Goal: Transaction & Acquisition: Purchase product/service

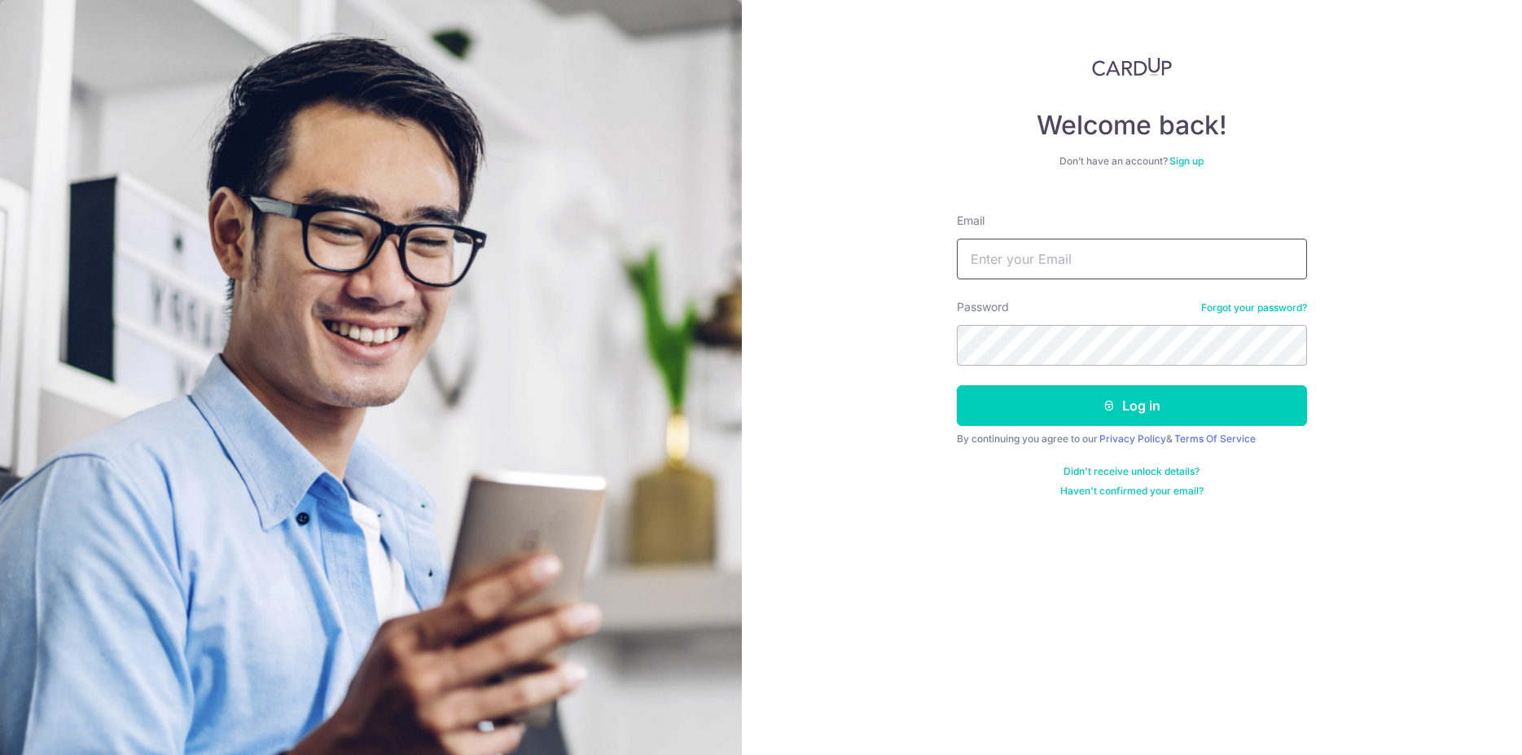
click at [1060, 257] on input "Email" at bounding box center [1132, 259] width 350 height 41
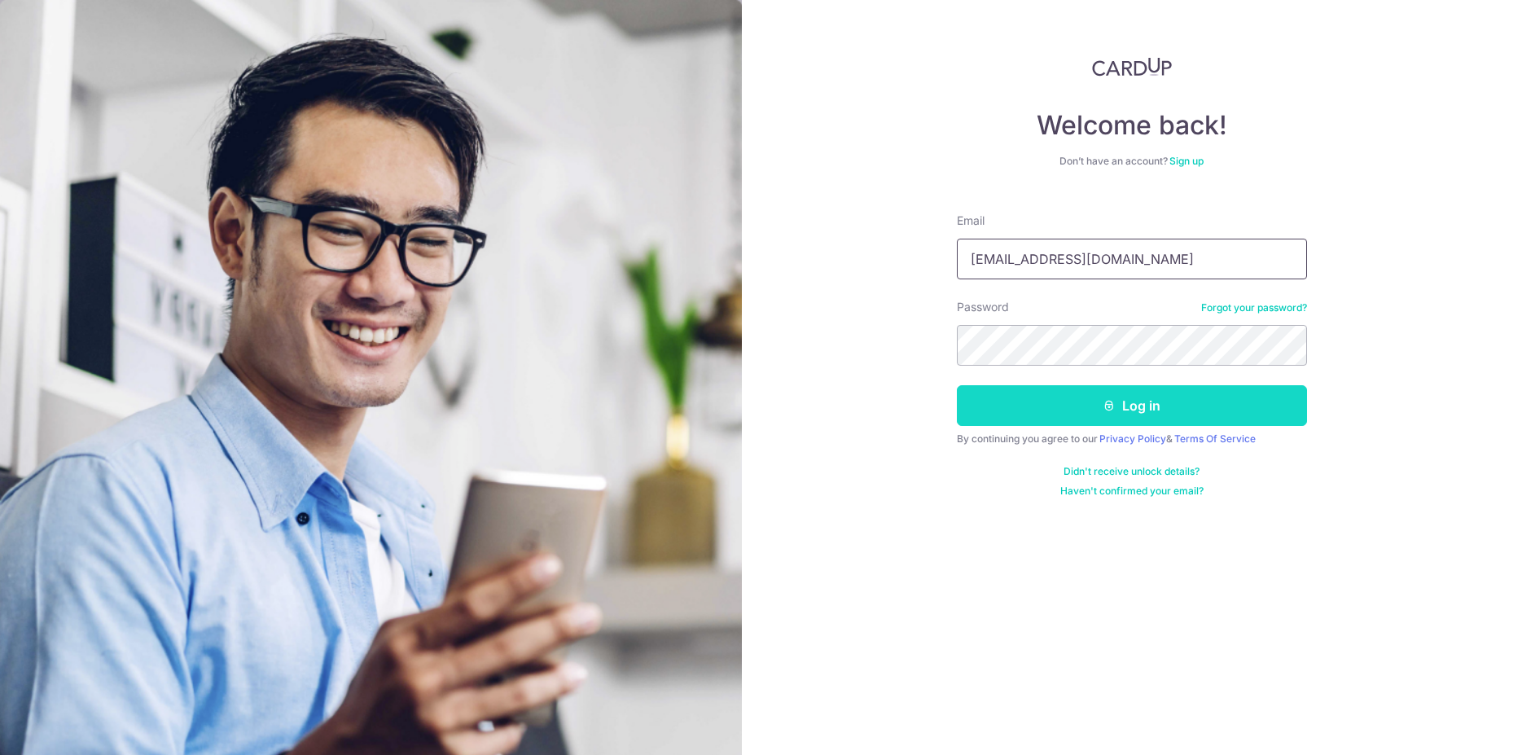
type input "[EMAIL_ADDRESS][DOMAIN_NAME]"
click at [1090, 402] on button "Log in" at bounding box center [1132, 405] width 350 height 41
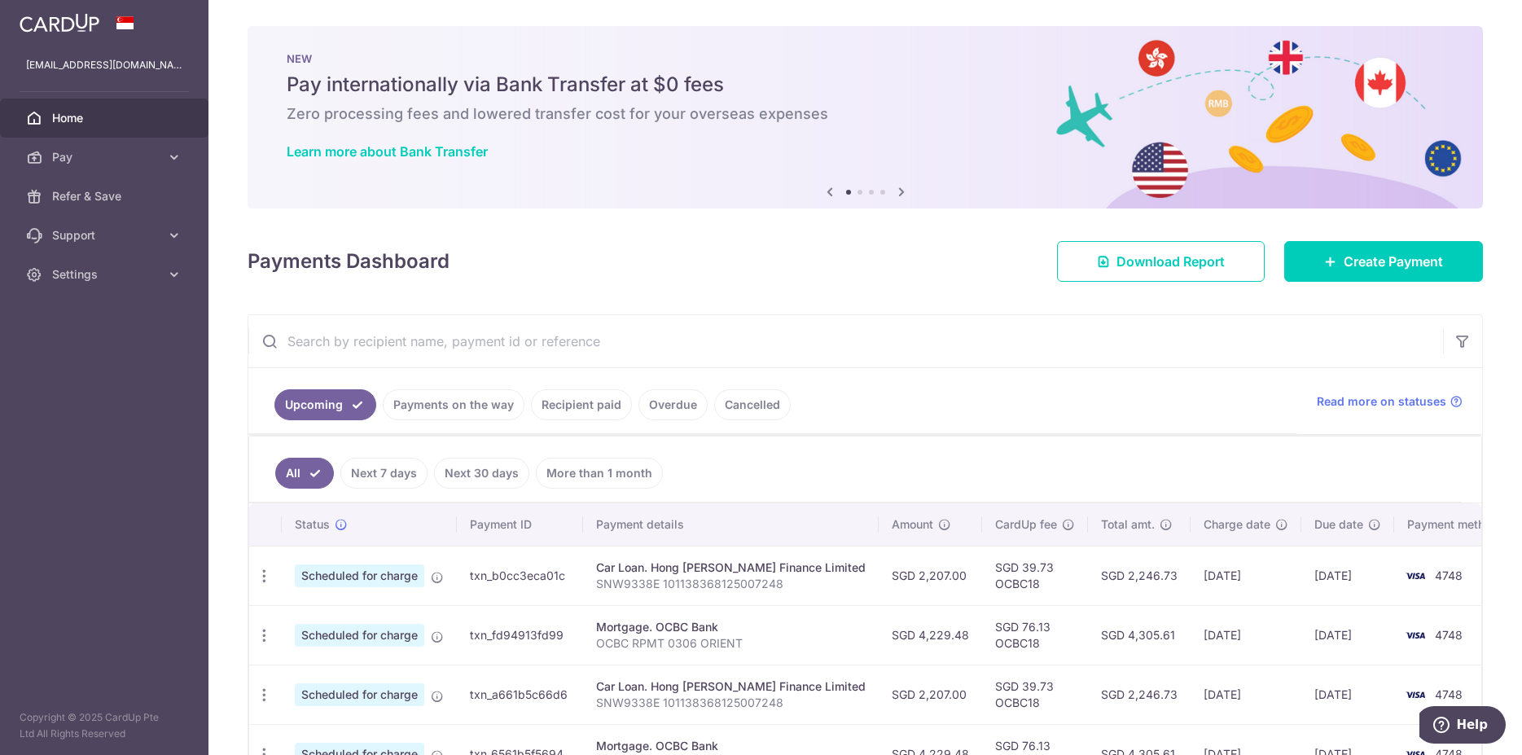
click at [762, 411] on link "Cancelled" at bounding box center [752, 404] width 77 height 31
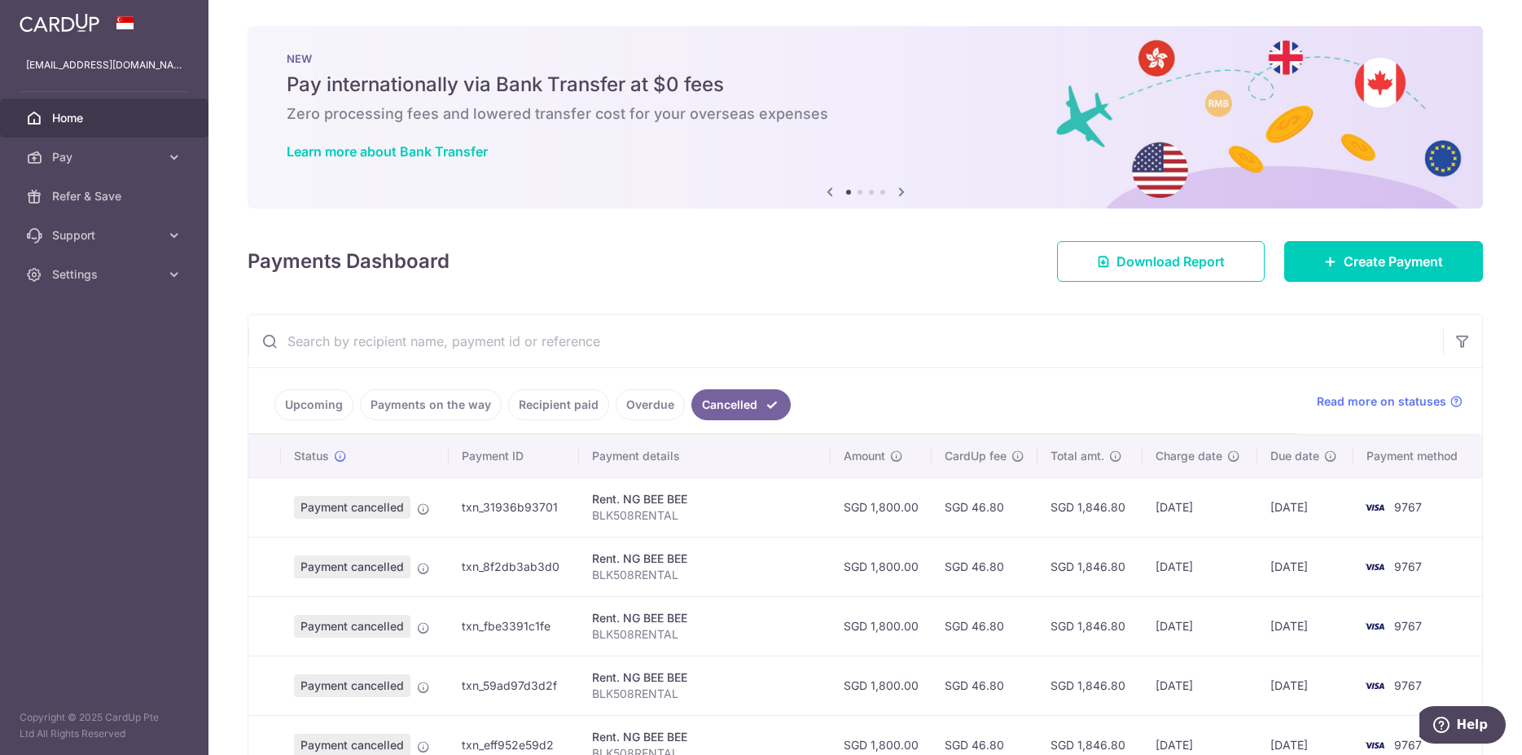
click at [525, 405] on link "Recipient paid" at bounding box center [558, 404] width 101 height 31
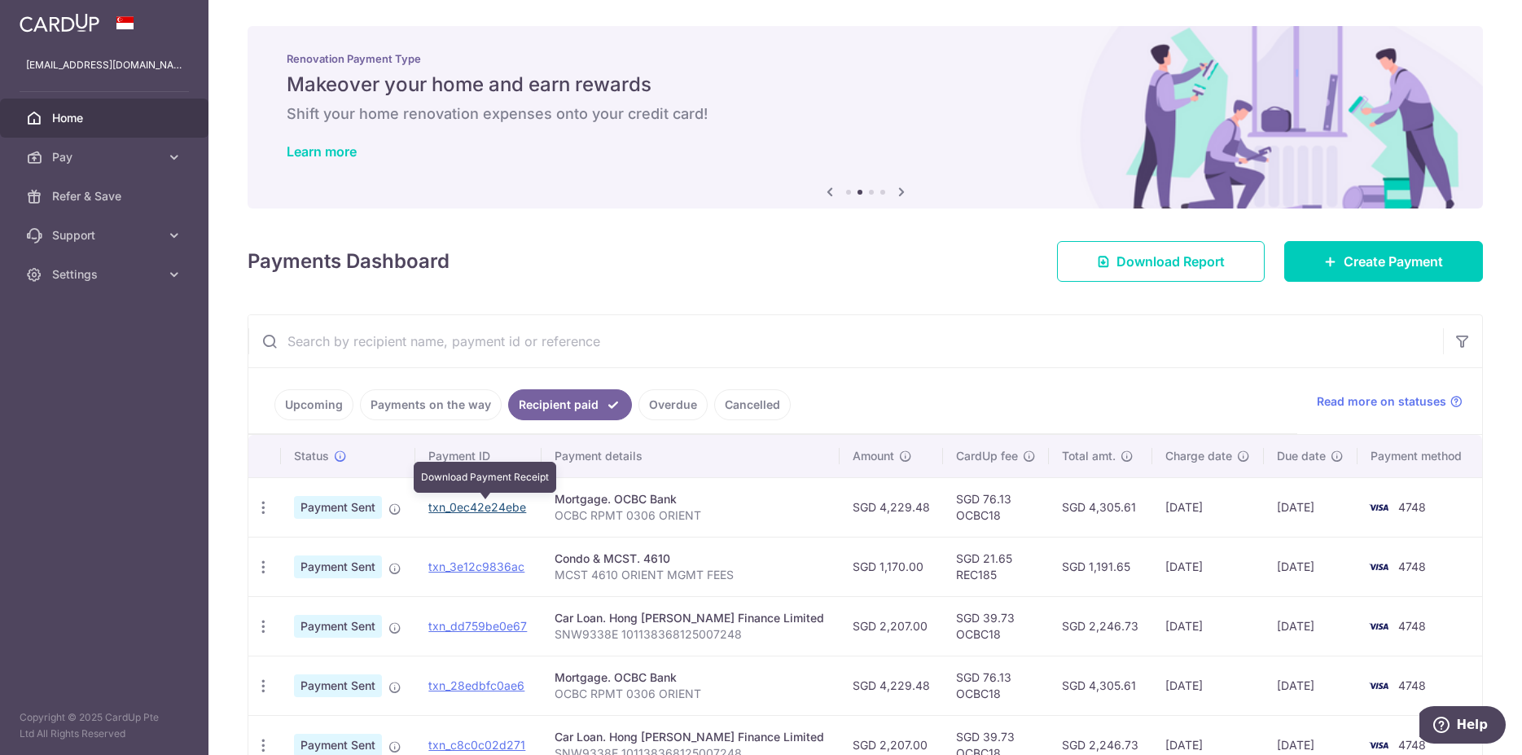
click at [492, 511] on link "txn_0ec42e24ebe" at bounding box center [477, 507] width 98 height 14
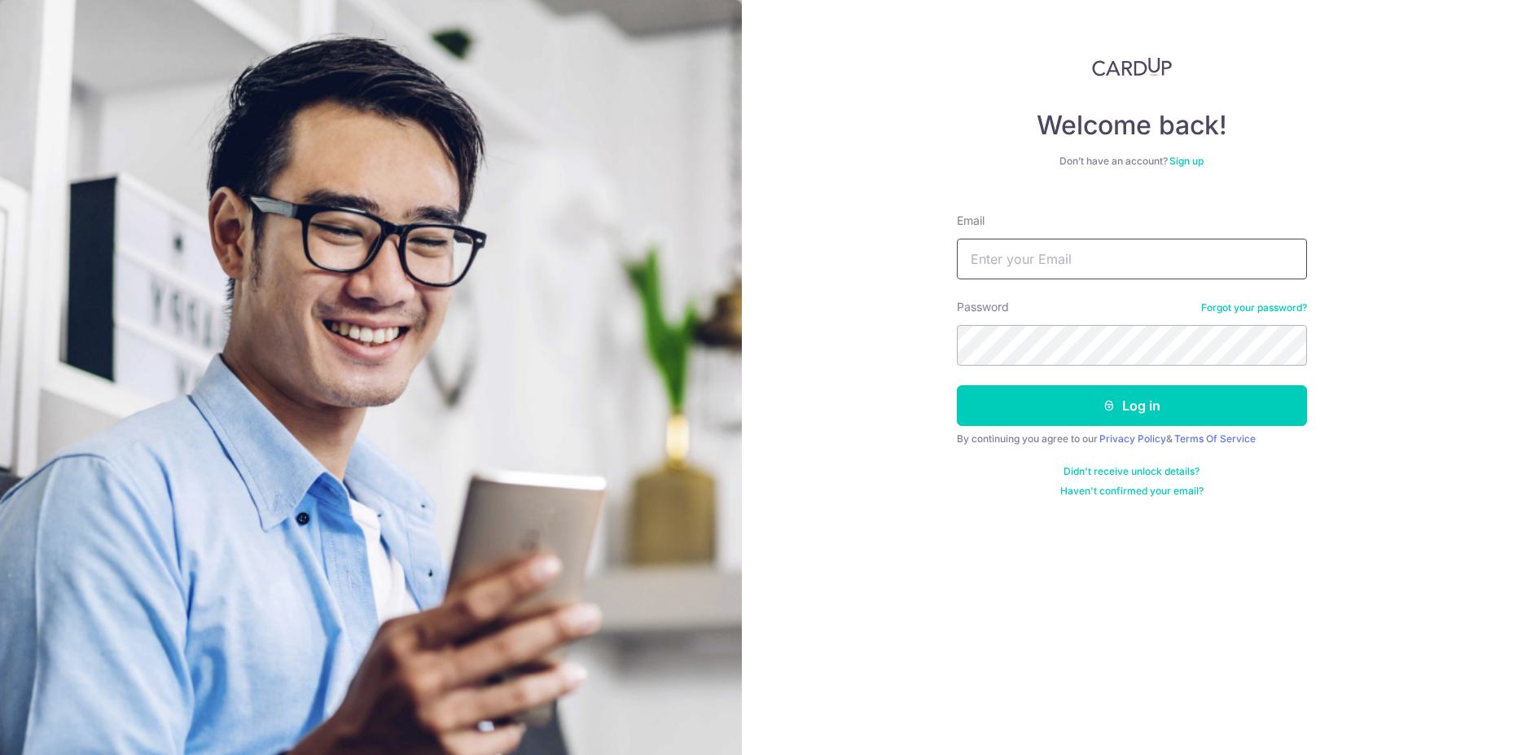
click at [1093, 263] on input "Email" at bounding box center [1132, 259] width 350 height 41
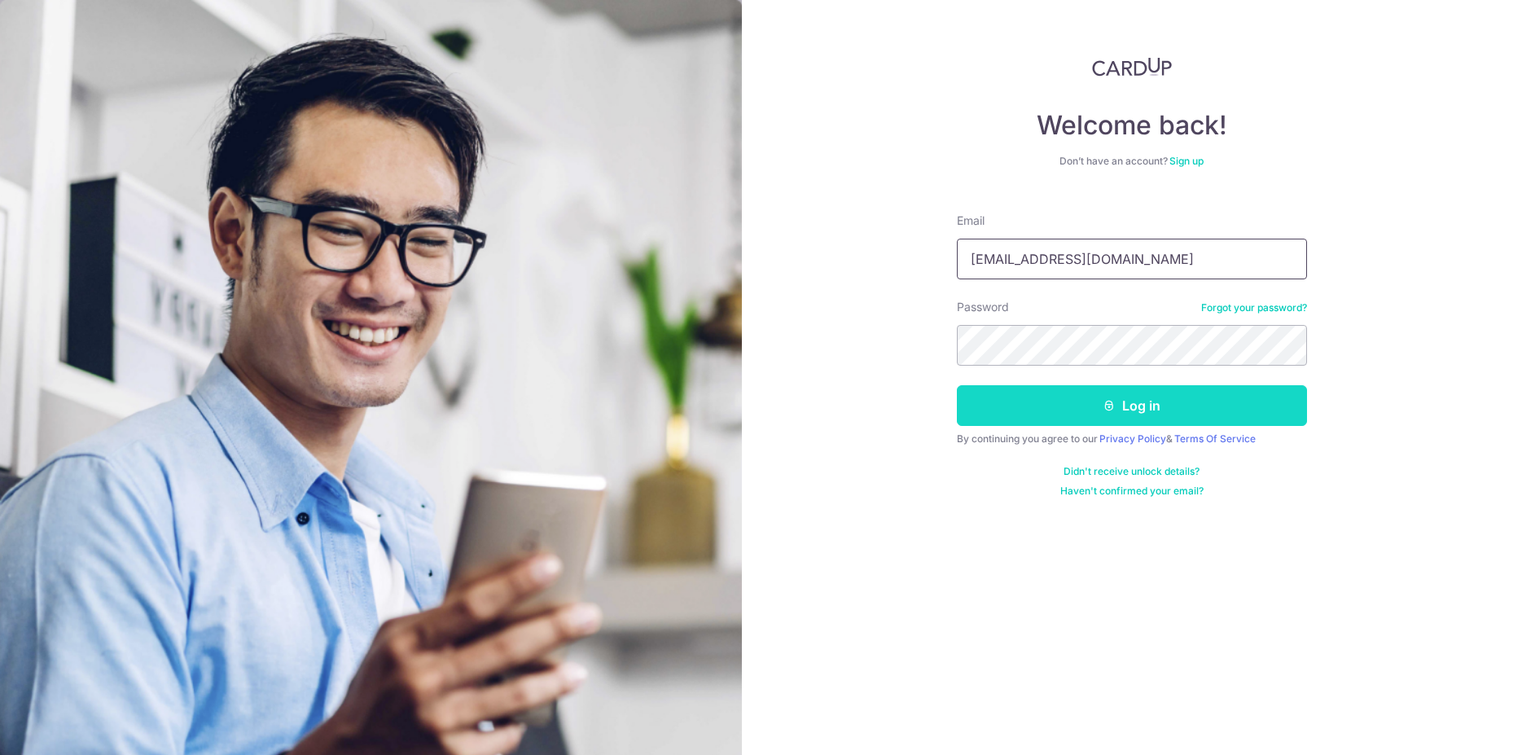
type input "xamuelkoh@gmail.com"
click at [1078, 404] on button "Log in" at bounding box center [1132, 405] width 350 height 41
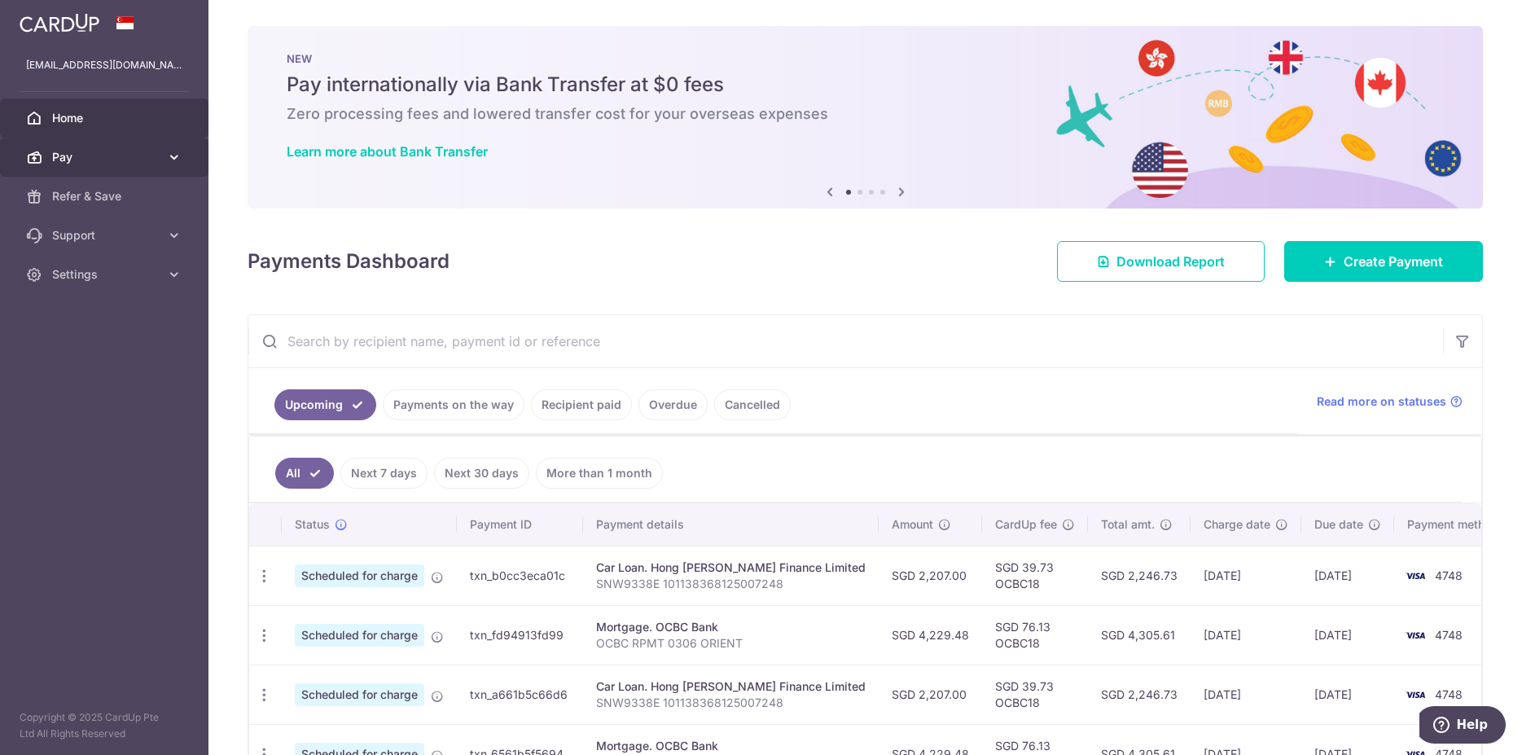
click at [99, 149] on span "Pay" at bounding box center [106, 157] width 108 height 16
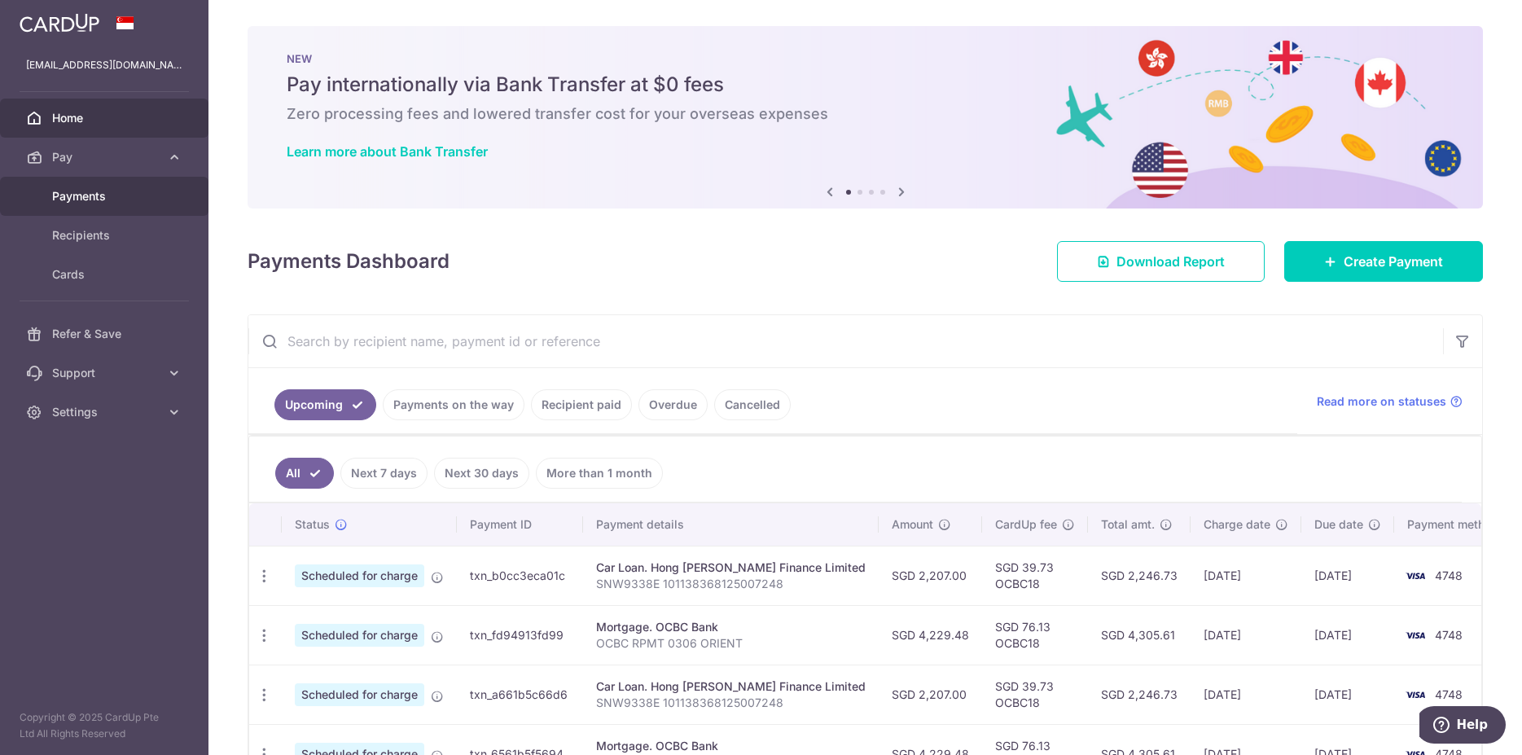
click at [98, 194] on span "Payments" at bounding box center [106, 196] width 108 height 16
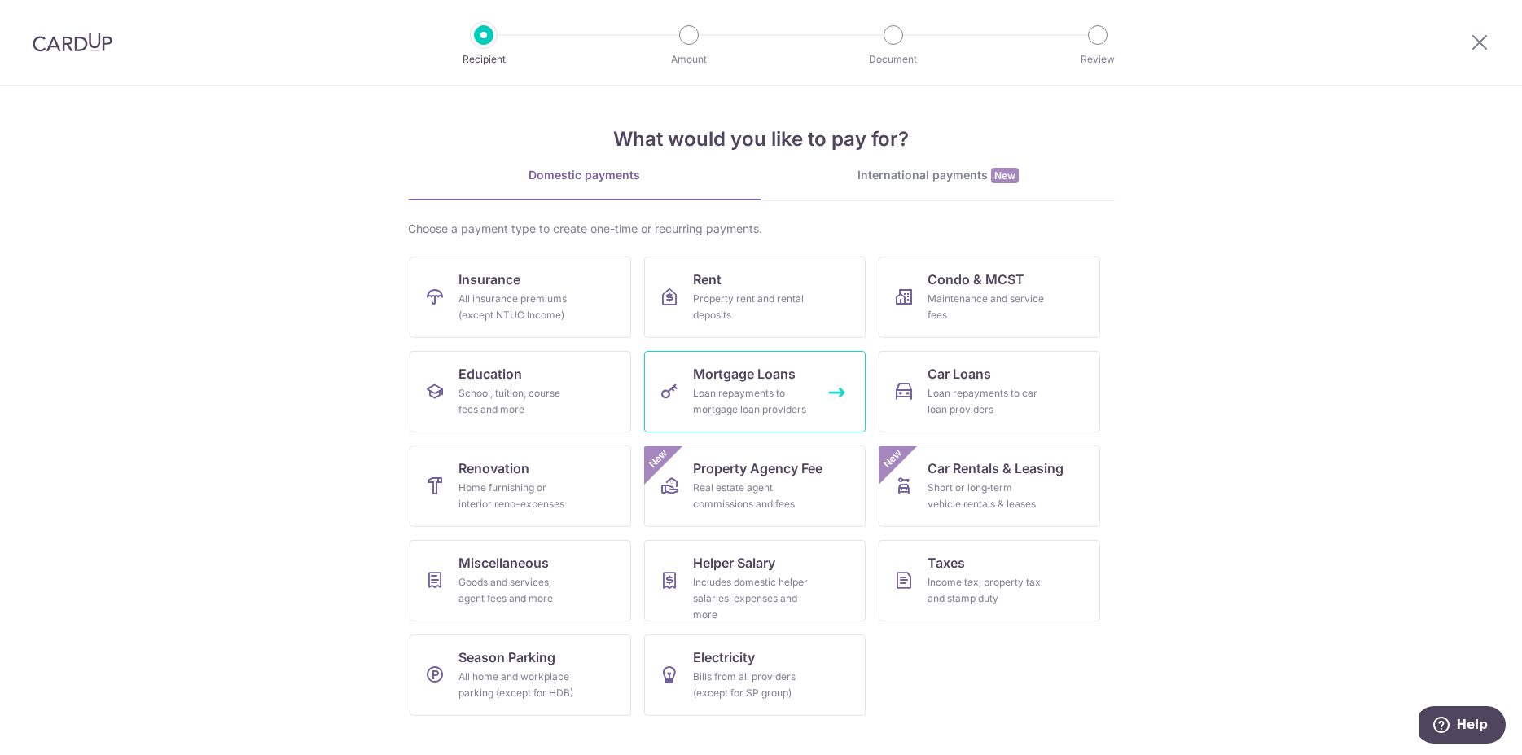
click at [797, 415] on div "Loan repayments to mortgage loan providers" at bounding box center [751, 401] width 117 height 33
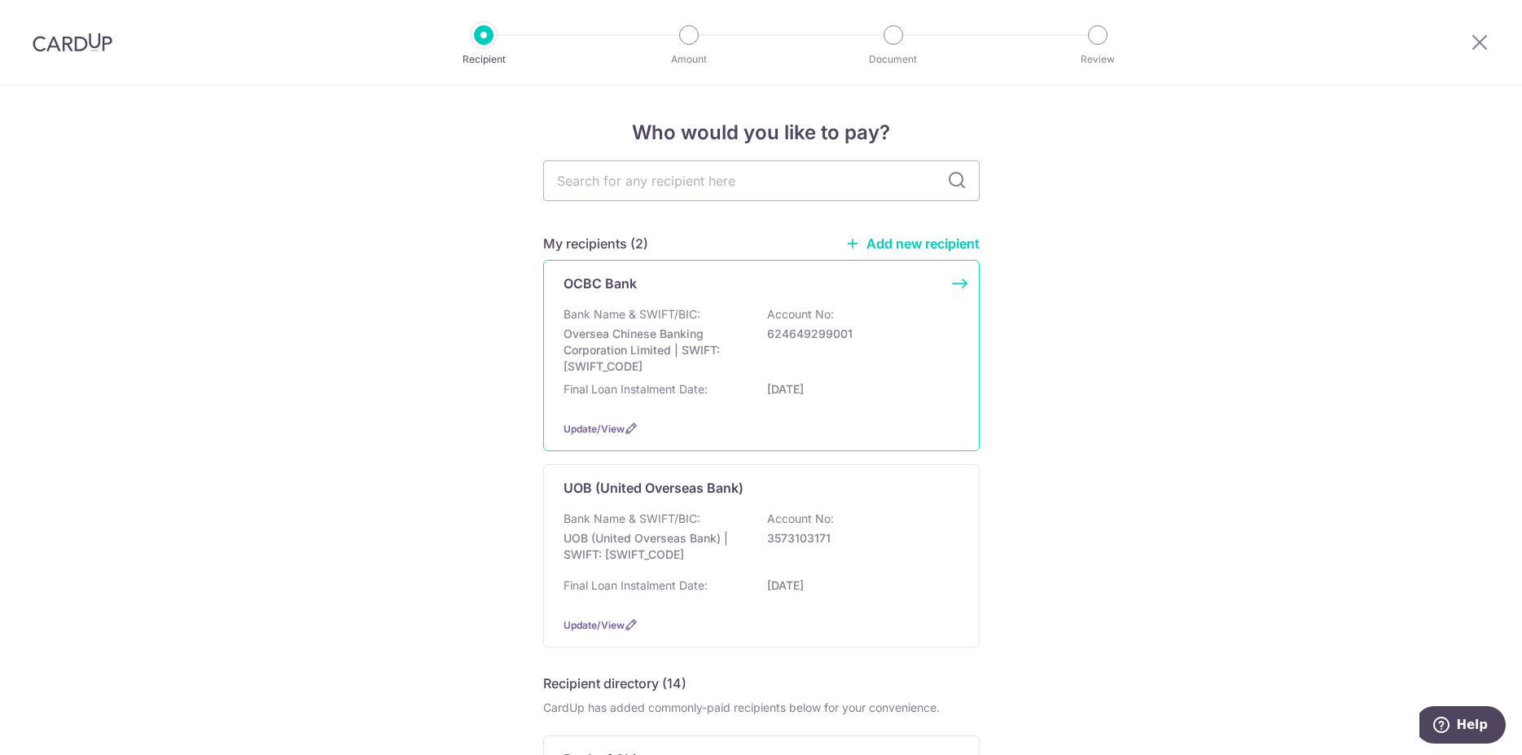
click at [723, 375] on div "Bank Name & SWIFT/BIC: Oversea Chinese Banking Corporation Limited | SWIFT: [SW…" at bounding box center [762, 340] width 396 height 68
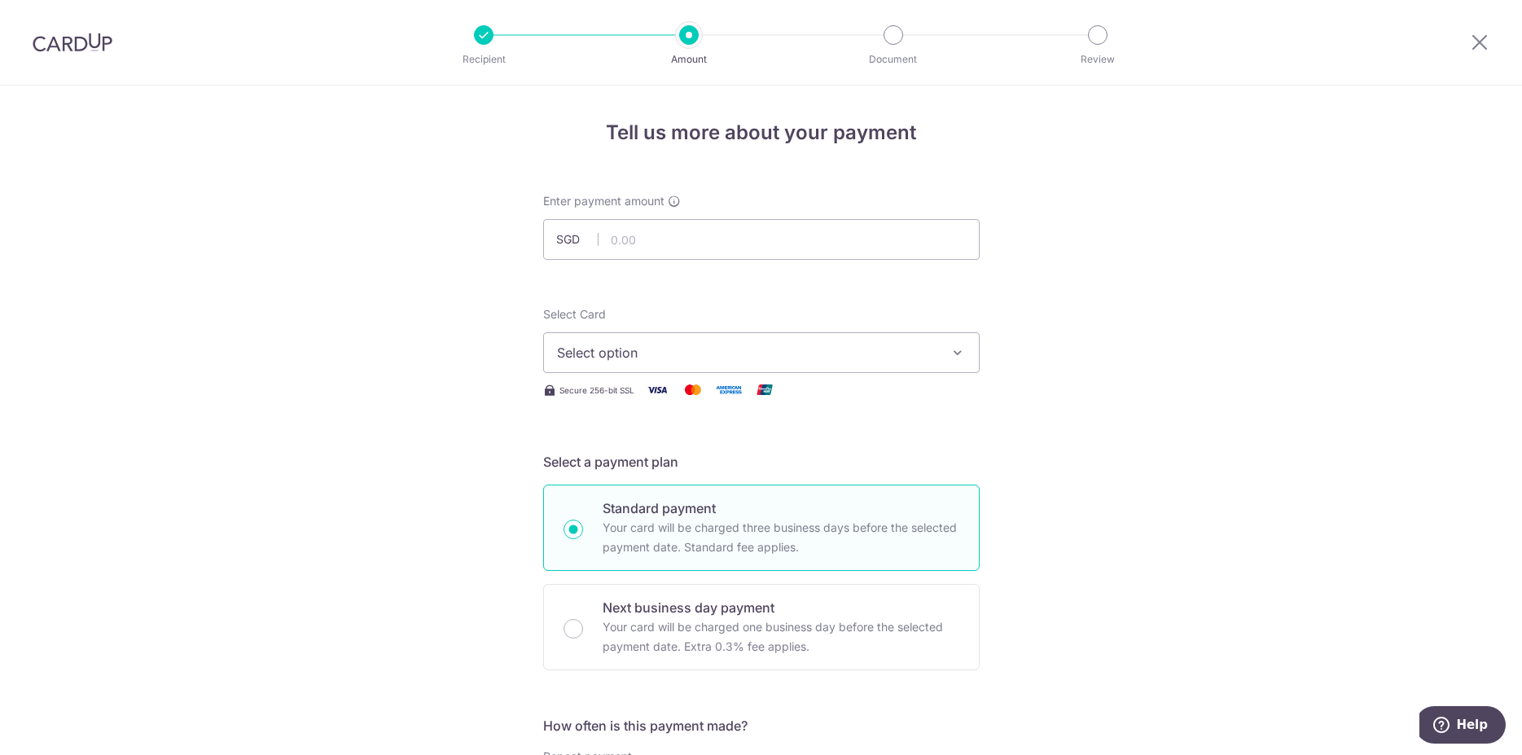
click at [782, 354] on span "Select option" at bounding box center [747, 353] width 380 height 20
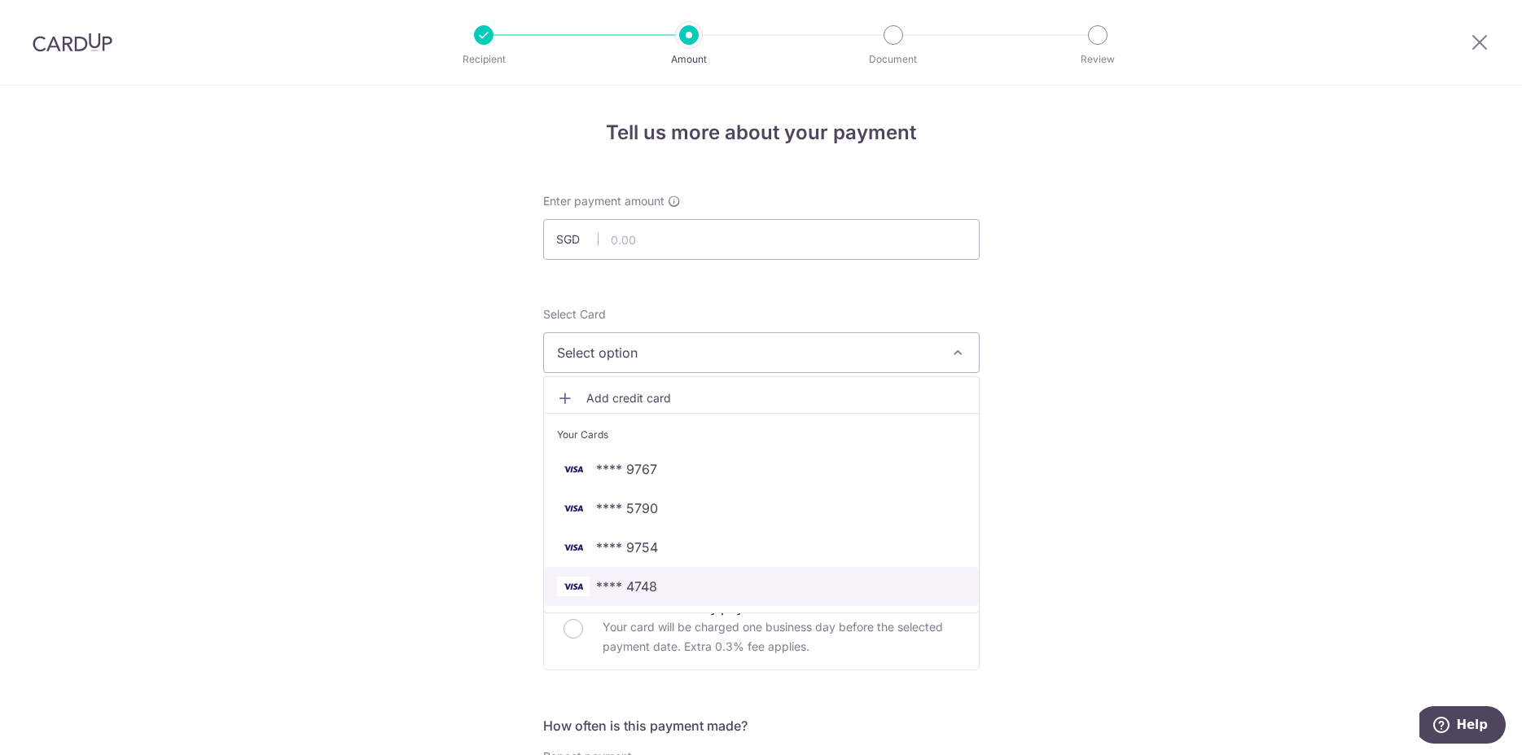
click at [646, 584] on span "**** 4748" at bounding box center [626, 587] width 61 height 20
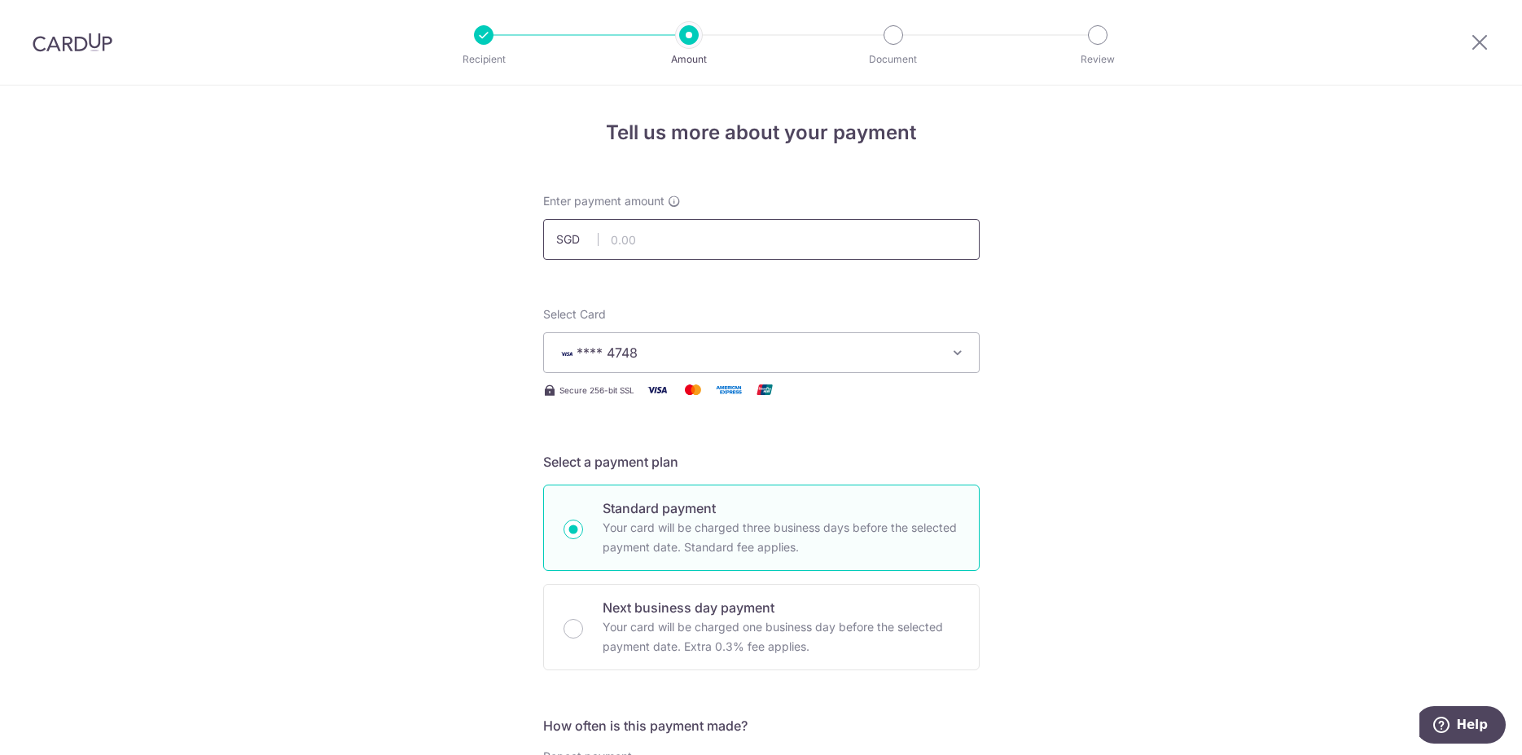
click at [701, 246] on input "text" at bounding box center [761, 239] width 437 height 41
paste input "4,229.48"
type input "4,229.48"
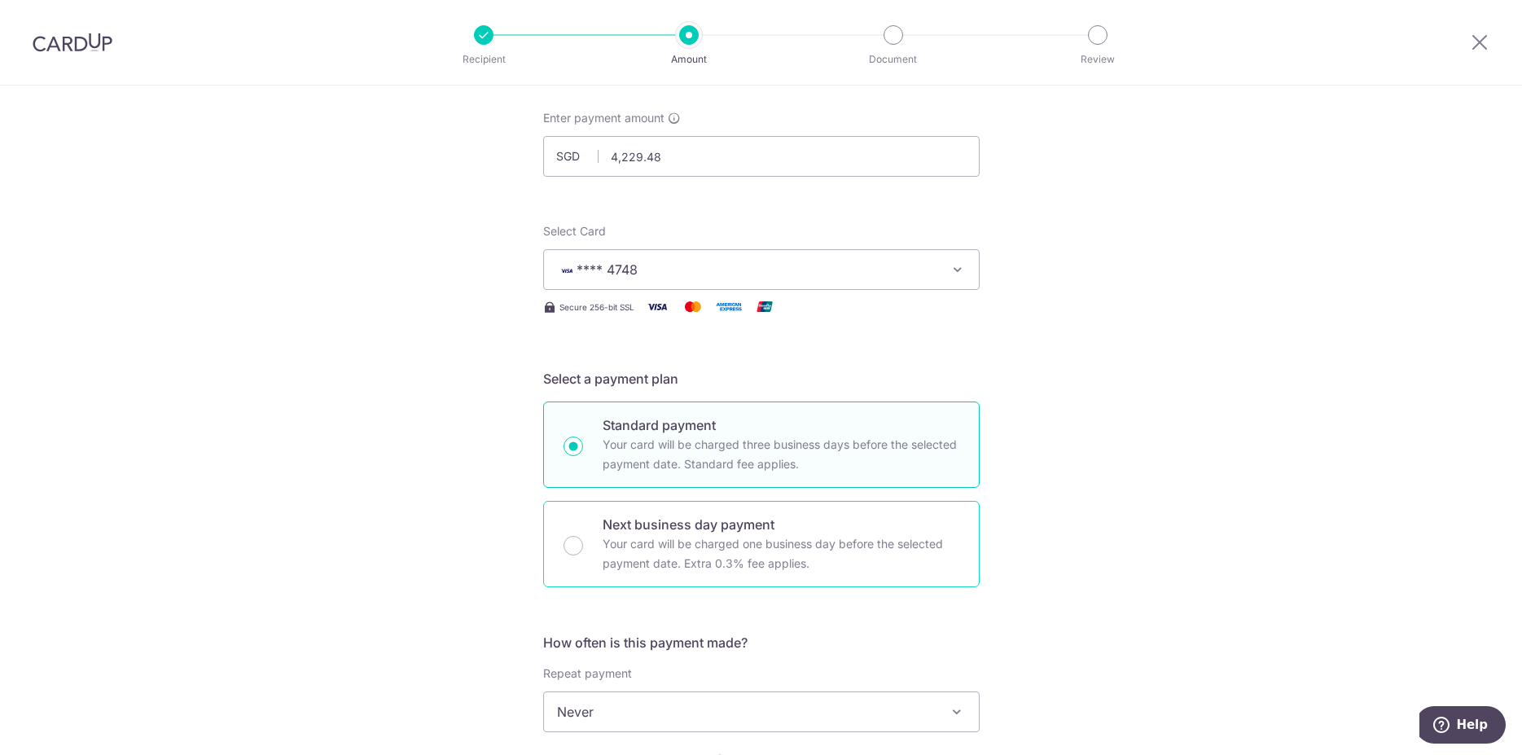
click at [885, 541] on p "Your card will be charged one business day before the selected payment date. Ex…" at bounding box center [781, 553] width 357 height 39
click at [583, 541] on input "Next business day payment Your card will be charged one business day before the…" at bounding box center [574, 546] width 20 height 20
radio input "false"
radio input "true"
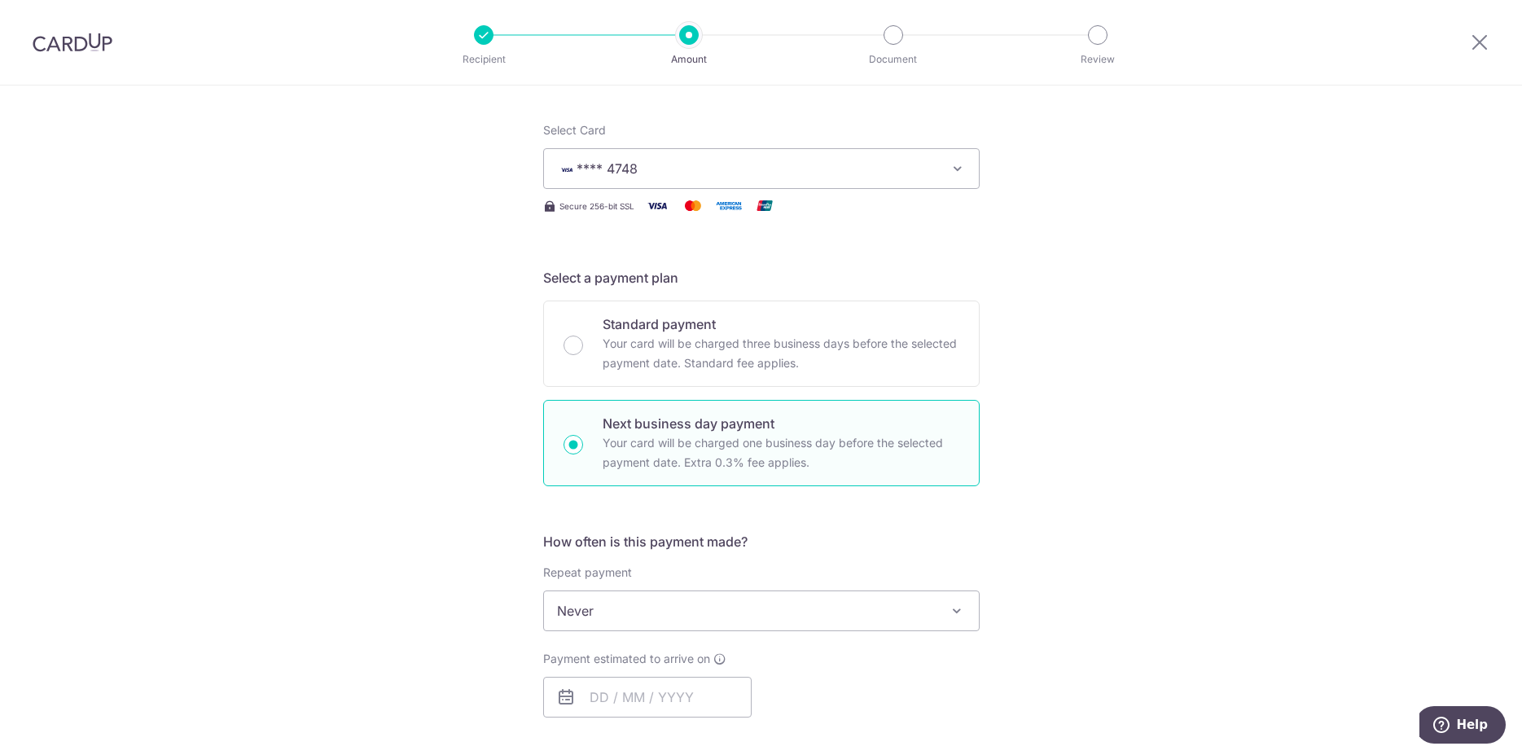
scroll to position [332, 0]
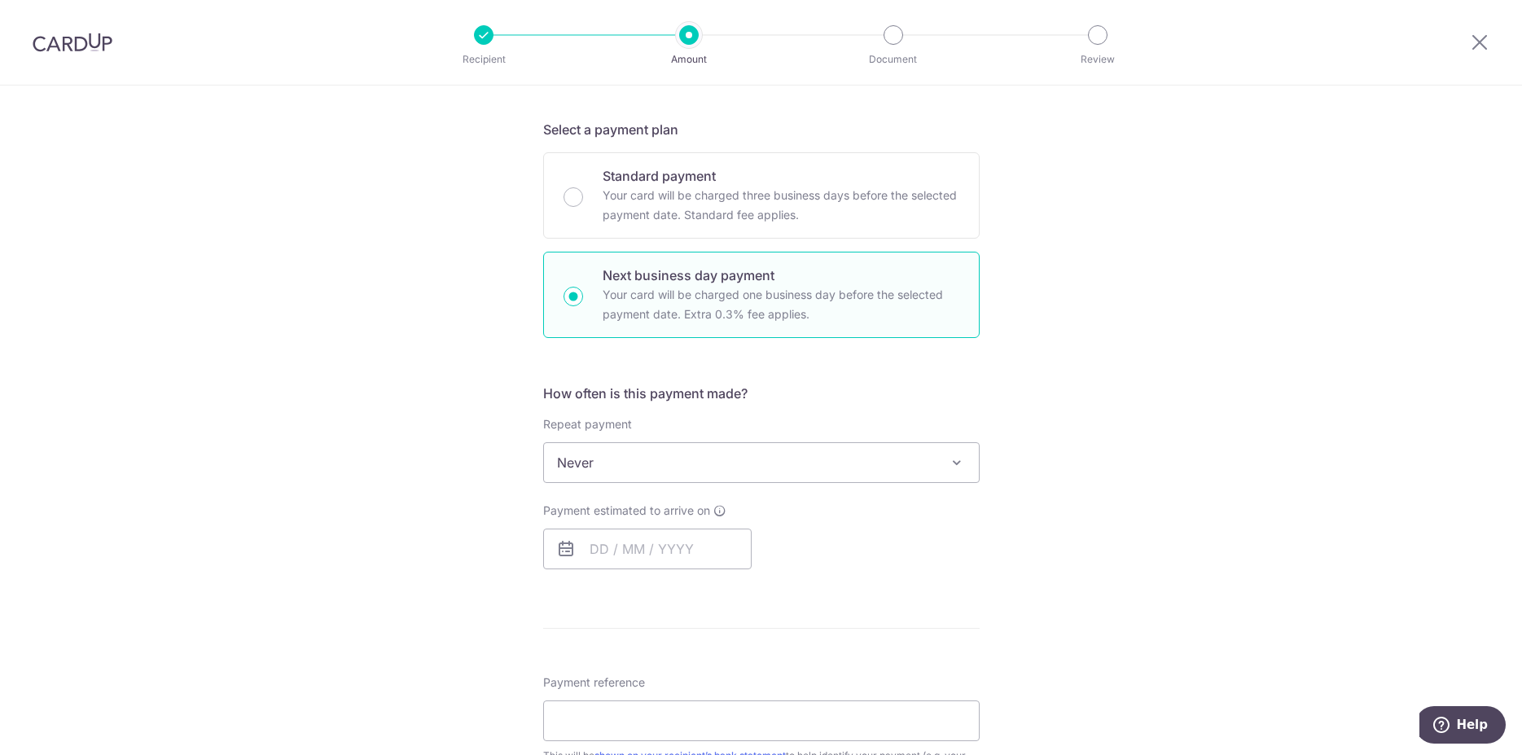
click at [797, 473] on span "Never" at bounding box center [761, 462] width 435 height 39
click at [590, 542] on input "text" at bounding box center [647, 549] width 209 height 41
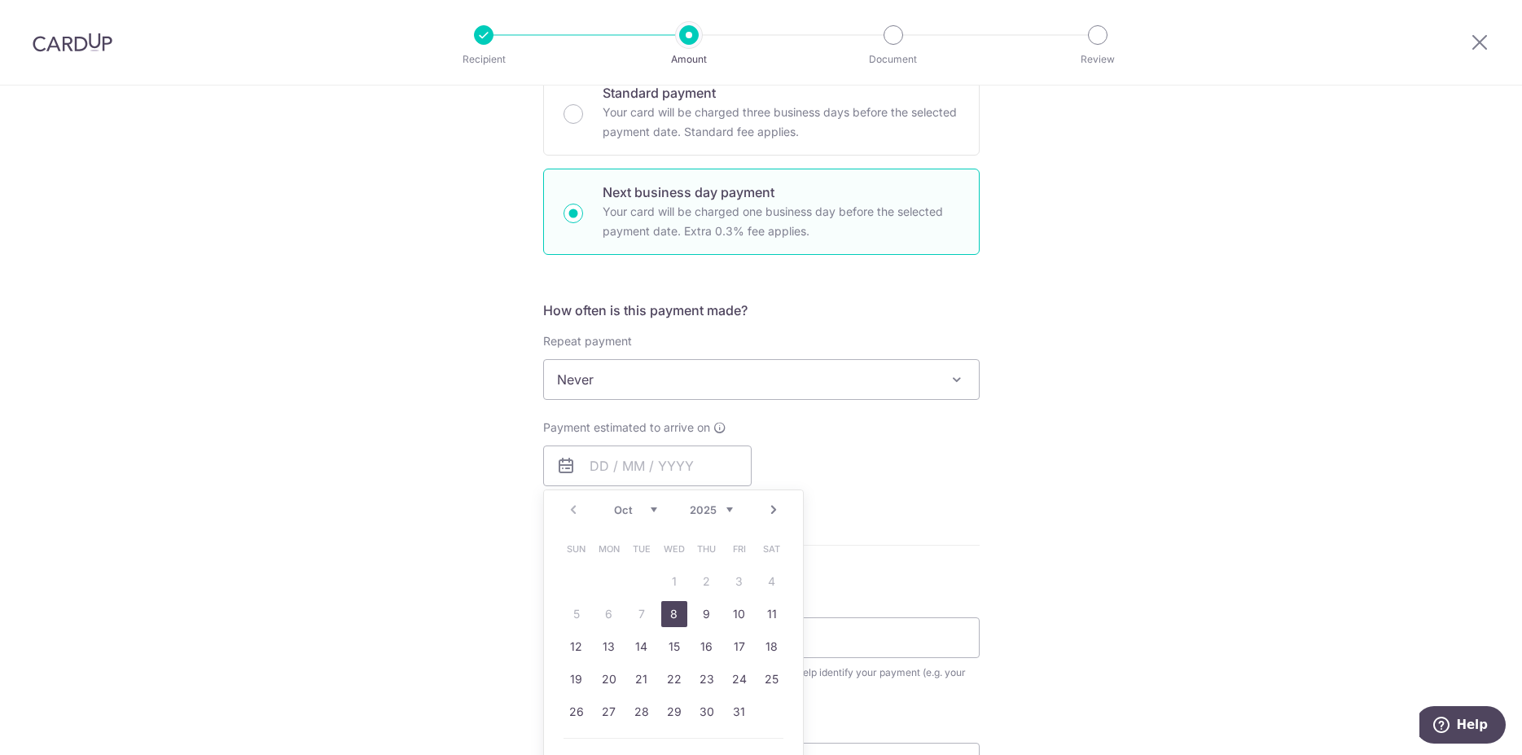
click at [666, 614] on link "8" at bounding box center [674, 614] width 26 height 26
type input "[DATE]"
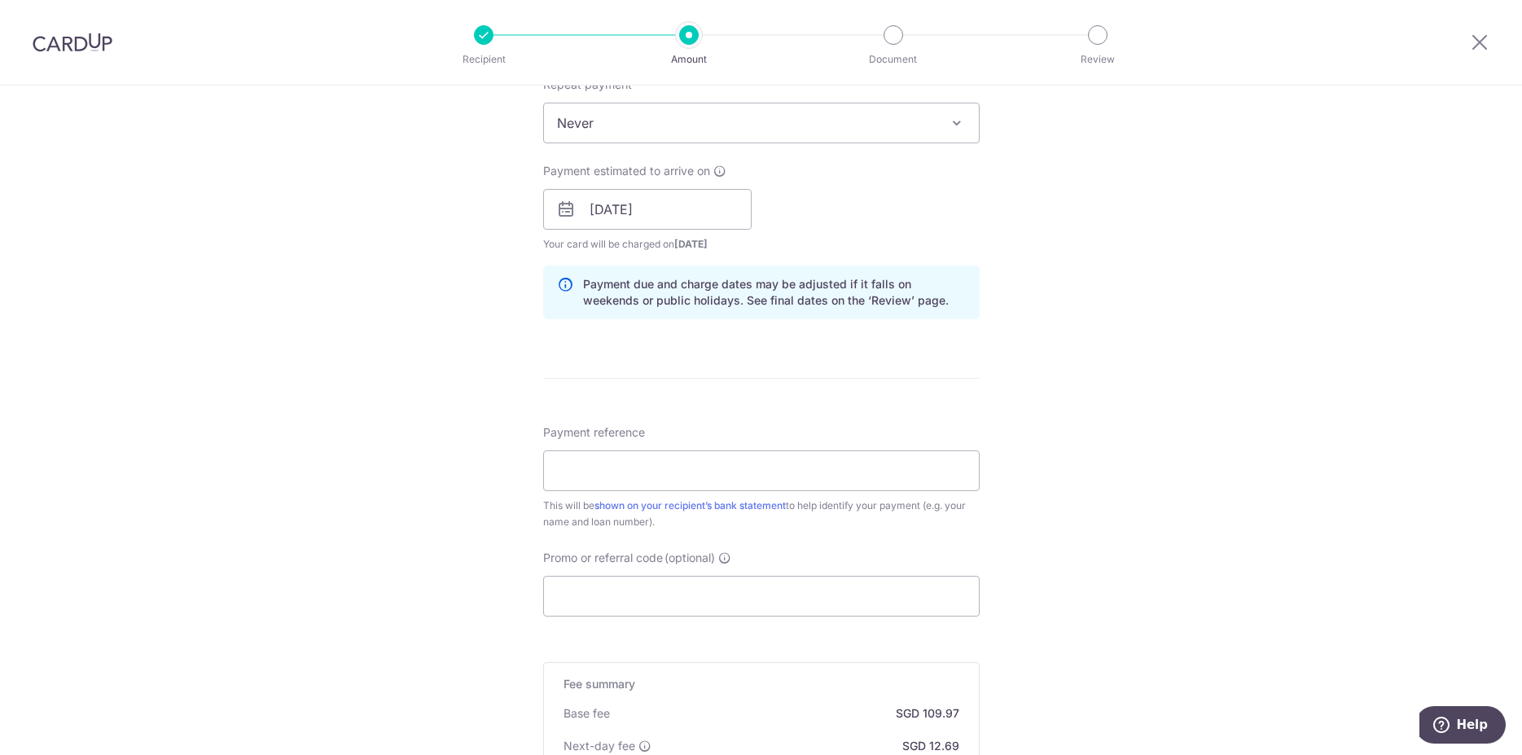
scroll to position [748, 0]
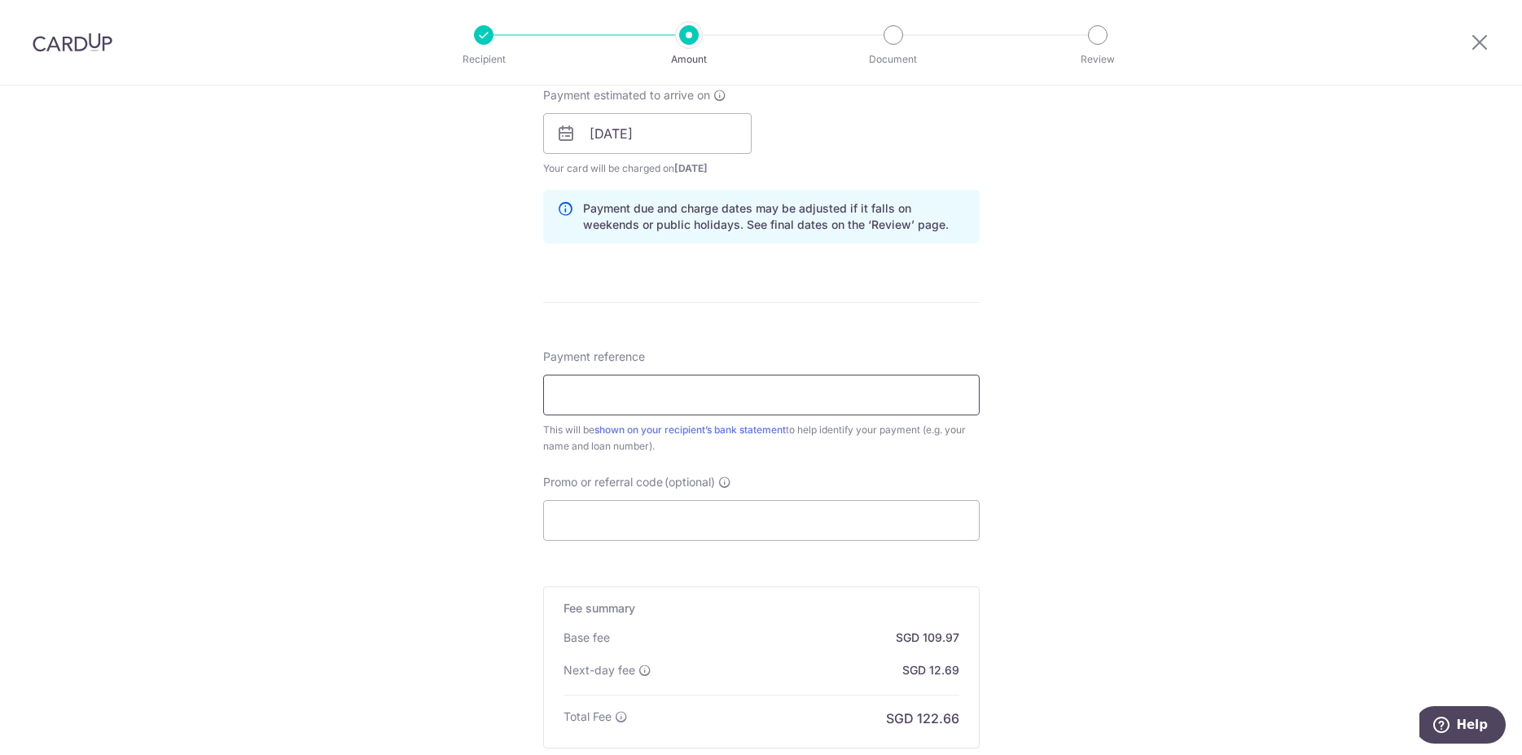
click at [800, 383] on input "Payment reference" at bounding box center [761, 395] width 437 height 41
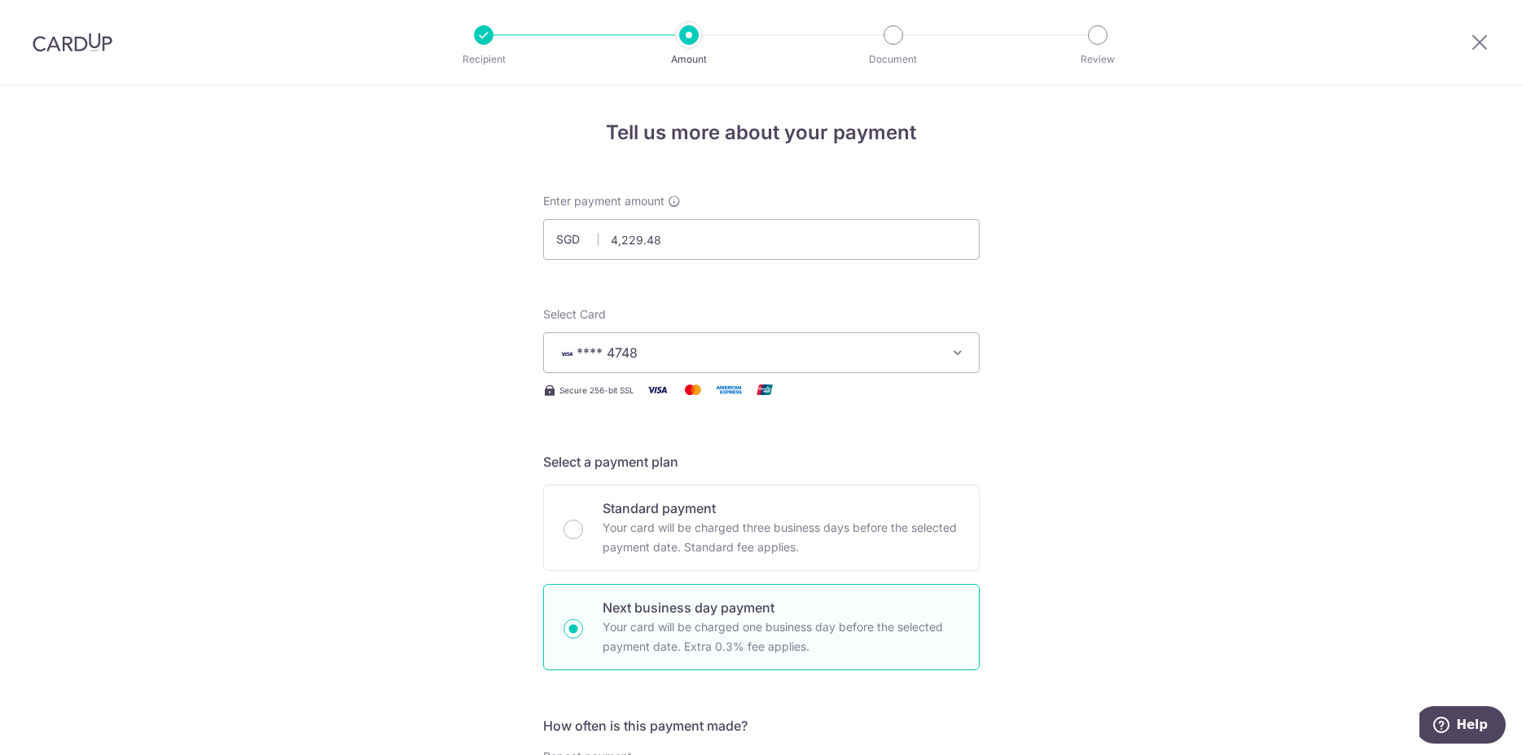
scroll to position [415, 0]
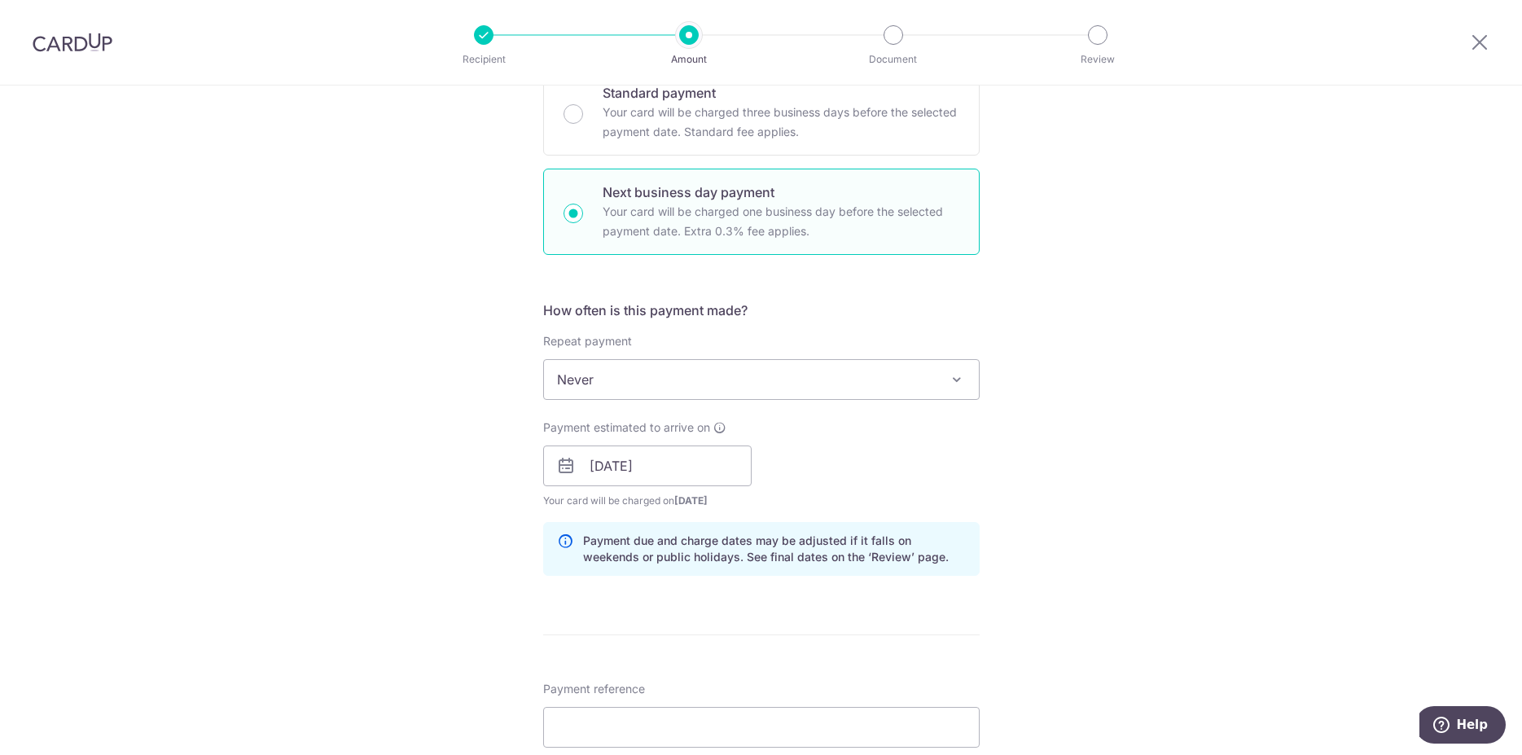
click at [680, 385] on span "Never" at bounding box center [761, 379] width 435 height 39
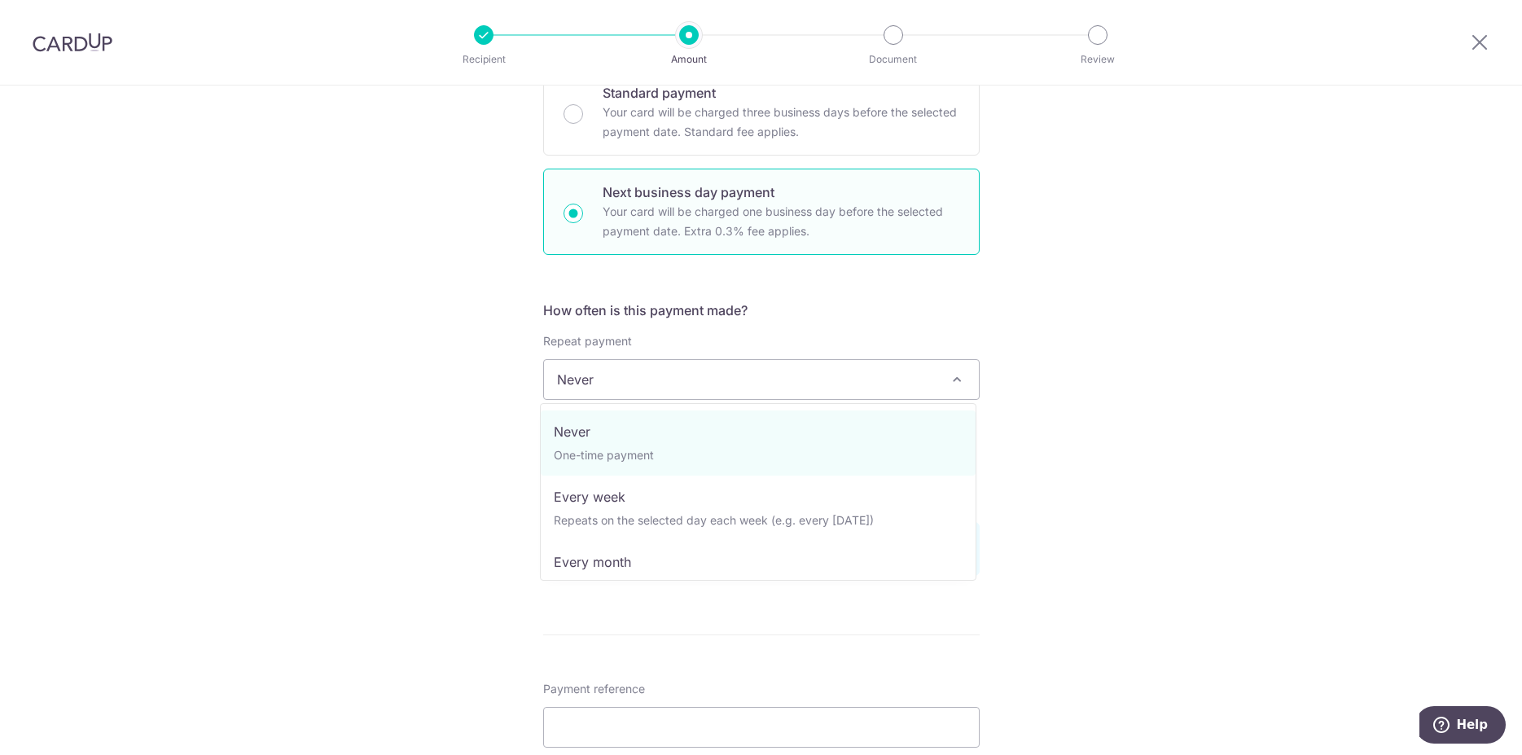
click at [1202, 409] on div "Tell us more about your payment Enter payment amount SGD 4,229.48 4229.48 Selec…" at bounding box center [761, 479] width 1522 height 1619
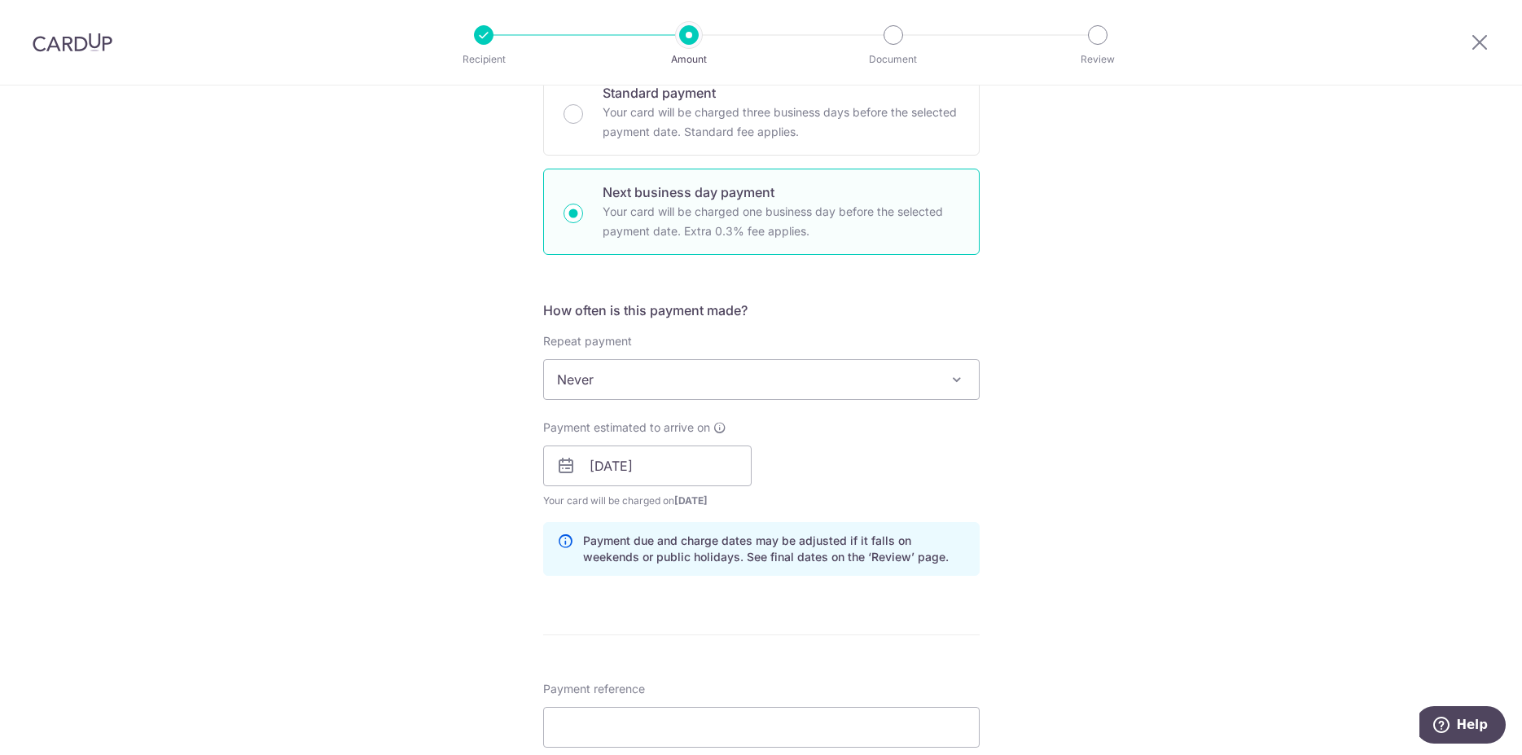
scroll to position [665, 0]
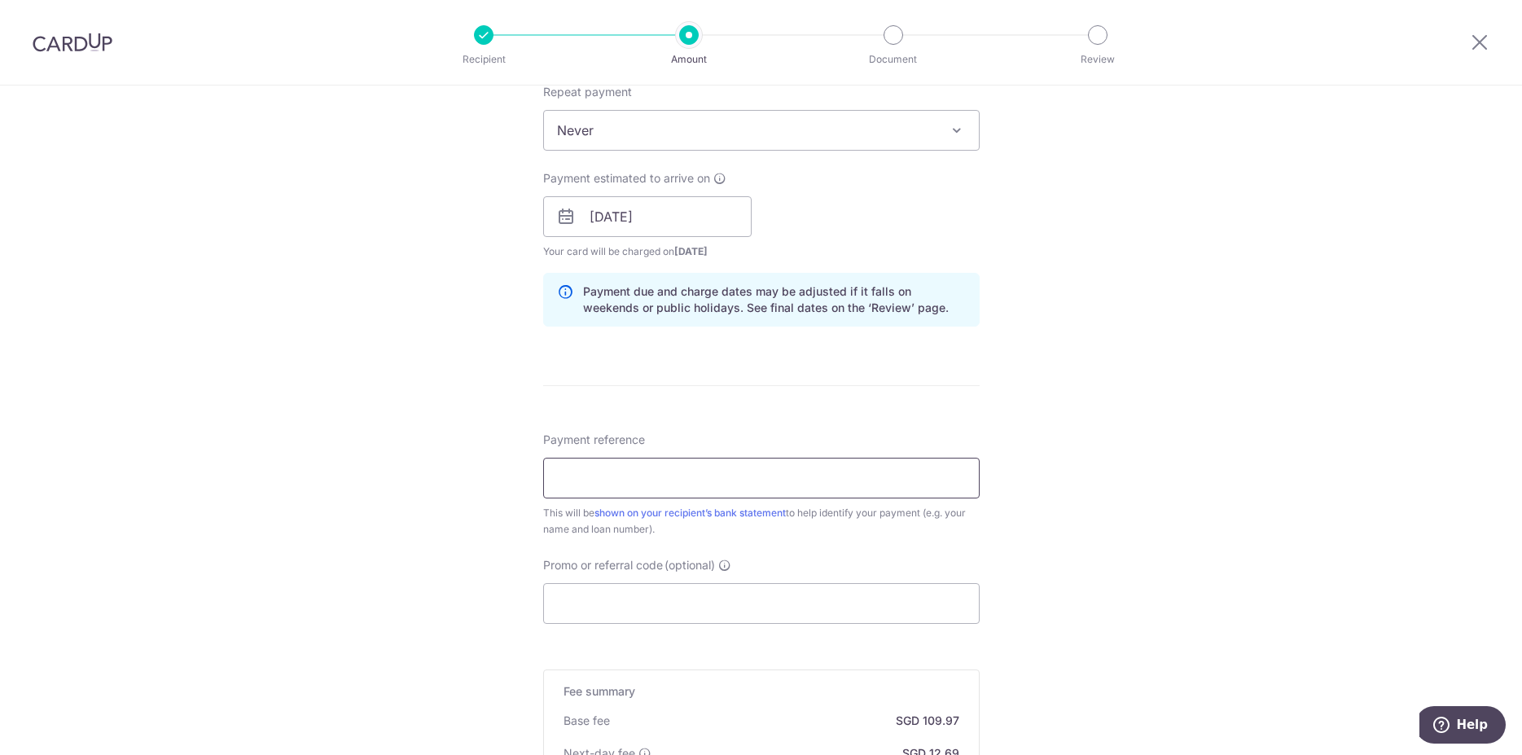
click at [722, 487] on input "Payment reference" at bounding box center [761, 478] width 437 height 41
type input "OCBC RPMT 0306 ORIENT"
click at [1089, 552] on div "Tell us more about your payment Enter payment amount SGD 4,229.48 4229.48 Selec…" at bounding box center [761, 230] width 1522 height 1619
click at [854, 595] on input "Promo or referral code (optional)" at bounding box center [761, 603] width 437 height 41
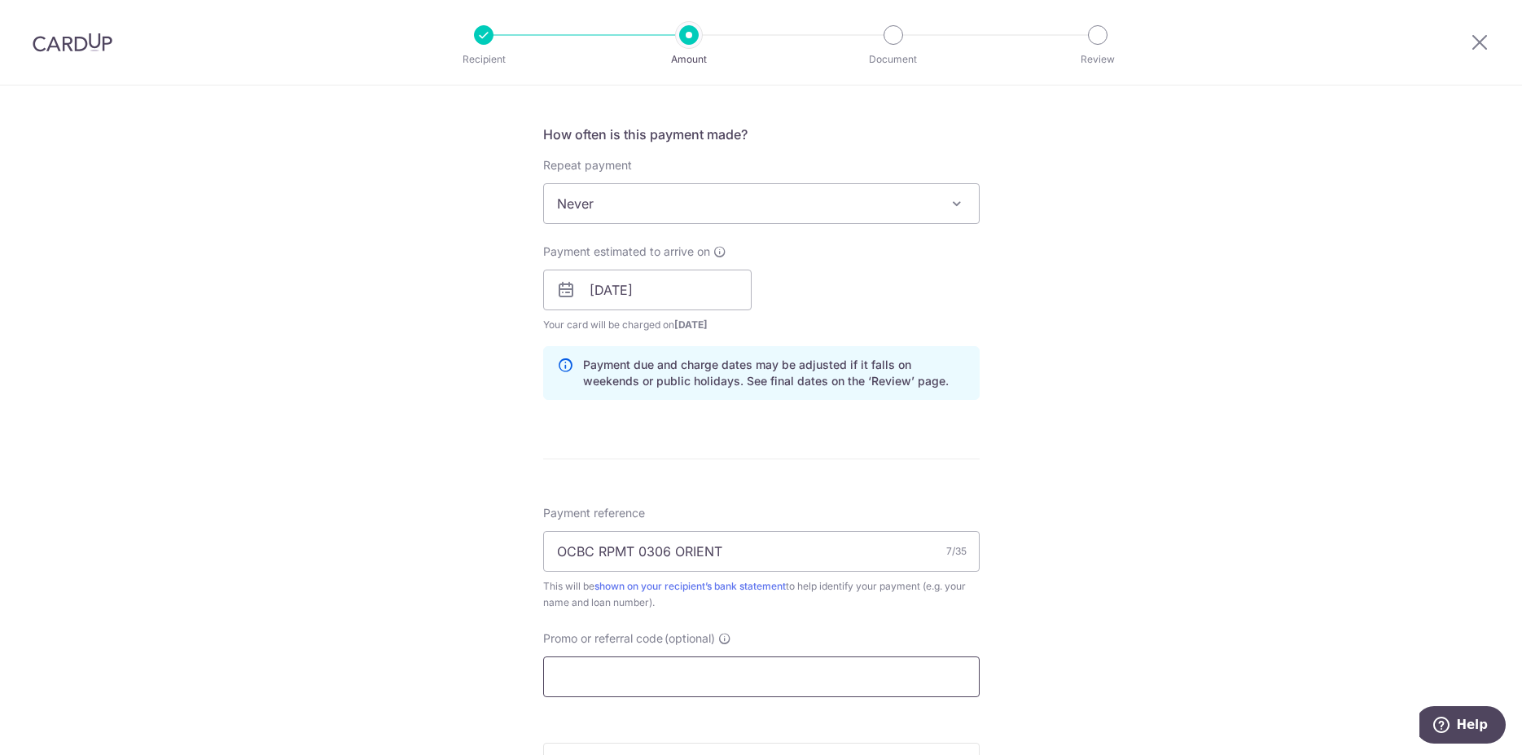
scroll to position [582, 0]
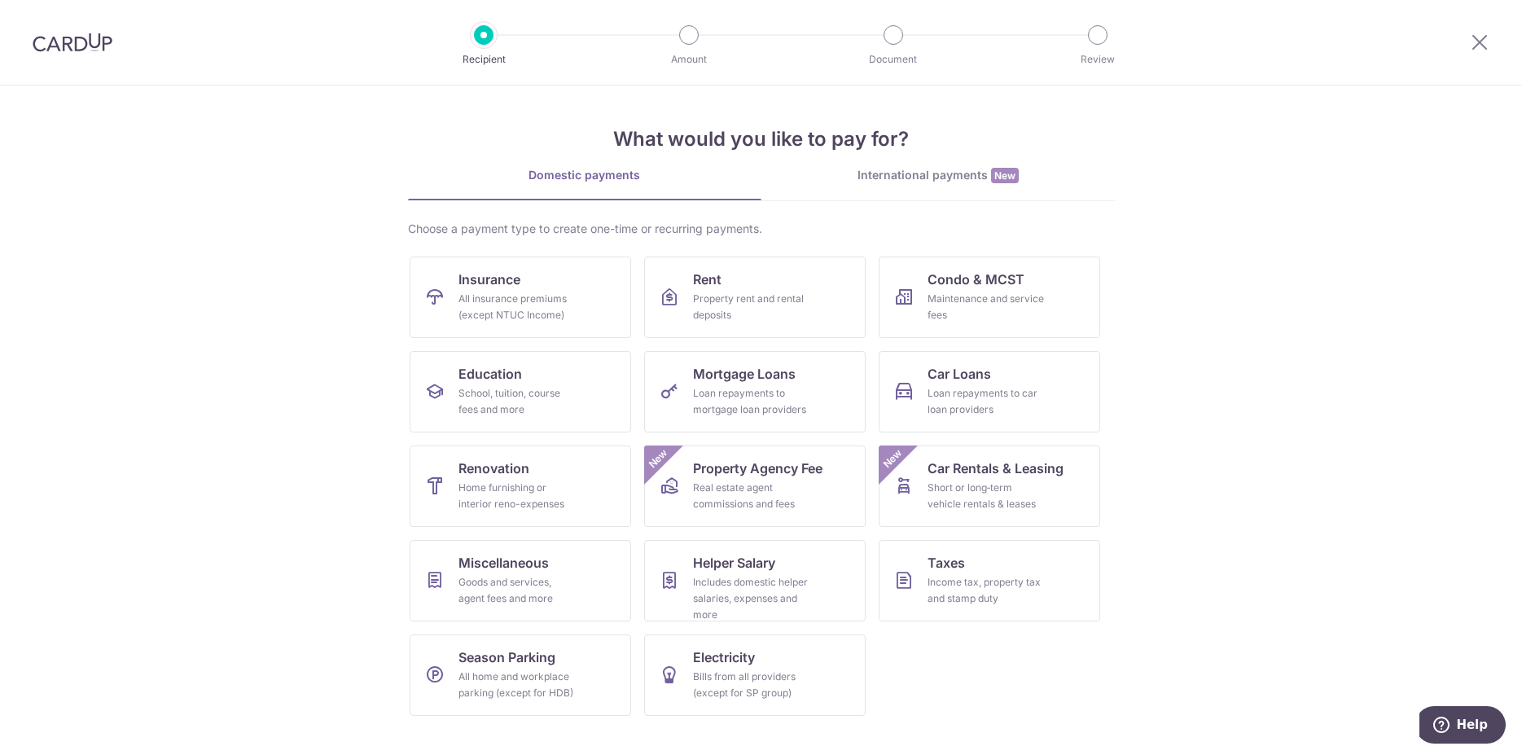
click at [103, 51] on img at bounding box center [73, 43] width 80 height 20
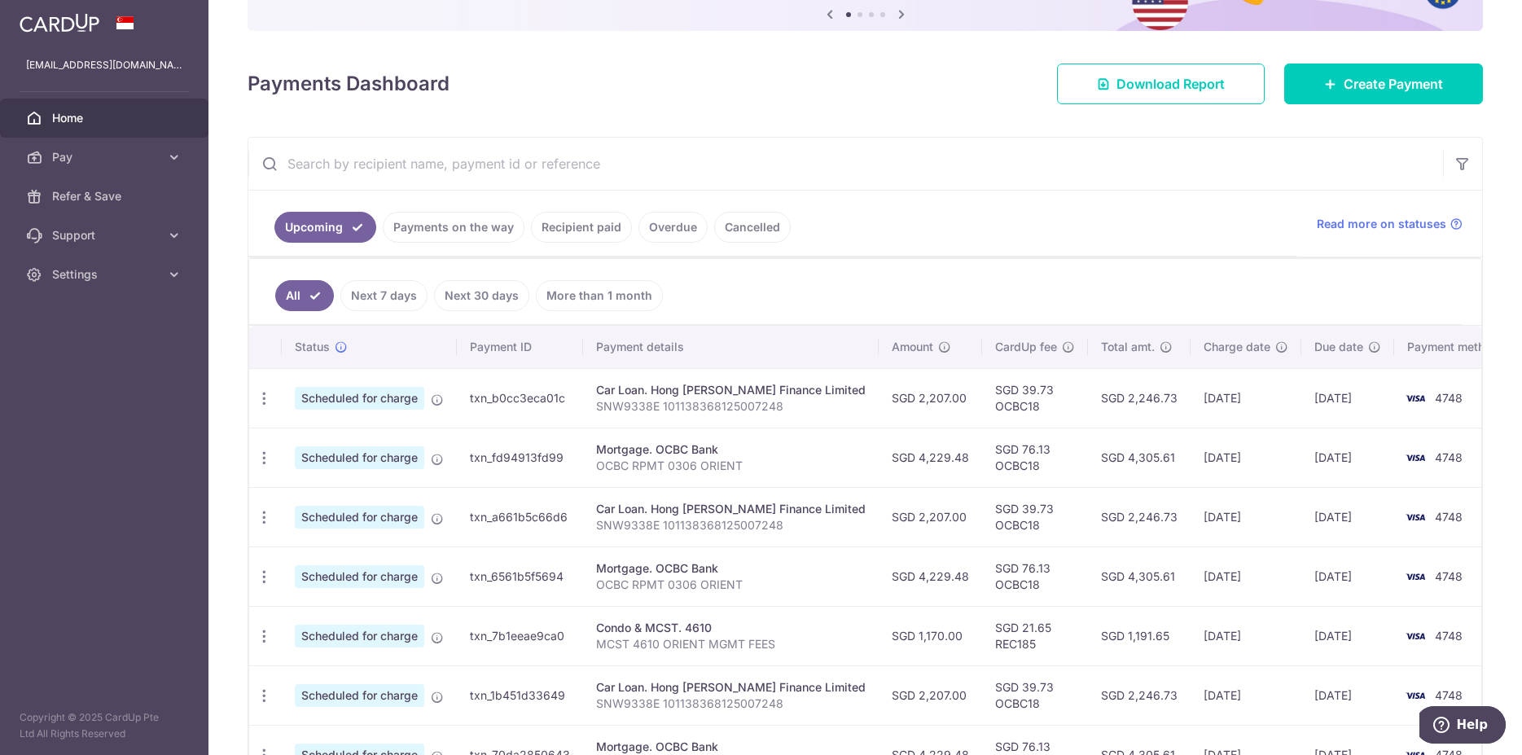
scroll to position [166, 0]
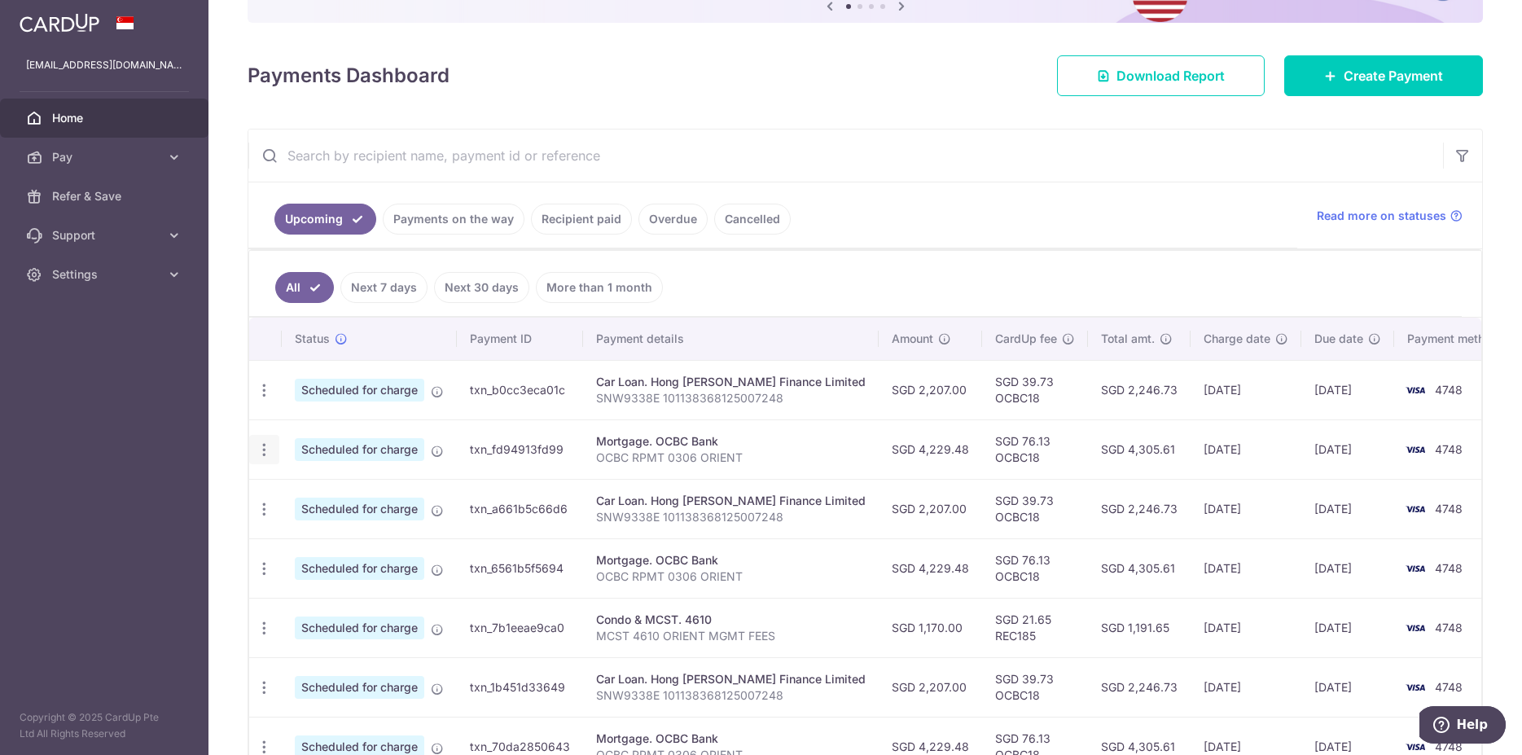
click at [266, 447] on icon "button" at bounding box center [264, 449] width 17 height 17
click at [339, 495] on span "Update payment" at bounding box center [351, 495] width 111 height 20
radio input "true"
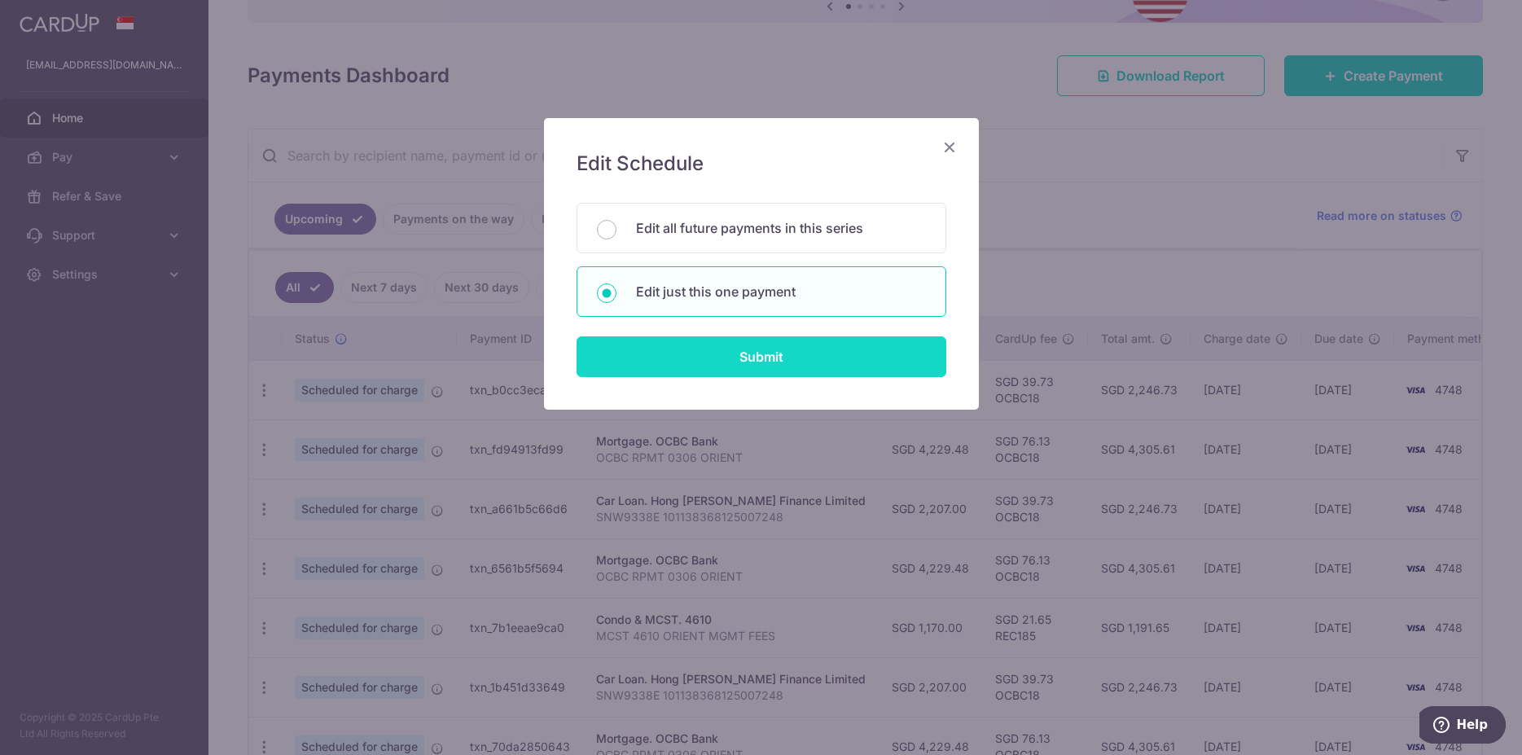
click at [833, 361] on input "Submit" at bounding box center [762, 356] width 370 height 41
radio input "true"
type input "4,229.48"
type input "01/11/2025"
type input "OCBC RPMT 0306 ORIENT"
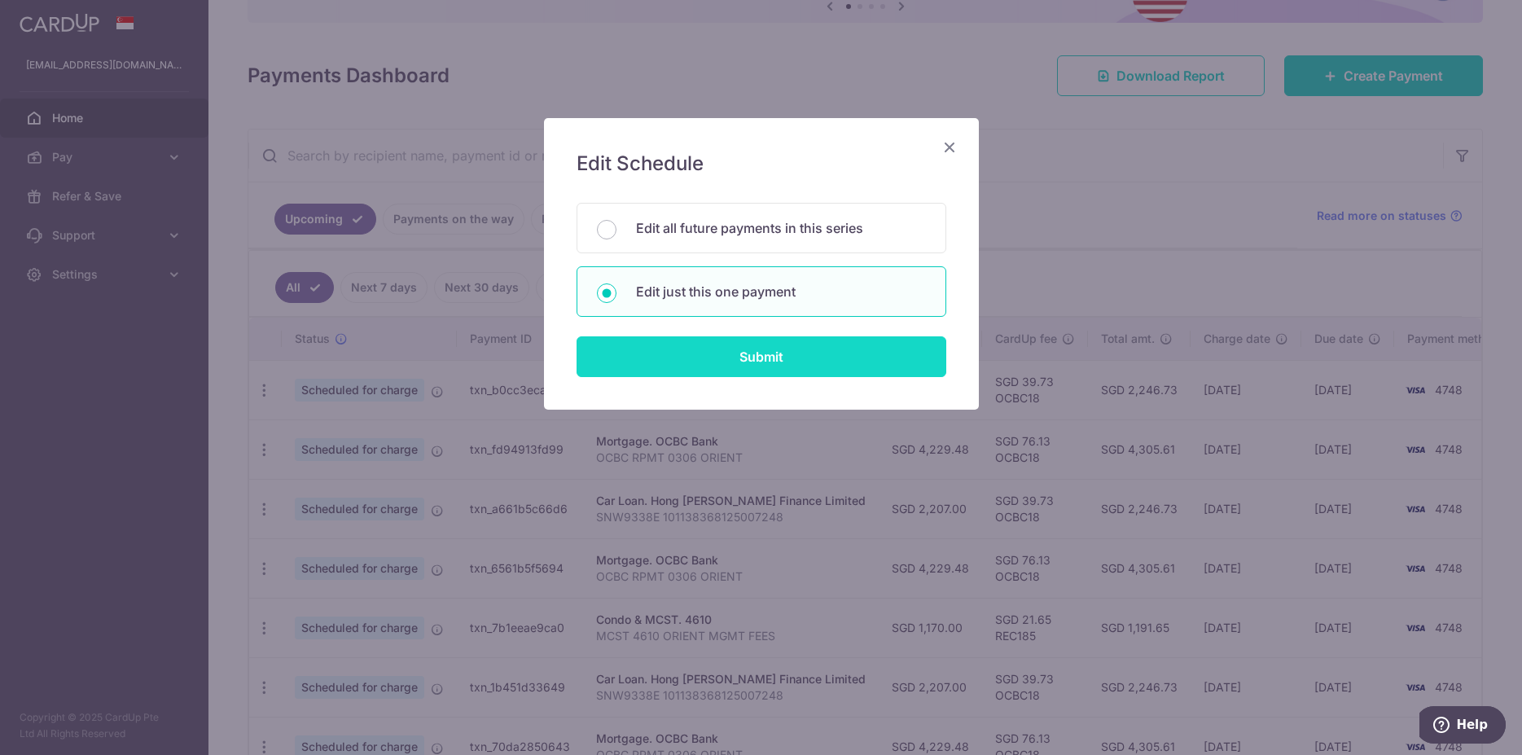
type input "OCBC18"
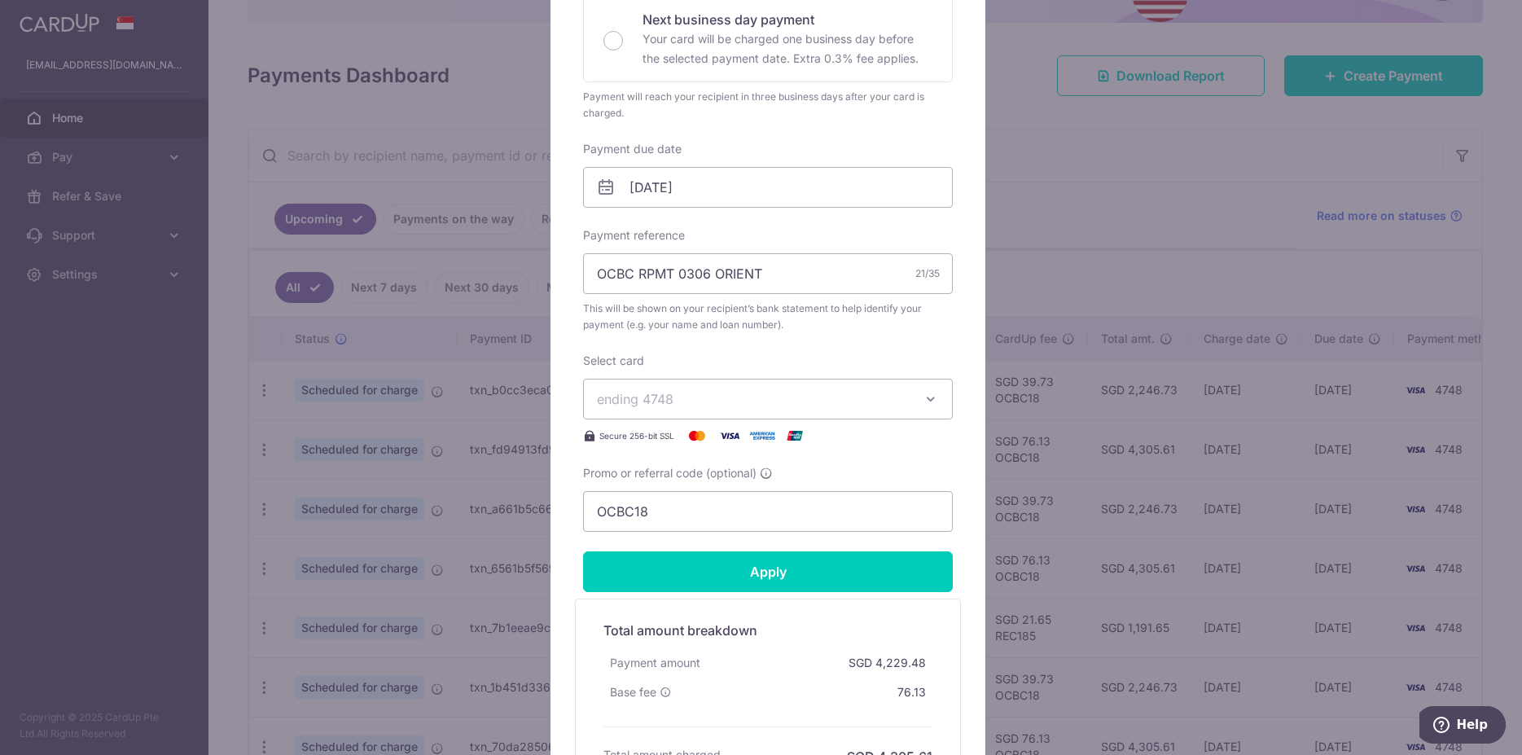
scroll to position [565, 0]
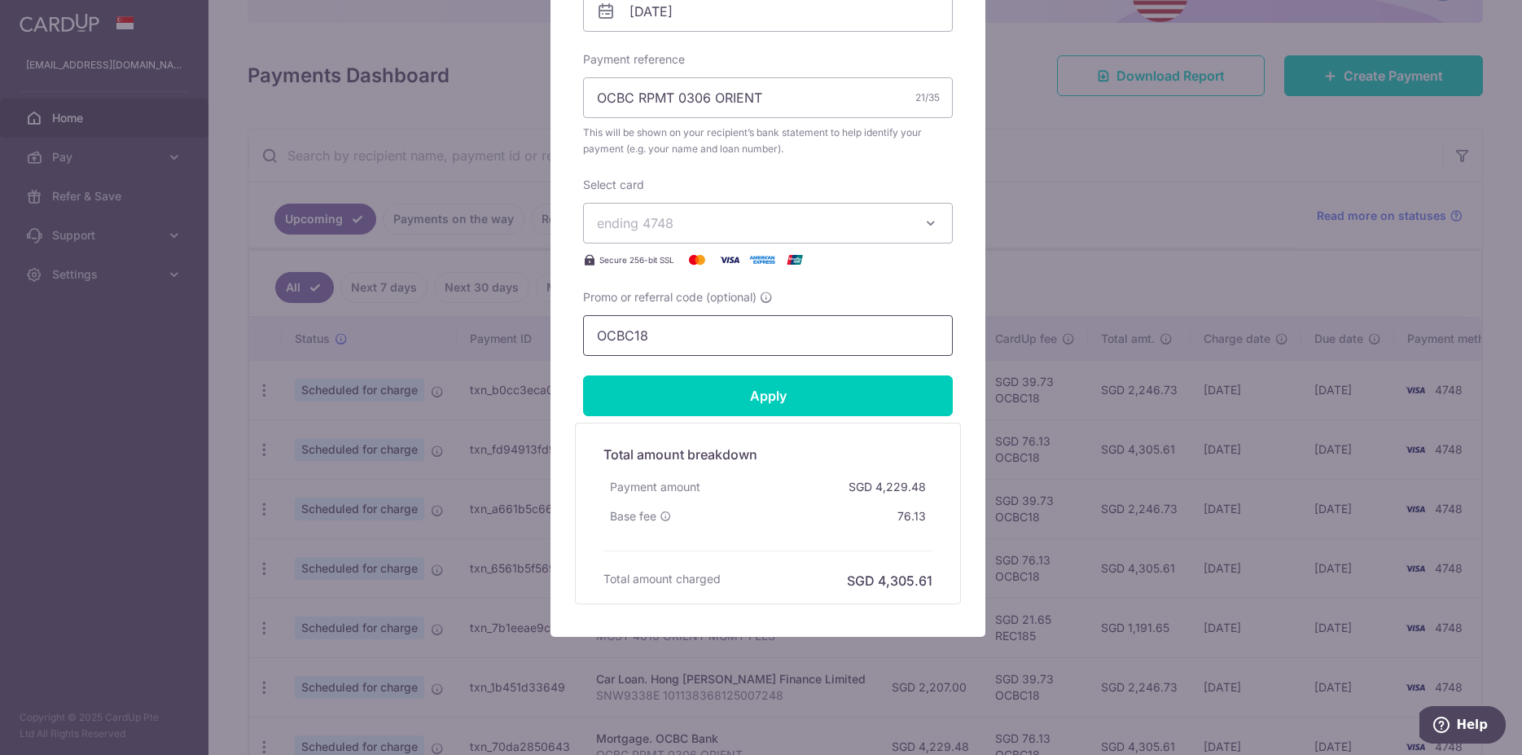
drag, startPoint x: 628, startPoint y: 330, endPoint x: 454, endPoint y: 343, distance: 174.8
click at [583, 343] on input "OCBC18" at bounding box center [768, 335] width 370 height 41
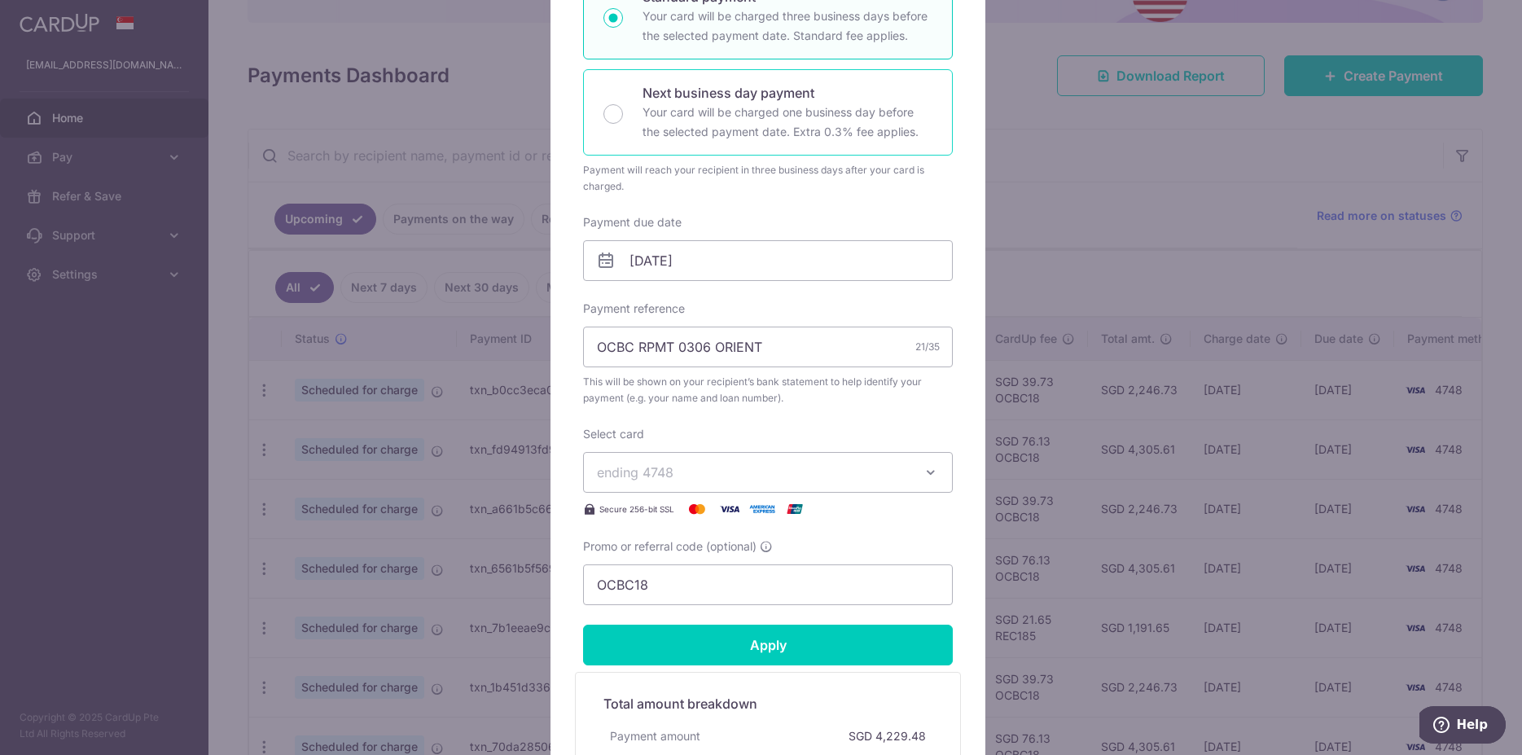
scroll to position [67, 0]
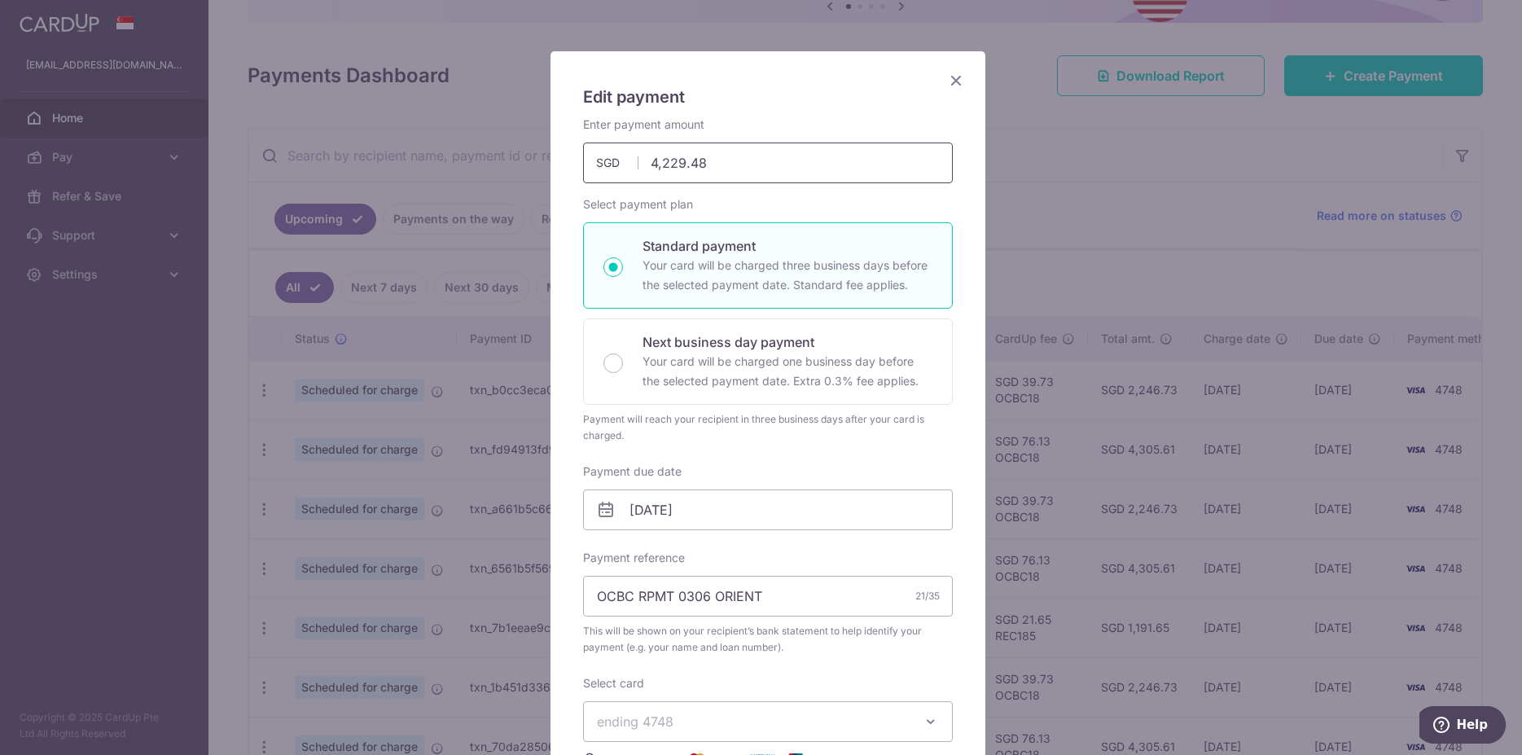
drag, startPoint x: 735, startPoint y: 158, endPoint x: 495, endPoint y: 130, distance: 241.9
click at [583, 143] on input "4,229.48" at bounding box center [768, 163] width 370 height 41
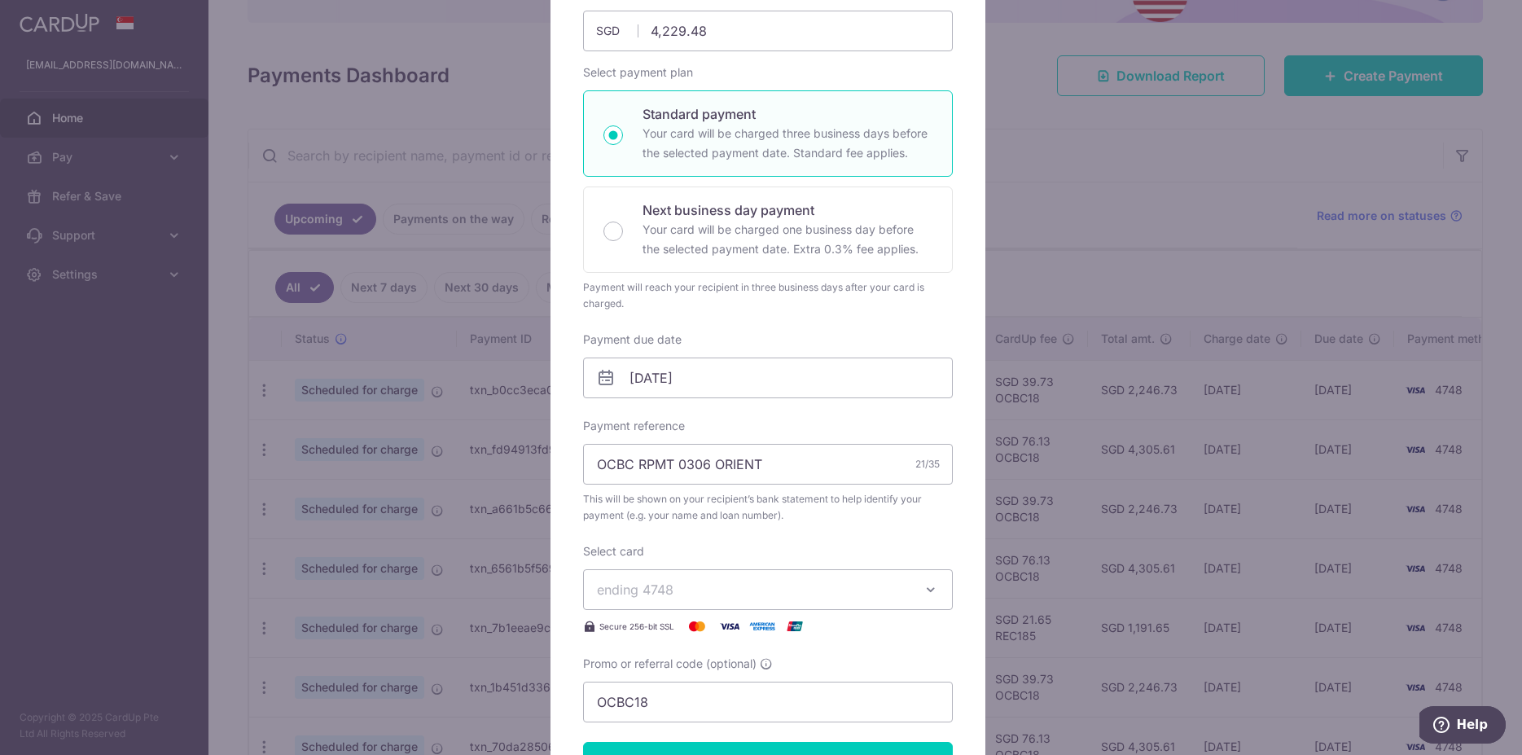
scroll to position [316, 0]
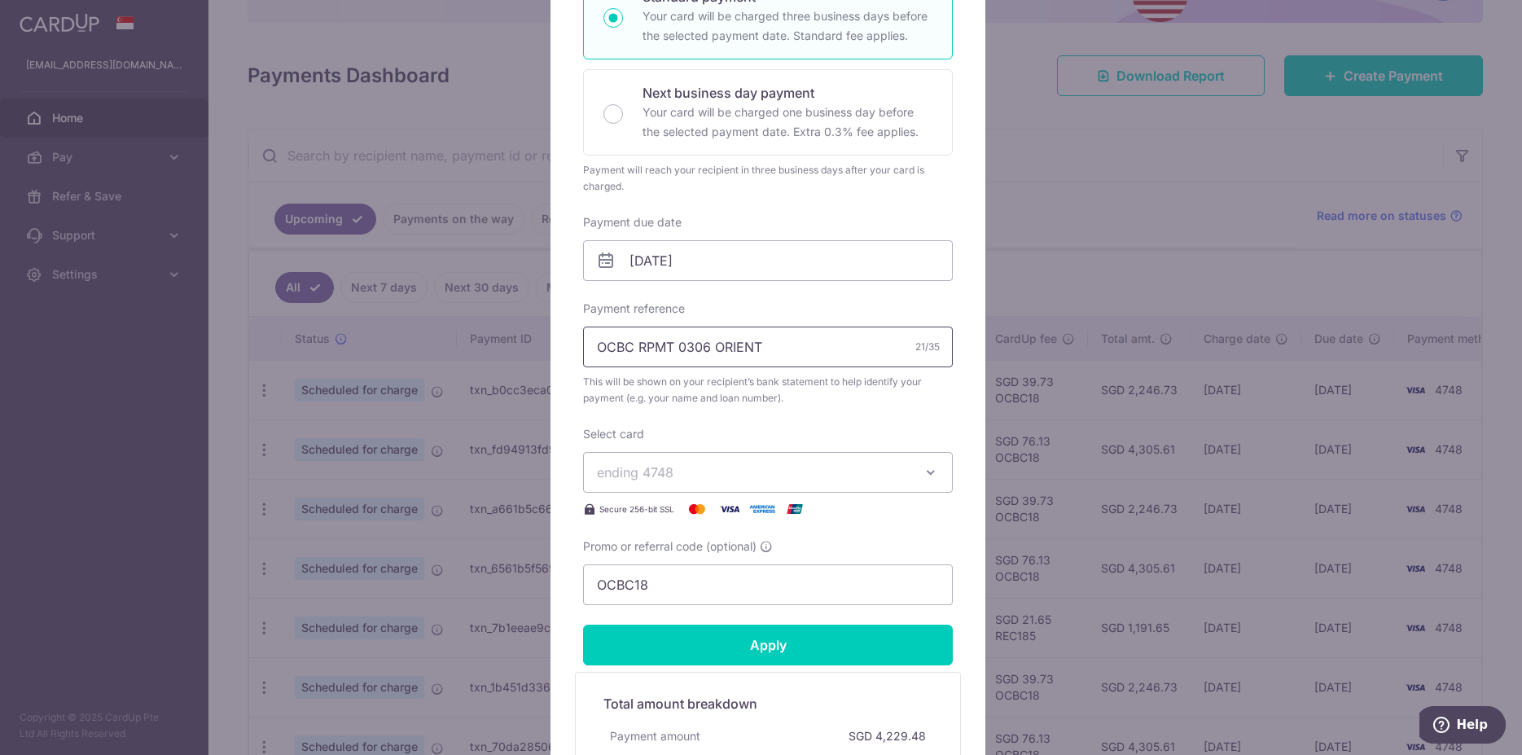
type input "4,229.48"
drag, startPoint x: 780, startPoint y: 342, endPoint x: 455, endPoint y: 343, distance: 325.0
click at [583, 343] on input "OCBC RPMT 0306 ORIENT" at bounding box center [768, 347] width 370 height 41
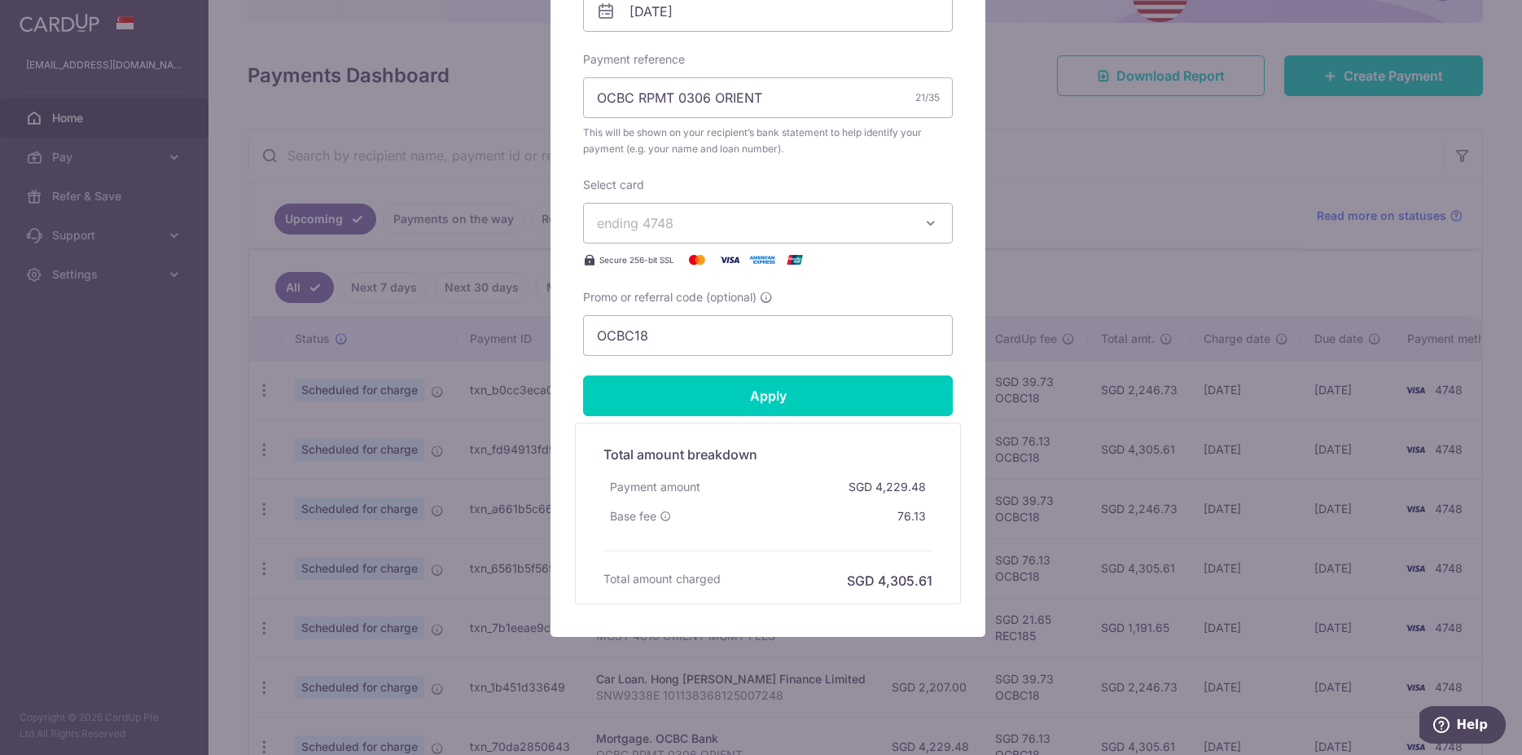
click at [1097, 336] on div "Edit payment By clicking apply, you will make changes to all payments to OCBC B…" at bounding box center [761, 377] width 1522 height 755
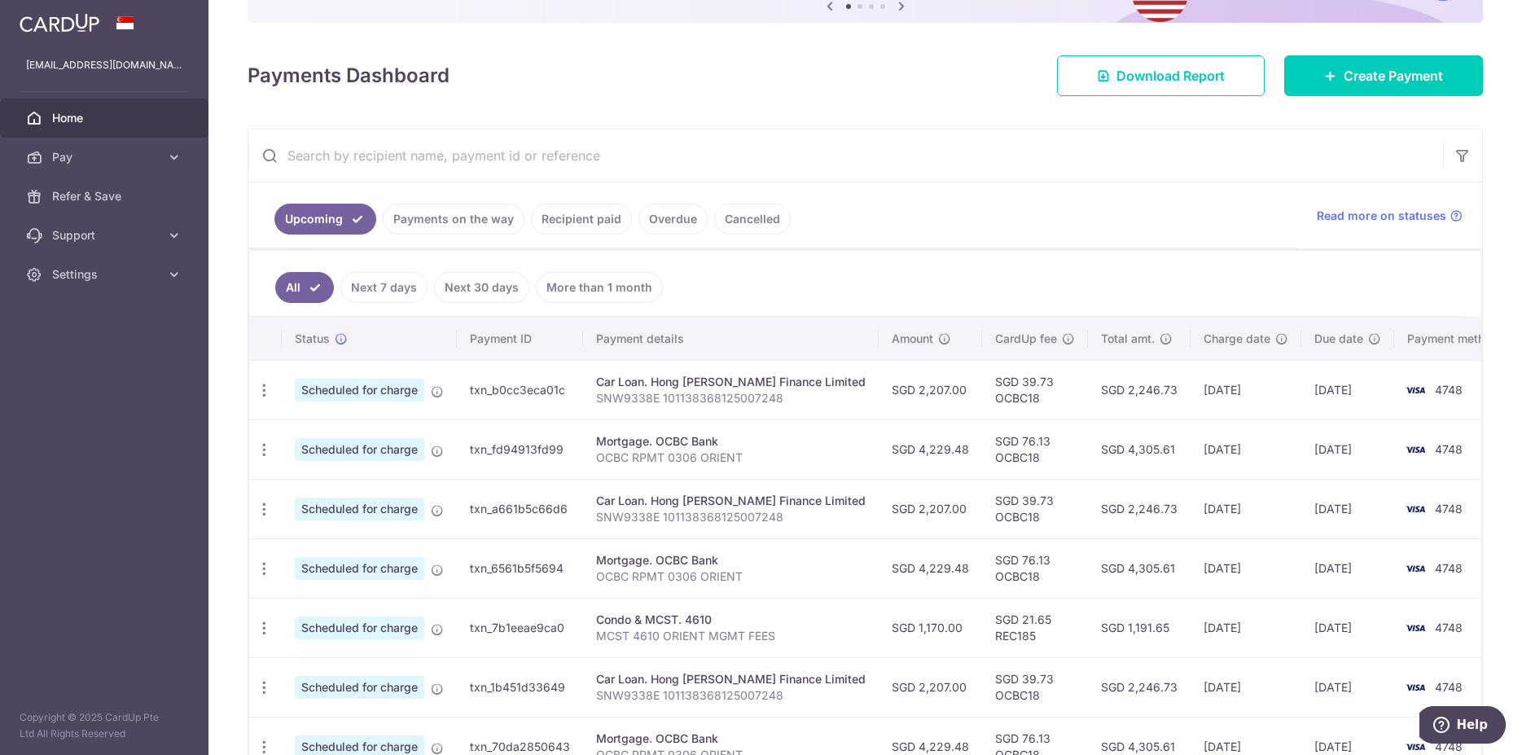
scroll to position [0, 0]
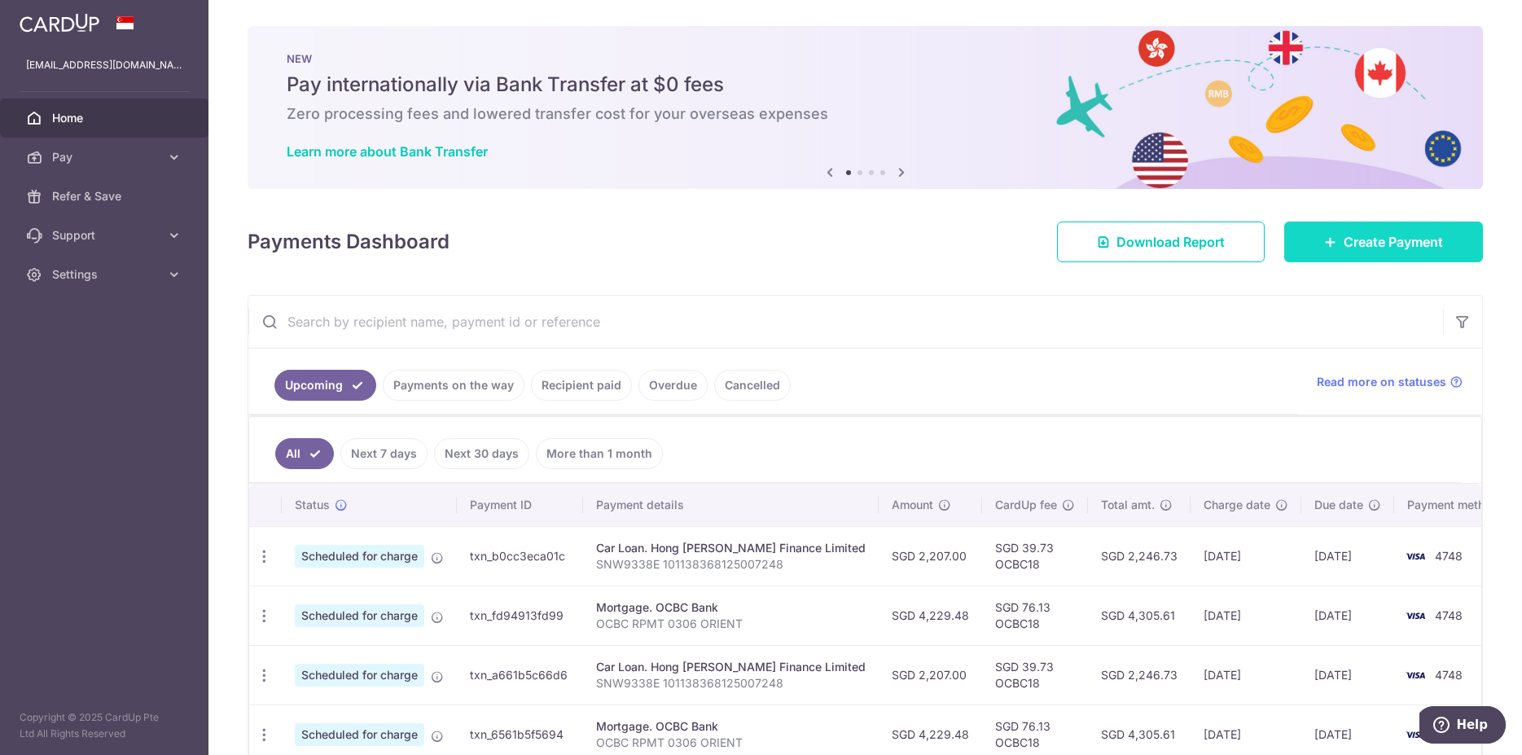
click at [1359, 242] on span "Create Payment" at bounding box center [1393, 242] width 99 height 20
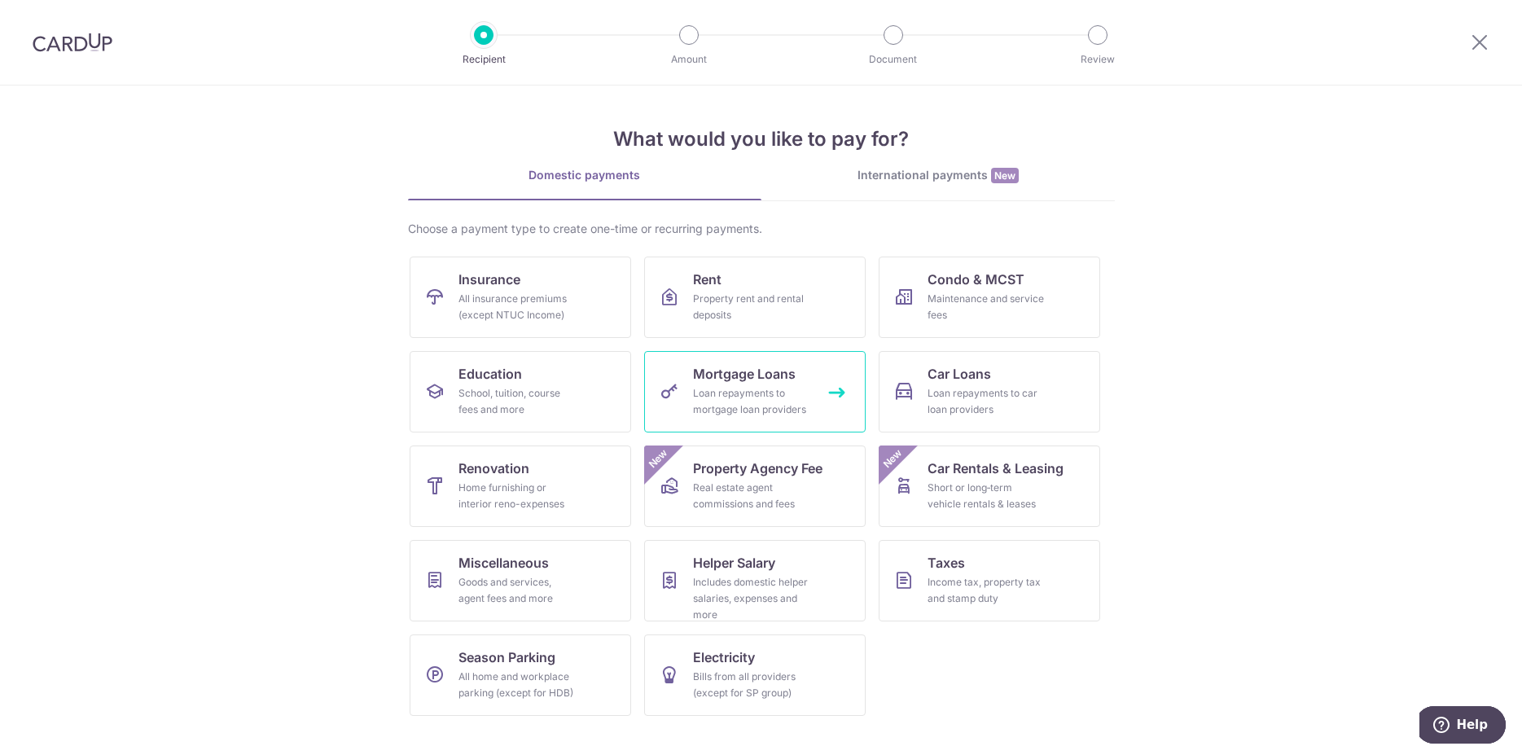
click at [763, 389] on div "Loan repayments to mortgage loan providers" at bounding box center [751, 401] width 117 height 33
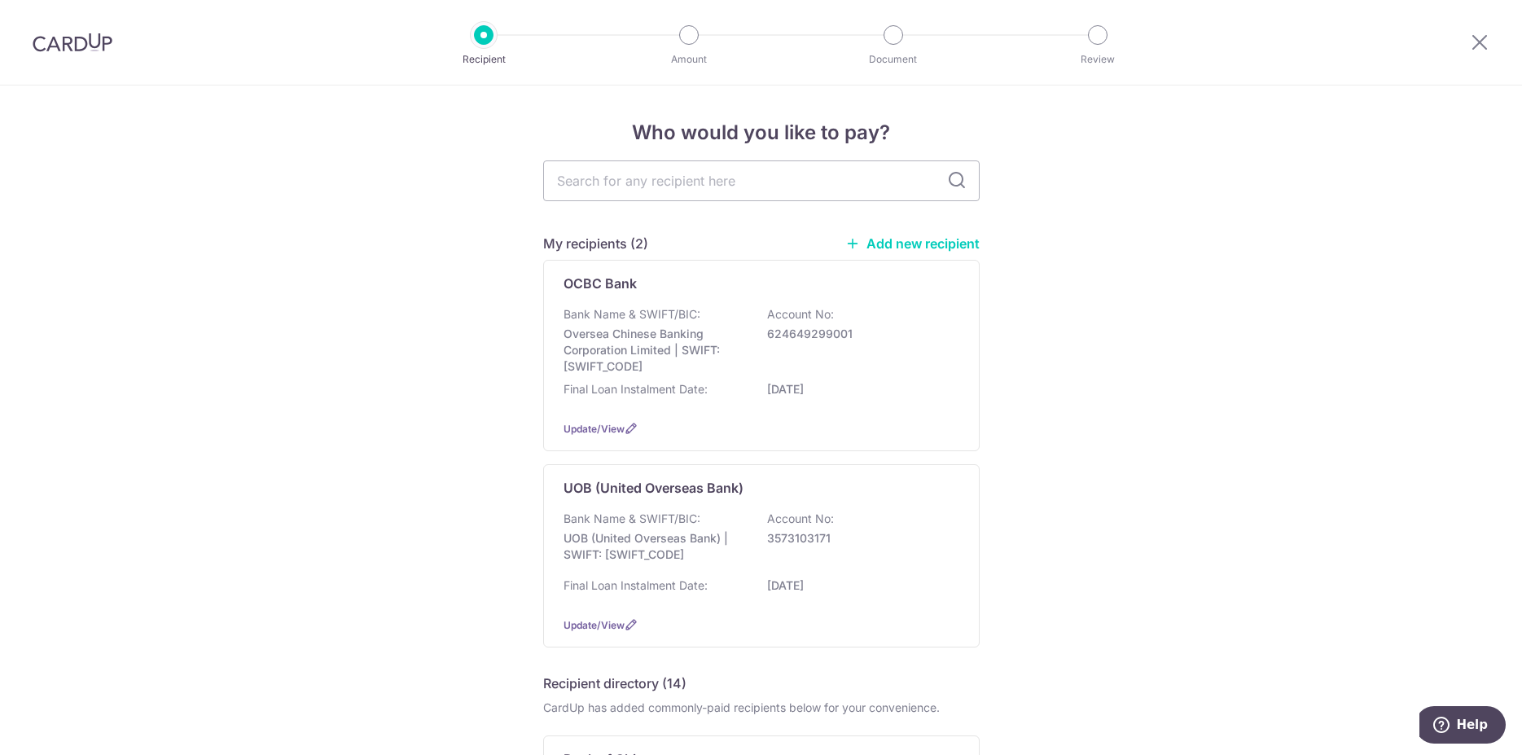
click at [744, 328] on div "Bank Name & SWIFT/BIC: Oversea Chinese Banking Corporation Limited | SWIFT: [SW…" at bounding box center [762, 340] width 396 height 68
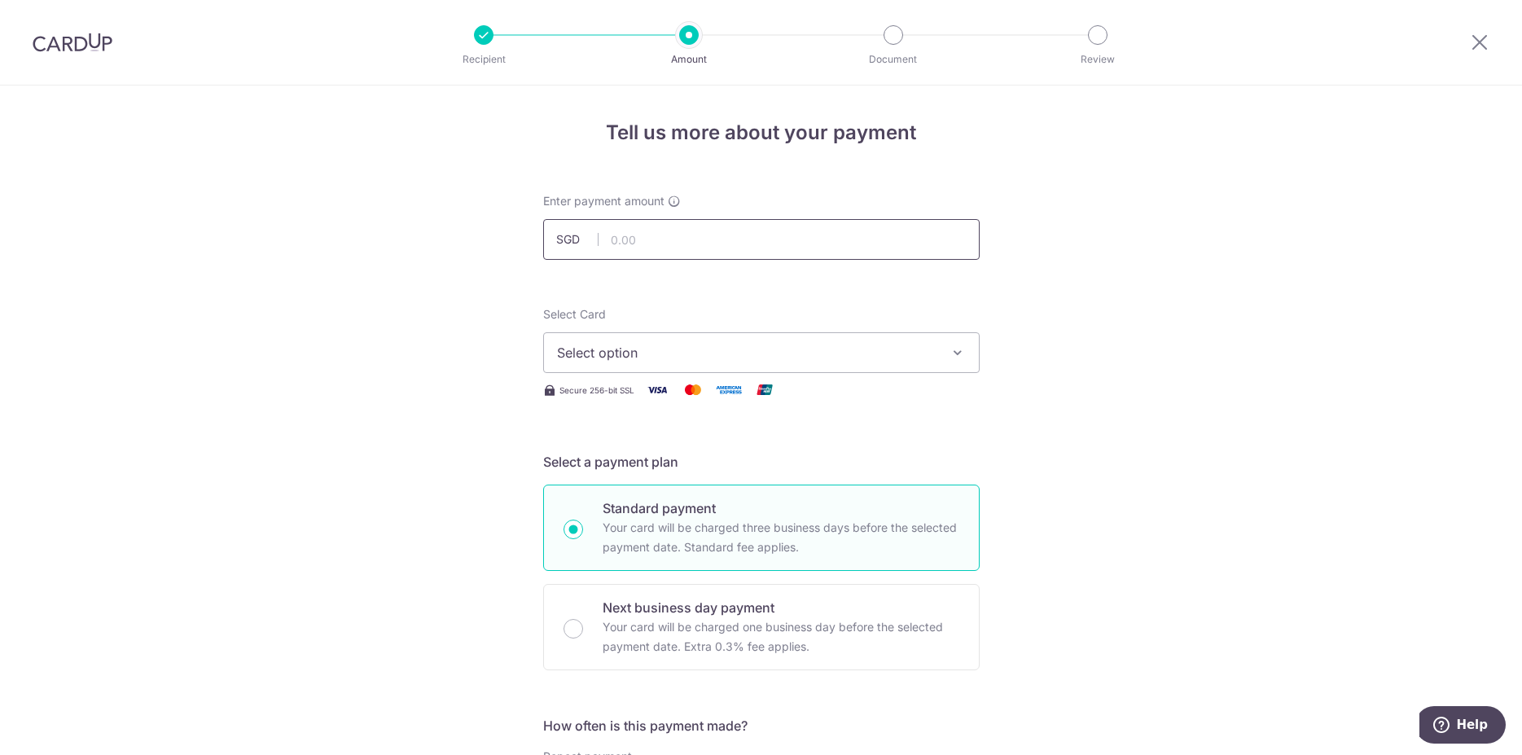
click at [731, 236] on input "text" at bounding box center [761, 239] width 437 height 41
paste input "OCBC RPMT"
type input "OCBC RPMT"
click at [657, 250] on input "text" at bounding box center [761, 239] width 437 height 41
paste input "4,229.48"
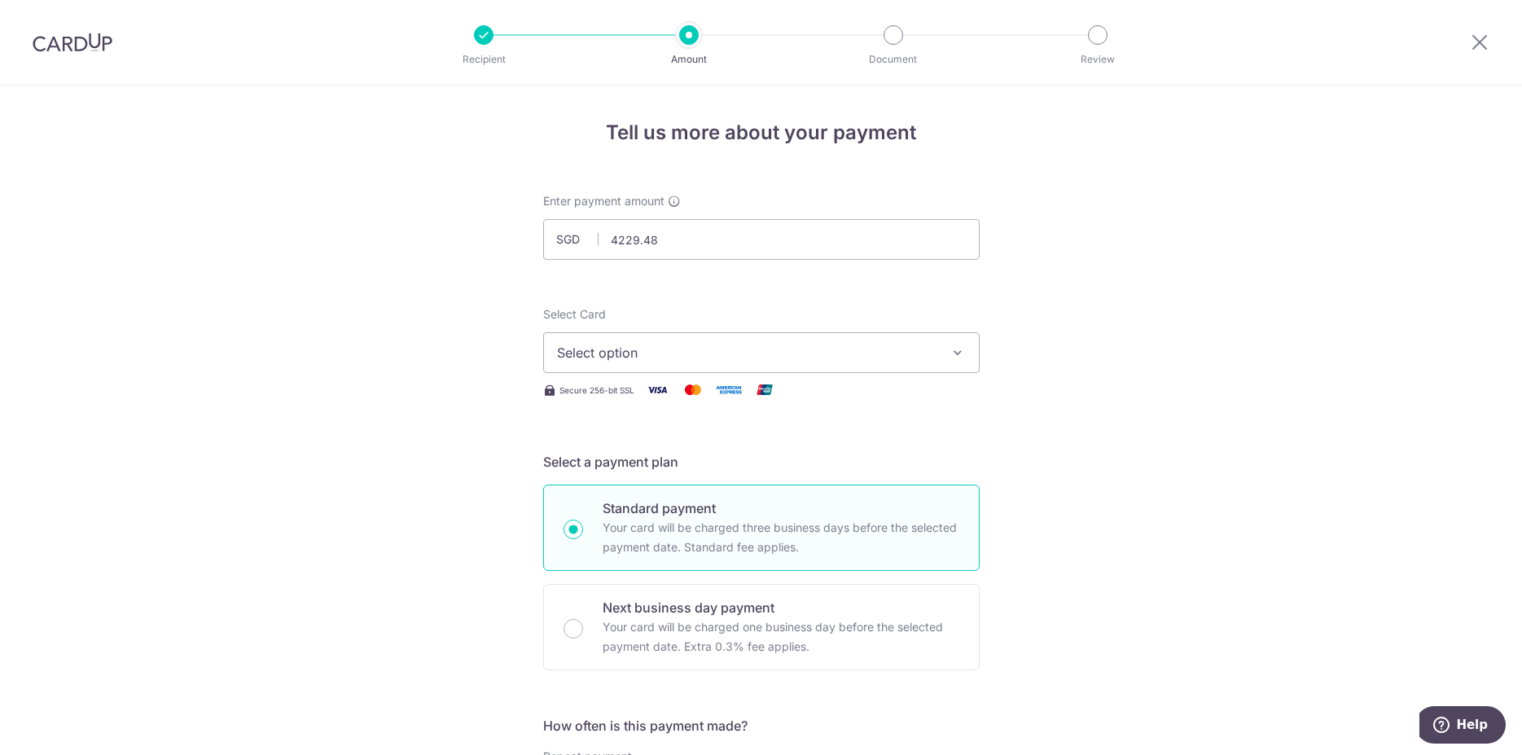
type input "4,229.48"
click at [698, 348] on span "Select option" at bounding box center [747, 353] width 380 height 20
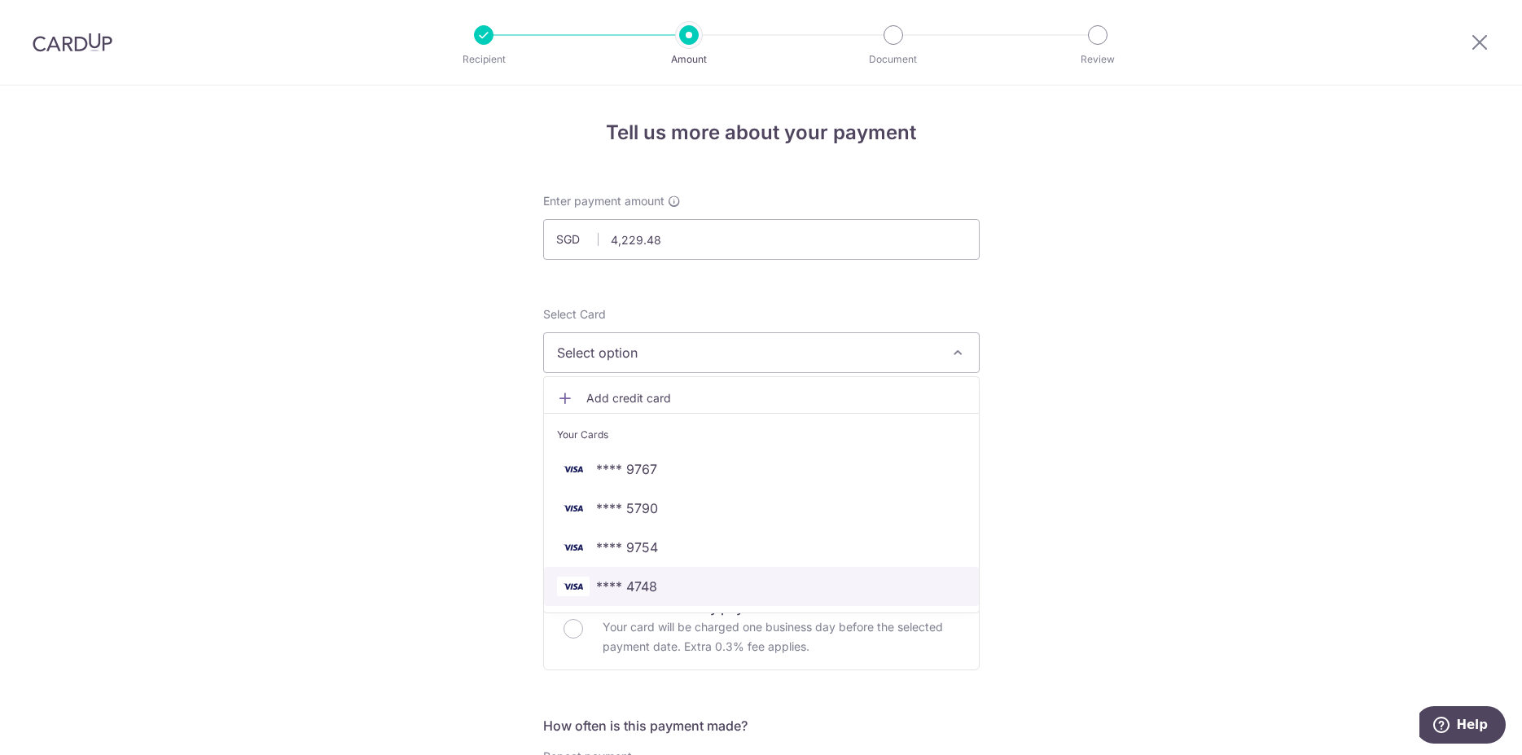
click at [648, 591] on span "**** 4748" at bounding box center [626, 587] width 61 height 20
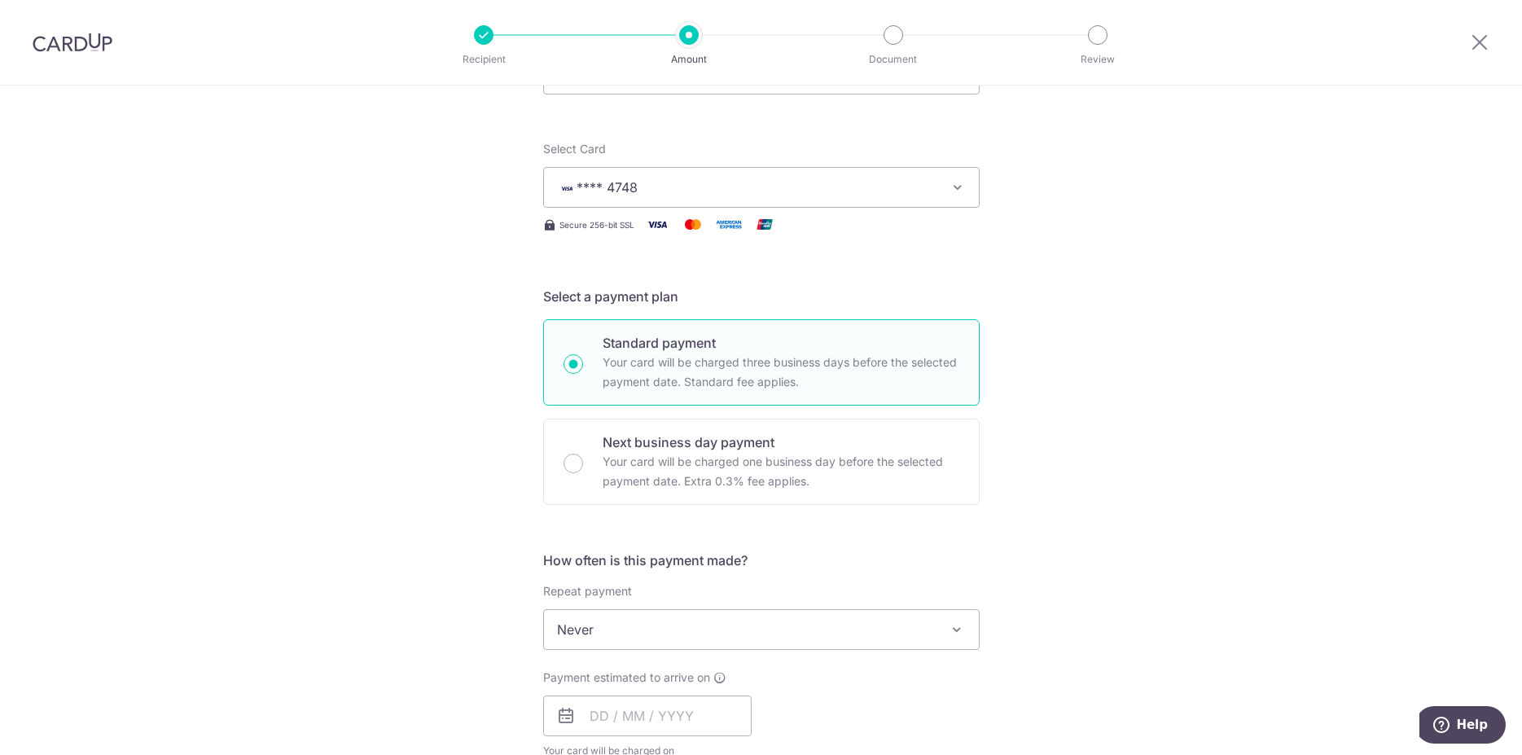
scroll to position [166, 0]
click at [752, 461] on p "Your card will be charged one business day before the selected payment date. Ex…" at bounding box center [781, 470] width 357 height 39
click at [583, 461] on input "Next business day payment Your card will be charged one business day before the…" at bounding box center [574, 463] width 20 height 20
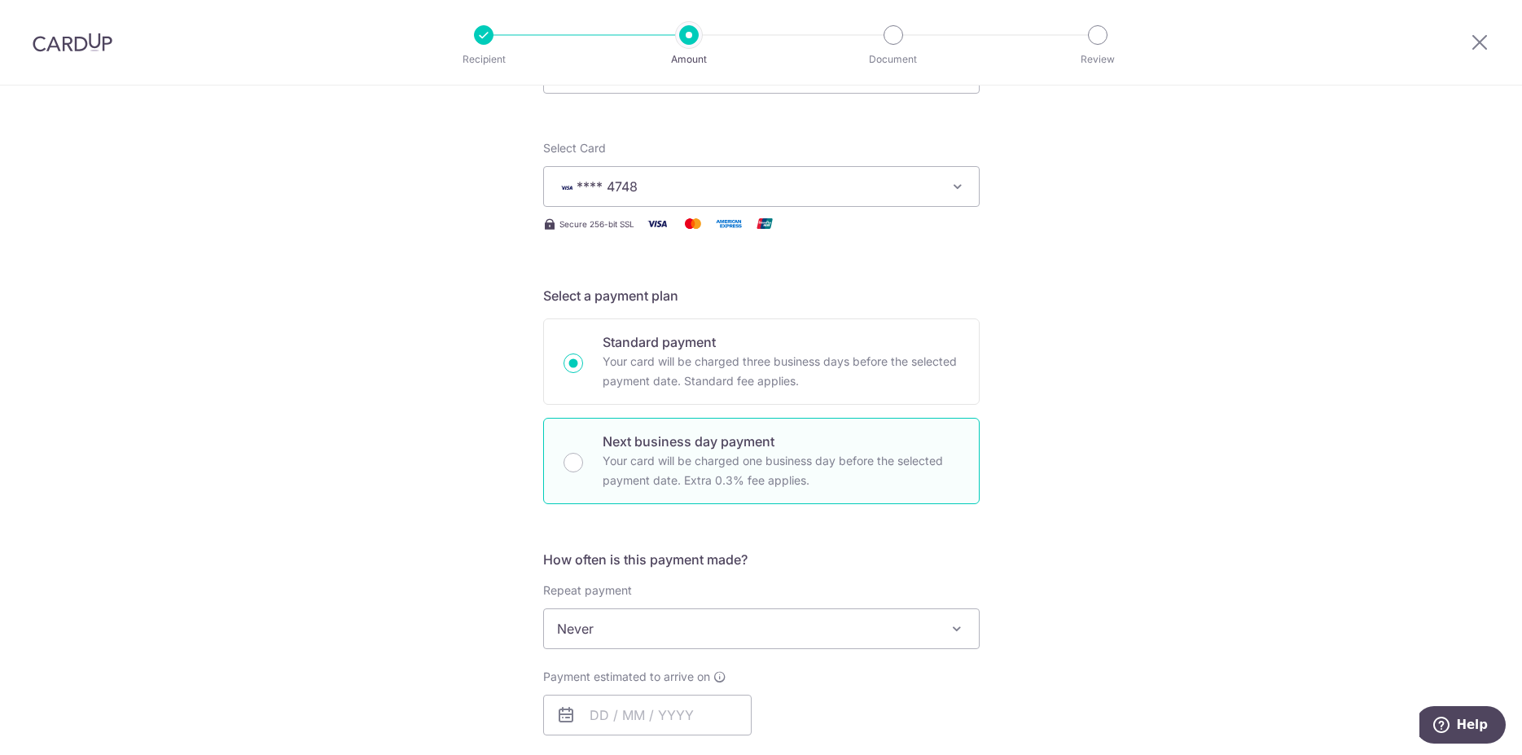
radio input "false"
radio input "true"
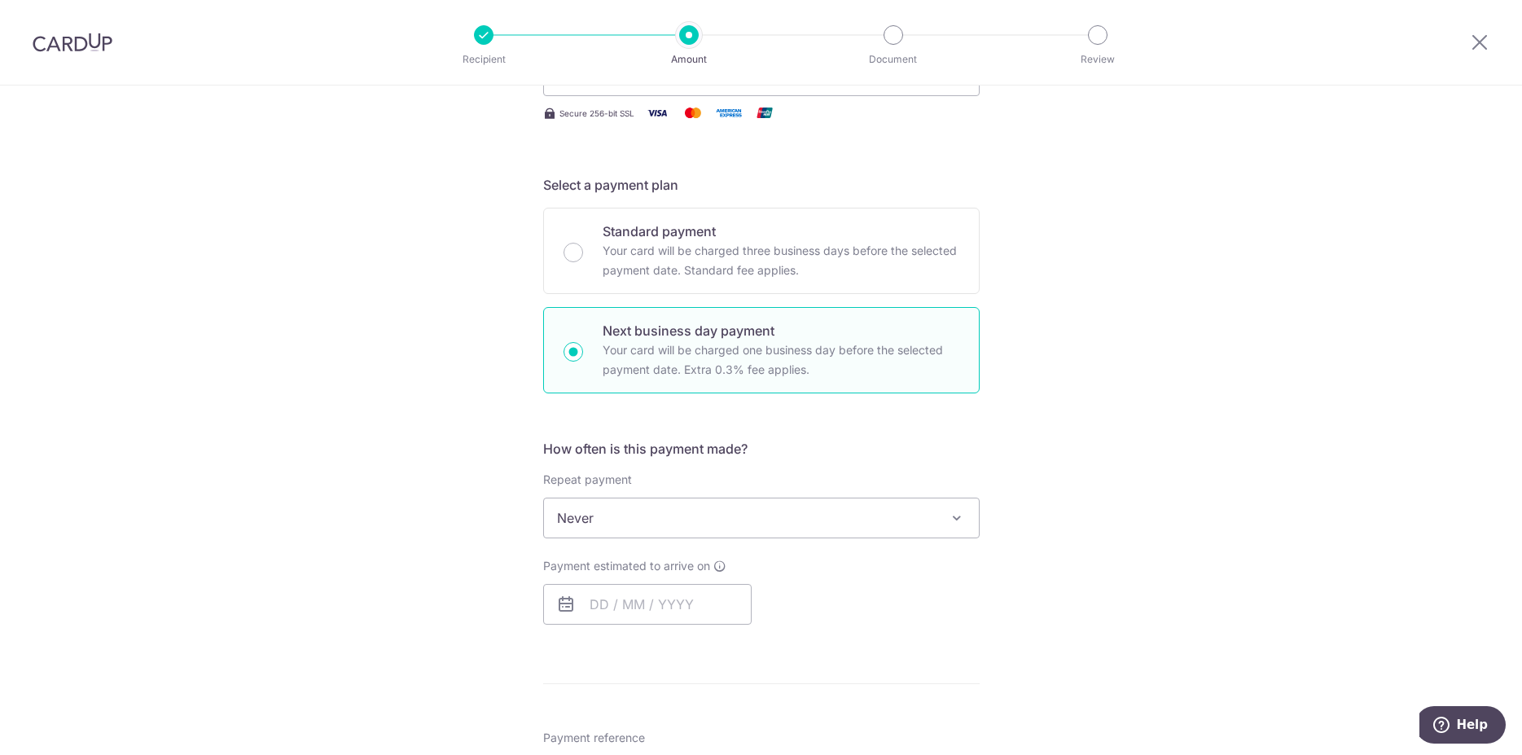
scroll to position [332, 0]
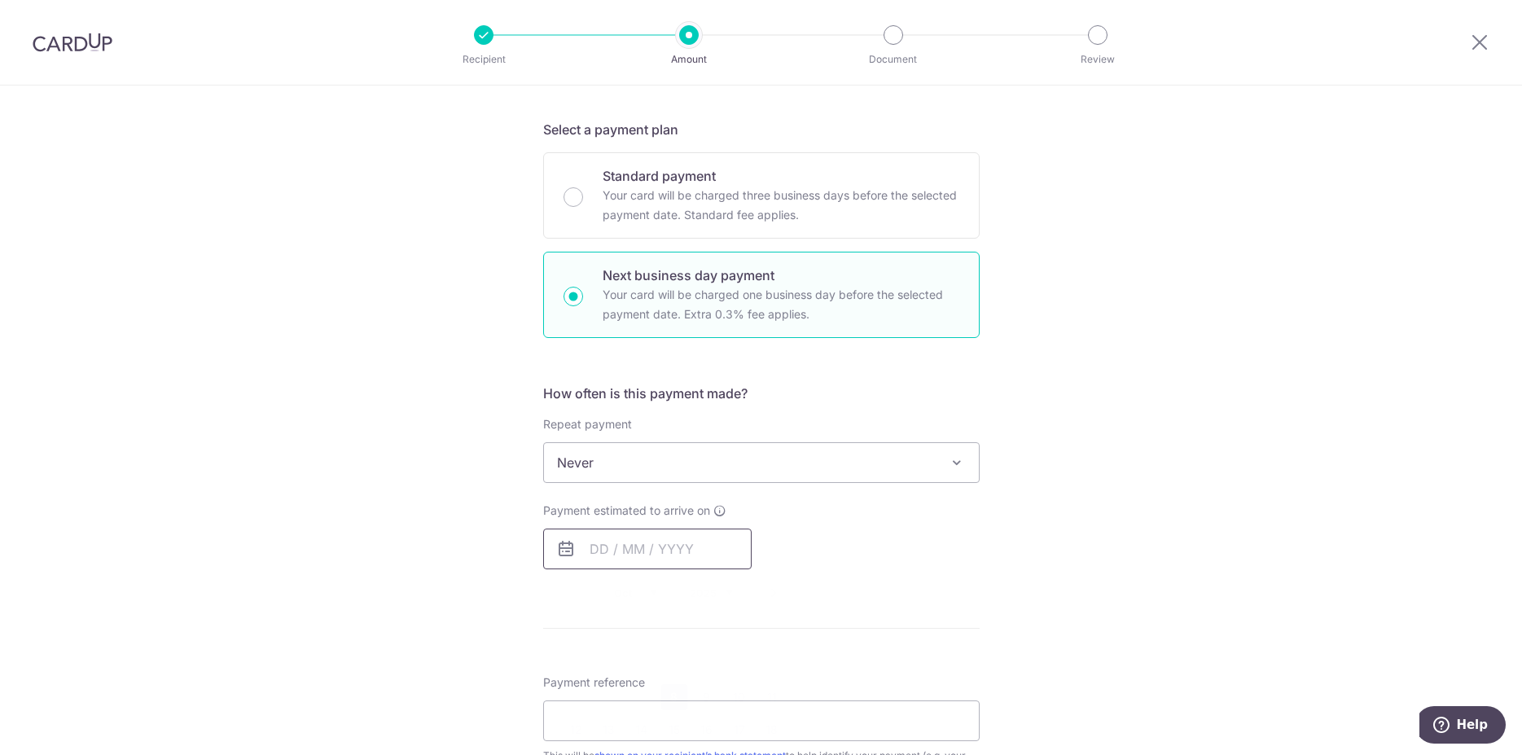
click at [592, 550] on input "text" at bounding box center [647, 549] width 209 height 41
click at [669, 698] on link "8" at bounding box center [674, 697] width 26 height 26
type input "[DATE]"
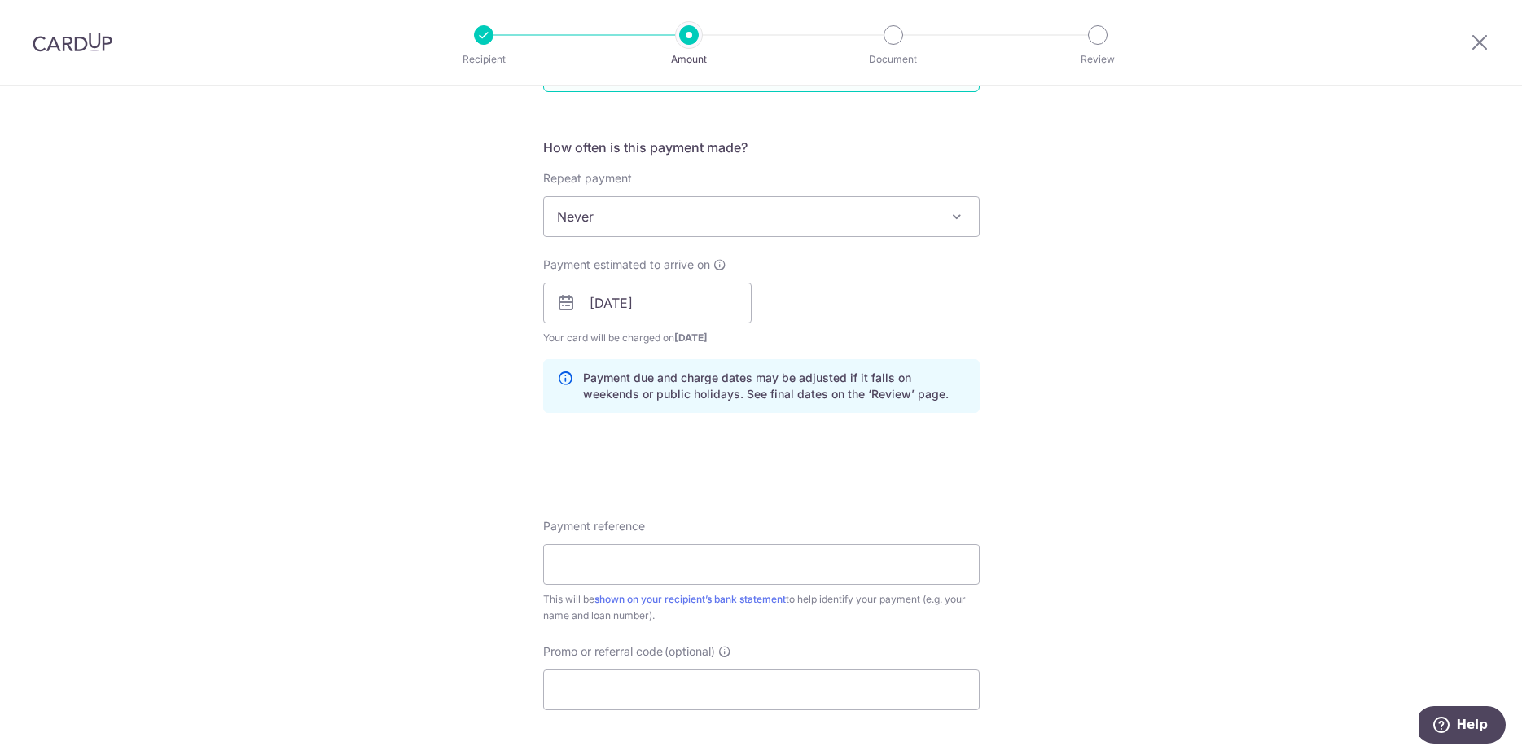
scroll to position [582, 0]
click at [622, 549] on input "Payment reference" at bounding box center [761, 561] width 437 height 41
paste input "OCBC RPMT 0306 ORIENT"
type input "OCBC RPMT 0306 ORIENT"
click at [661, 690] on input "Promo or referral code (optional)" at bounding box center [761, 686] width 437 height 41
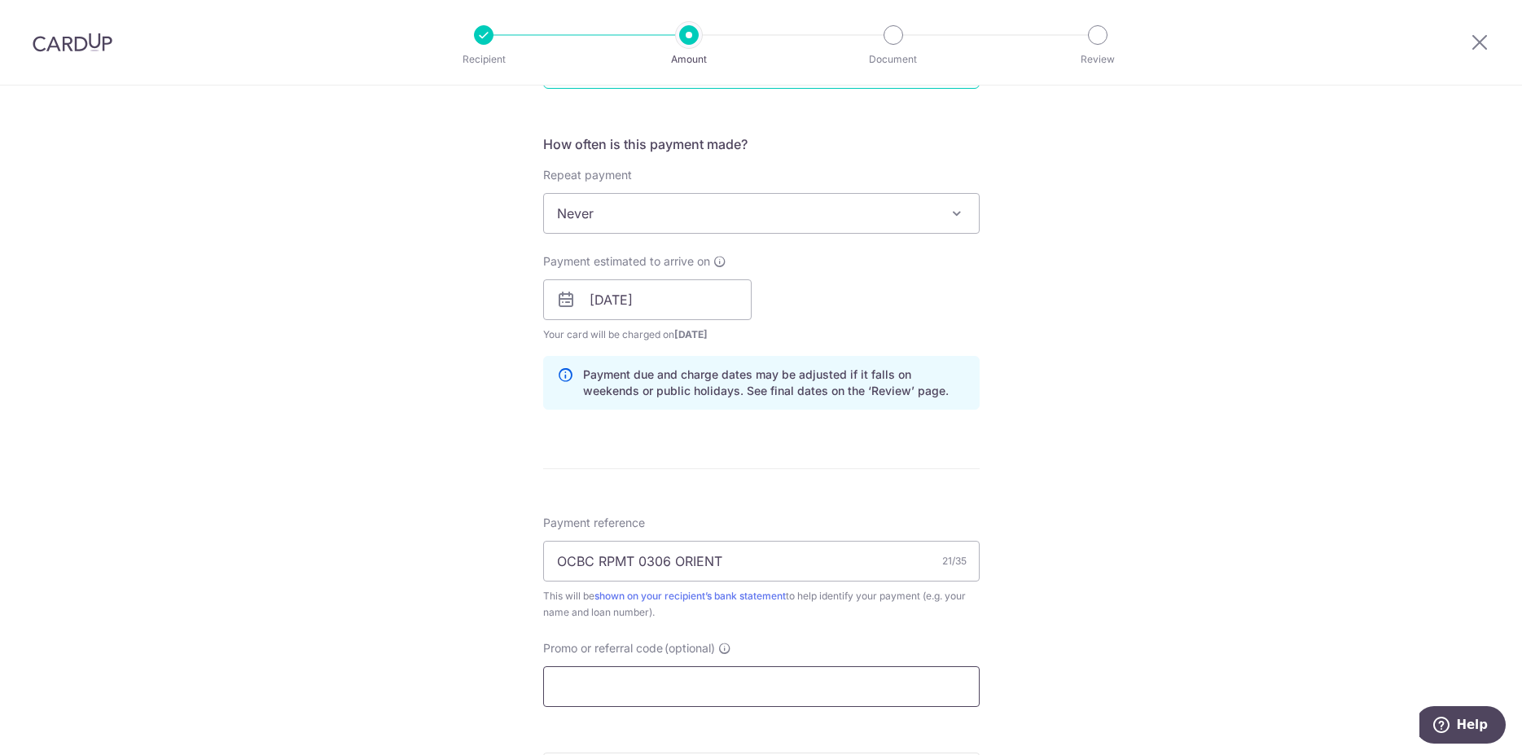
paste input "OCBC18"
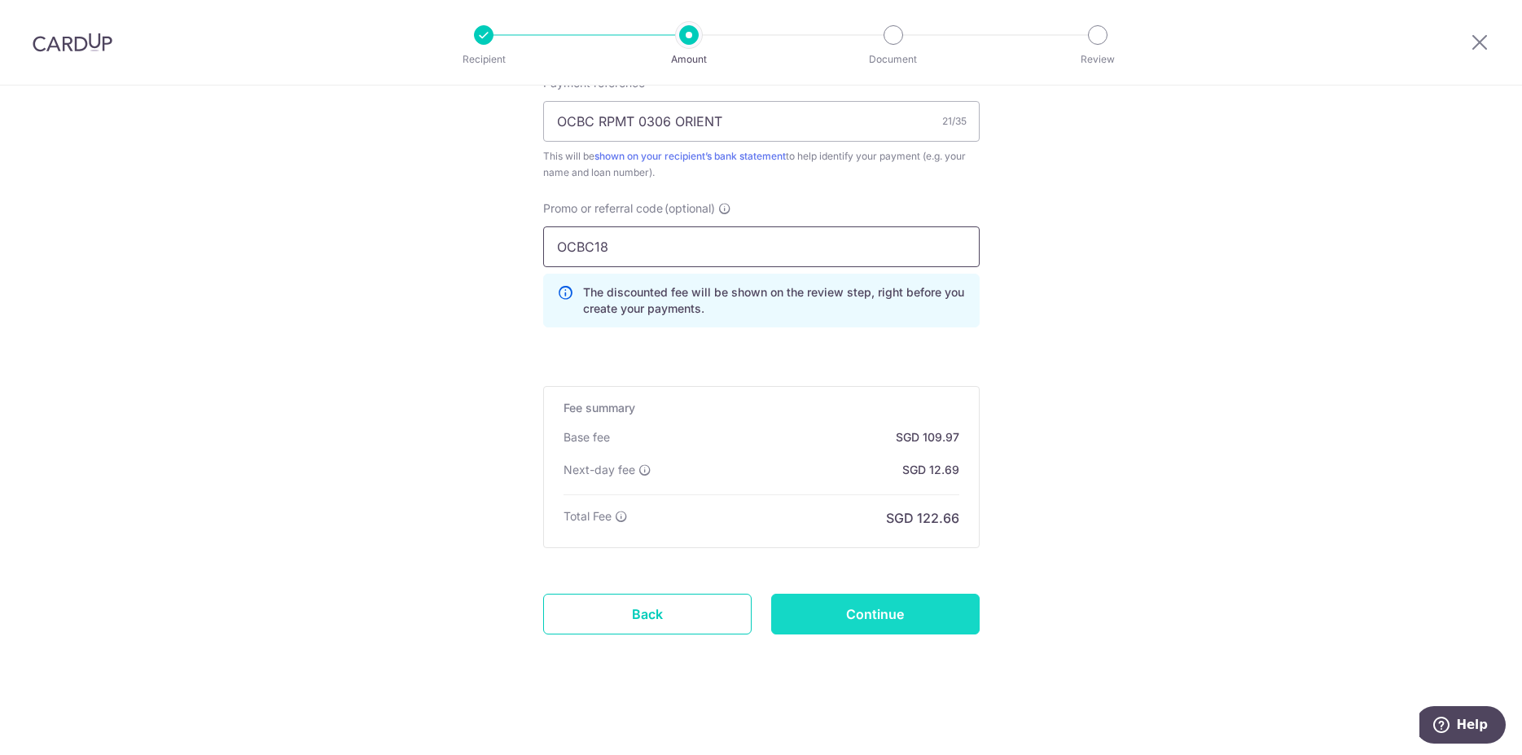
scroll to position [1023, 0]
type input "OCBC18"
click at [904, 611] on input "Continue" at bounding box center [875, 612] width 209 height 41
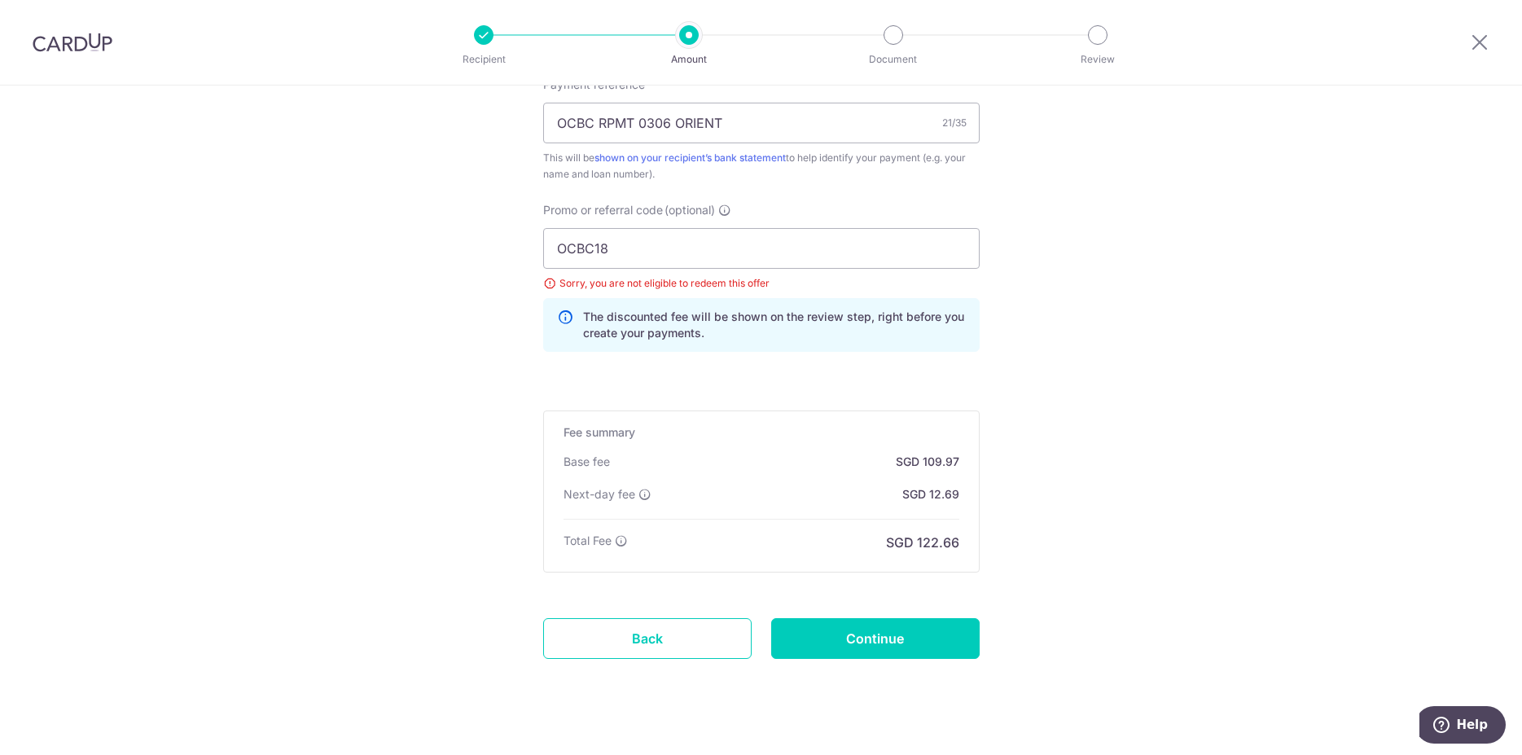
scroll to position [1046, 0]
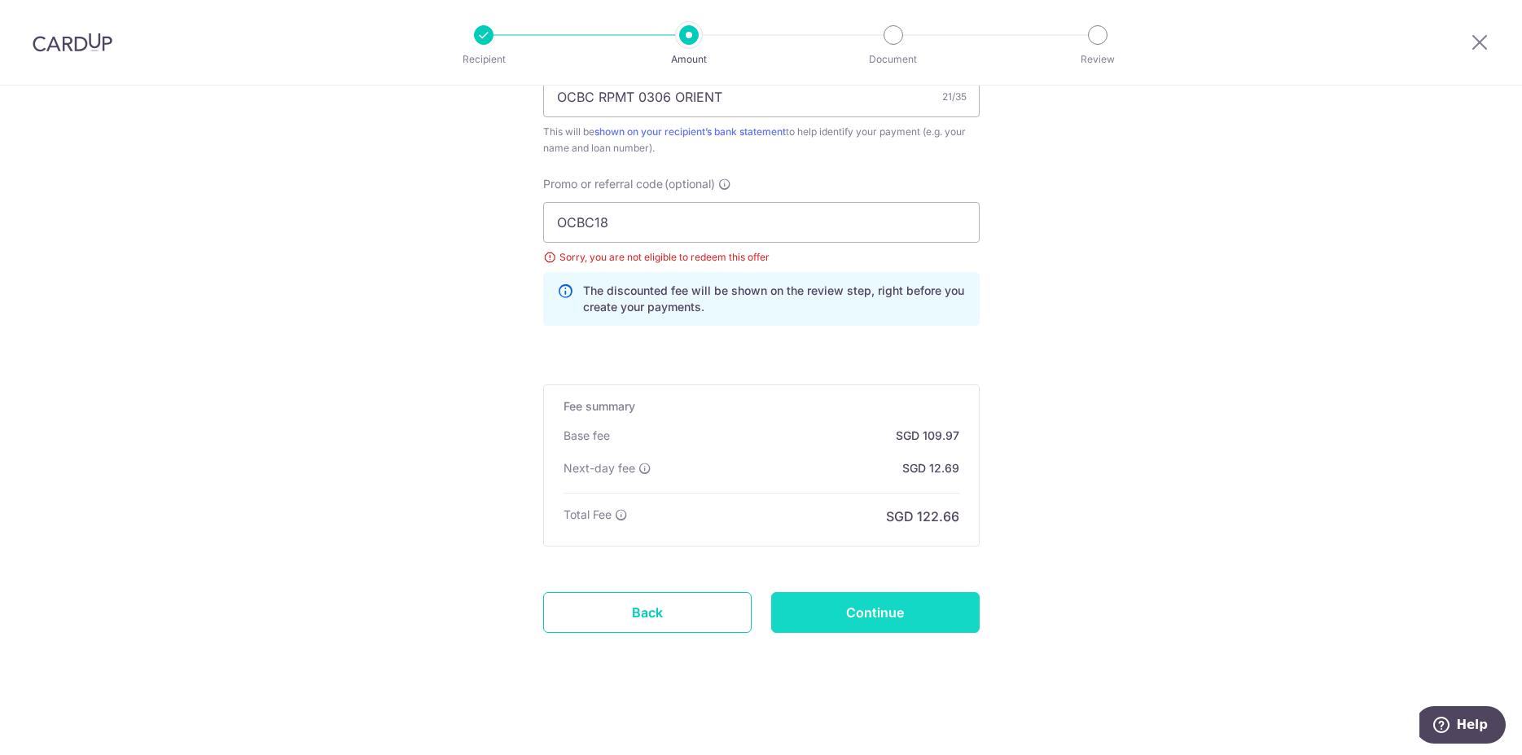
click at [920, 615] on input "Continue" at bounding box center [875, 612] width 209 height 41
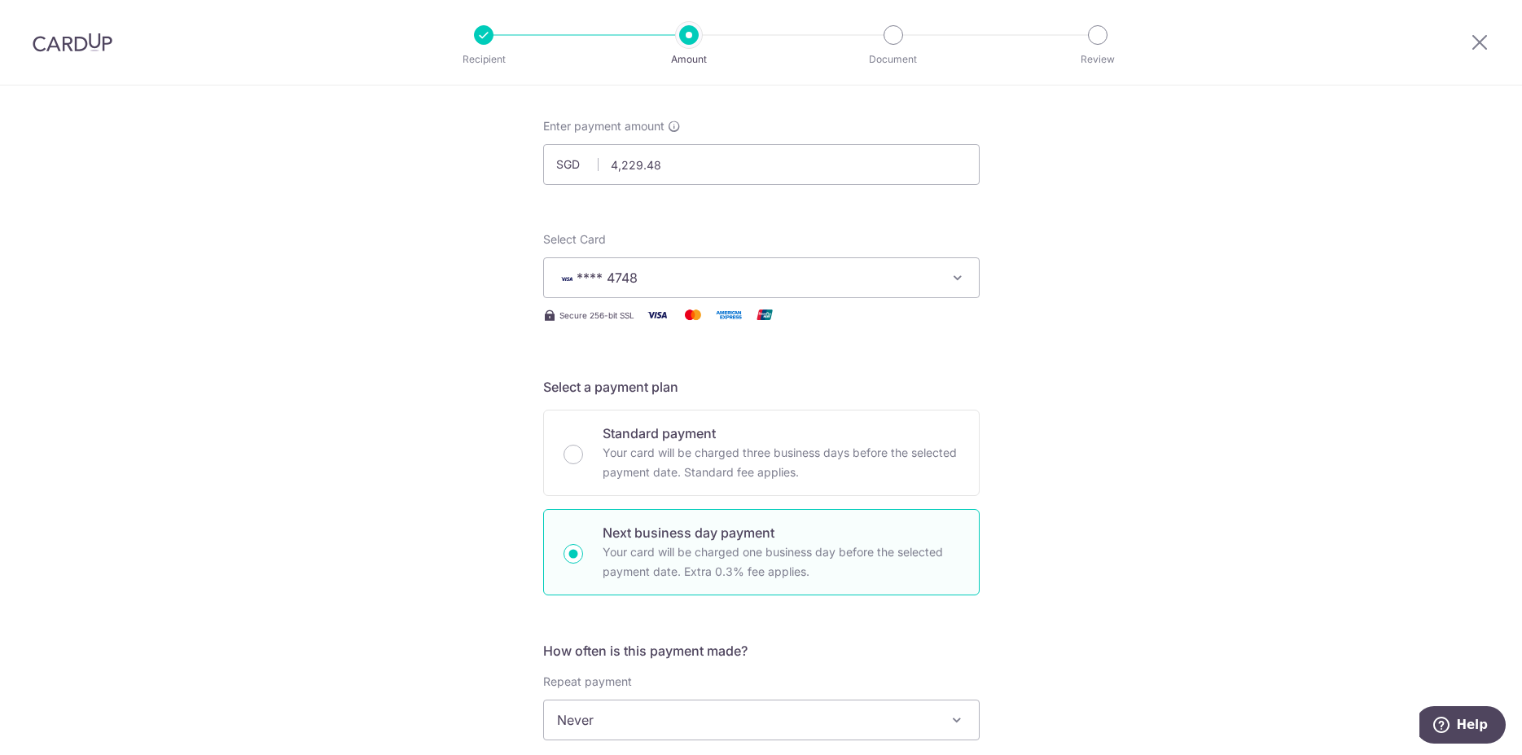
scroll to position [490, 0]
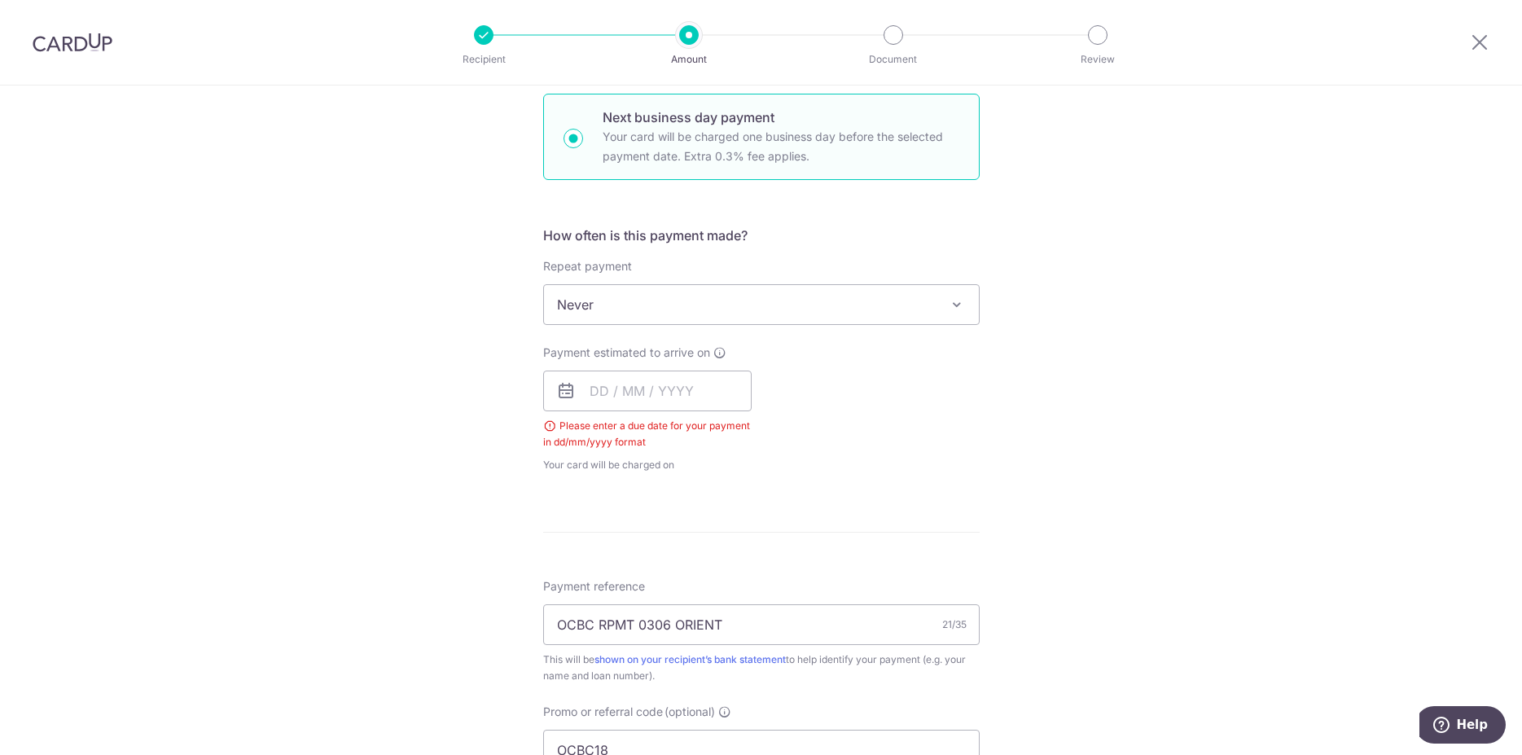
click at [763, 303] on span "Never" at bounding box center [761, 304] width 435 height 39
click at [630, 399] on input "text" at bounding box center [647, 391] width 209 height 41
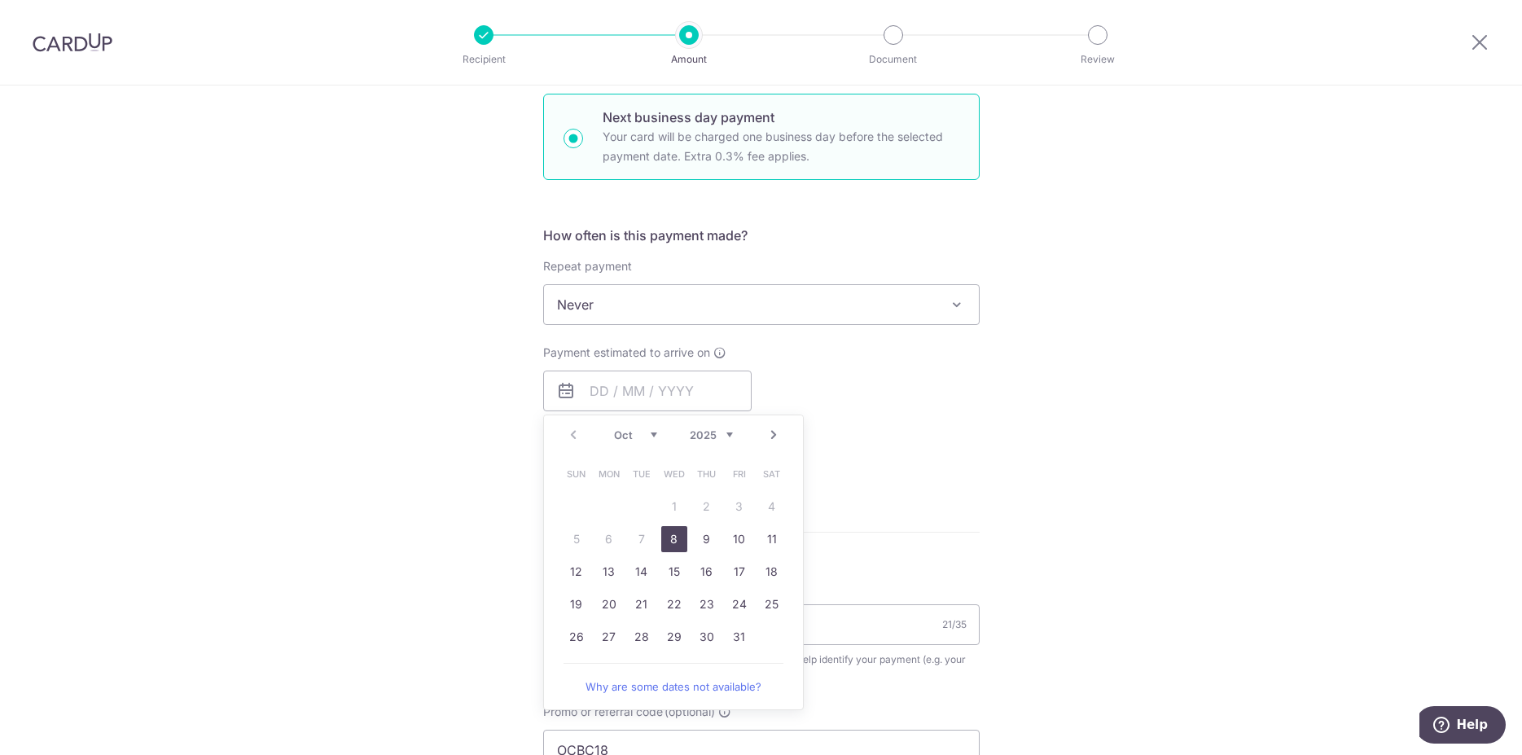
click at [669, 537] on link "8" at bounding box center [674, 539] width 26 height 26
type input "[DATE]"
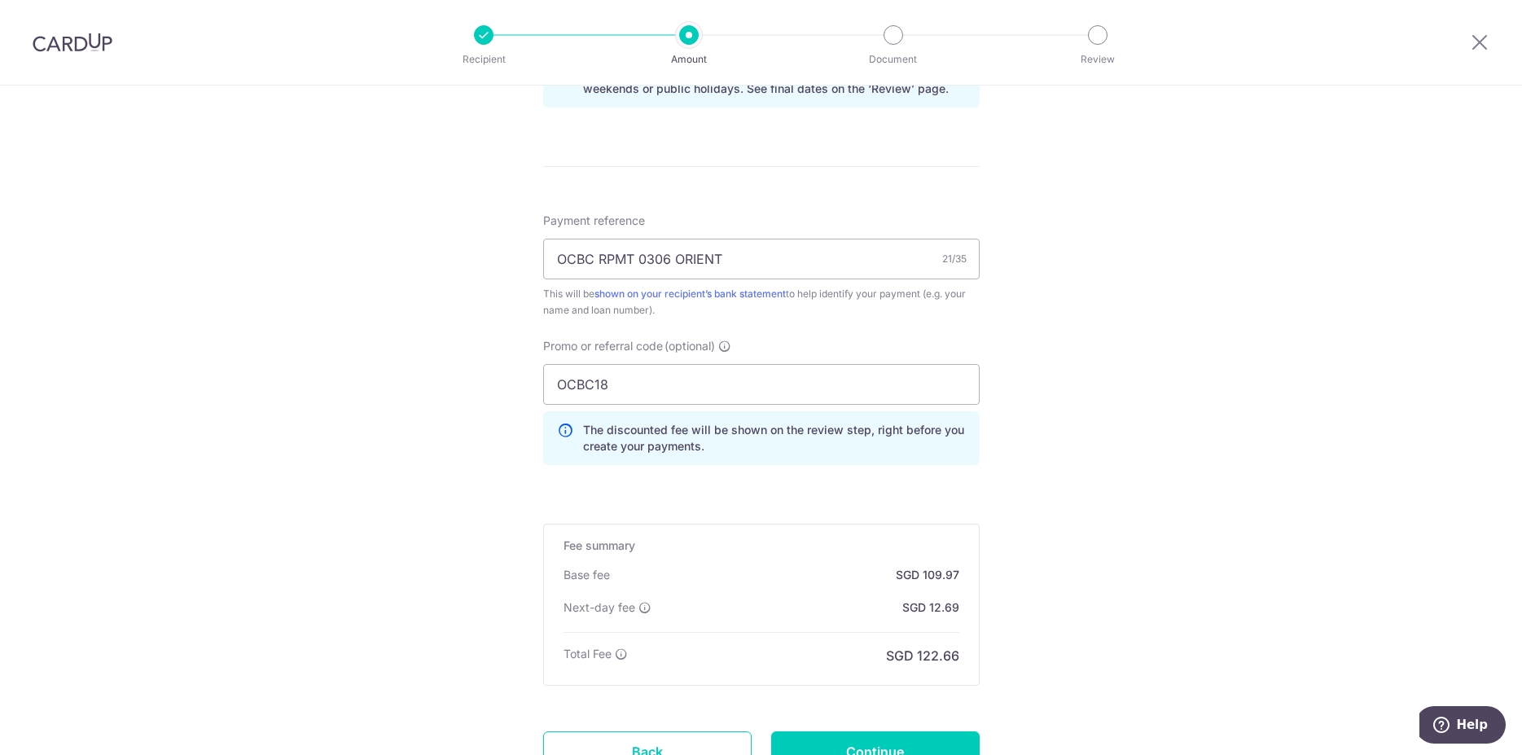
scroll to position [989, 0]
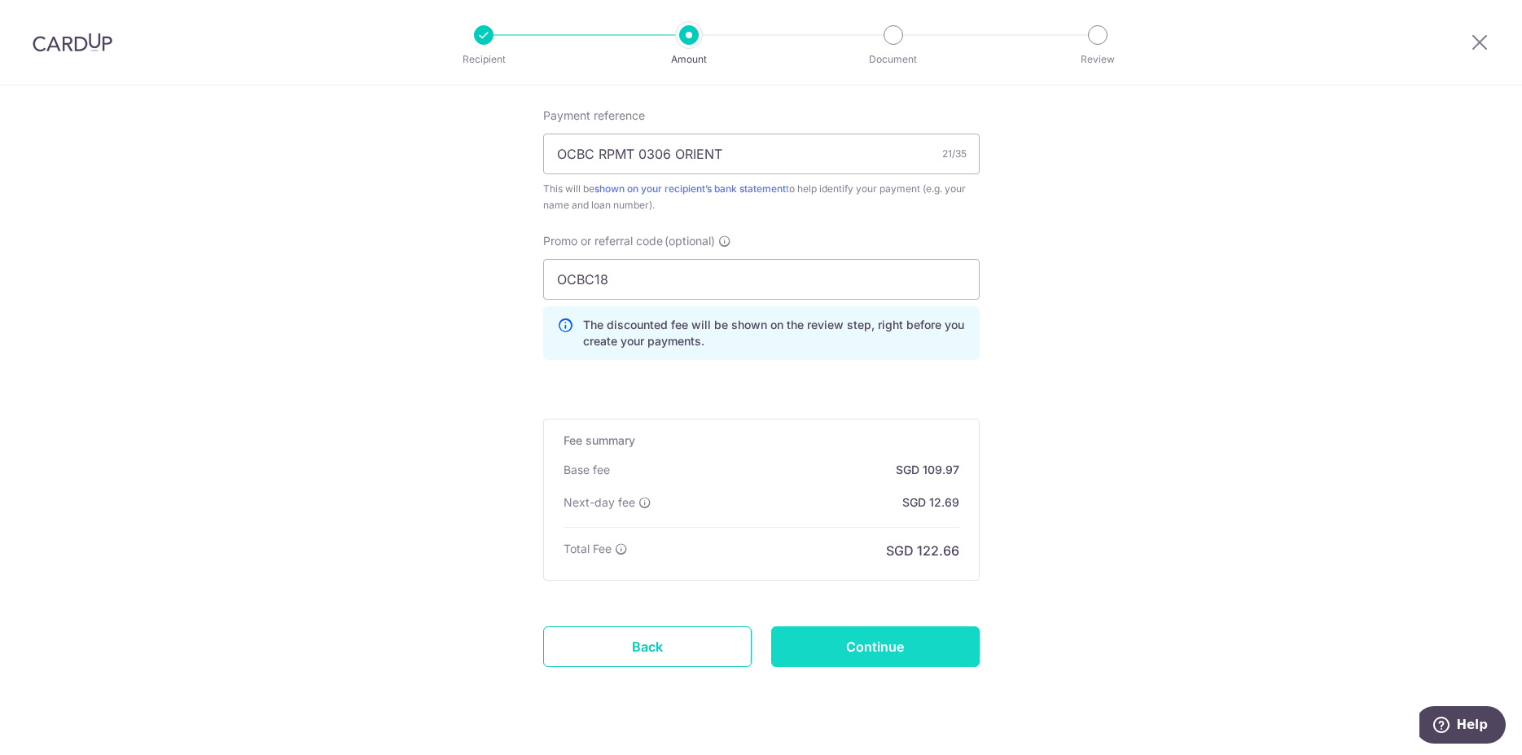
click at [895, 652] on input "Continue" at bounding box center [875, 646] width 209 height 41
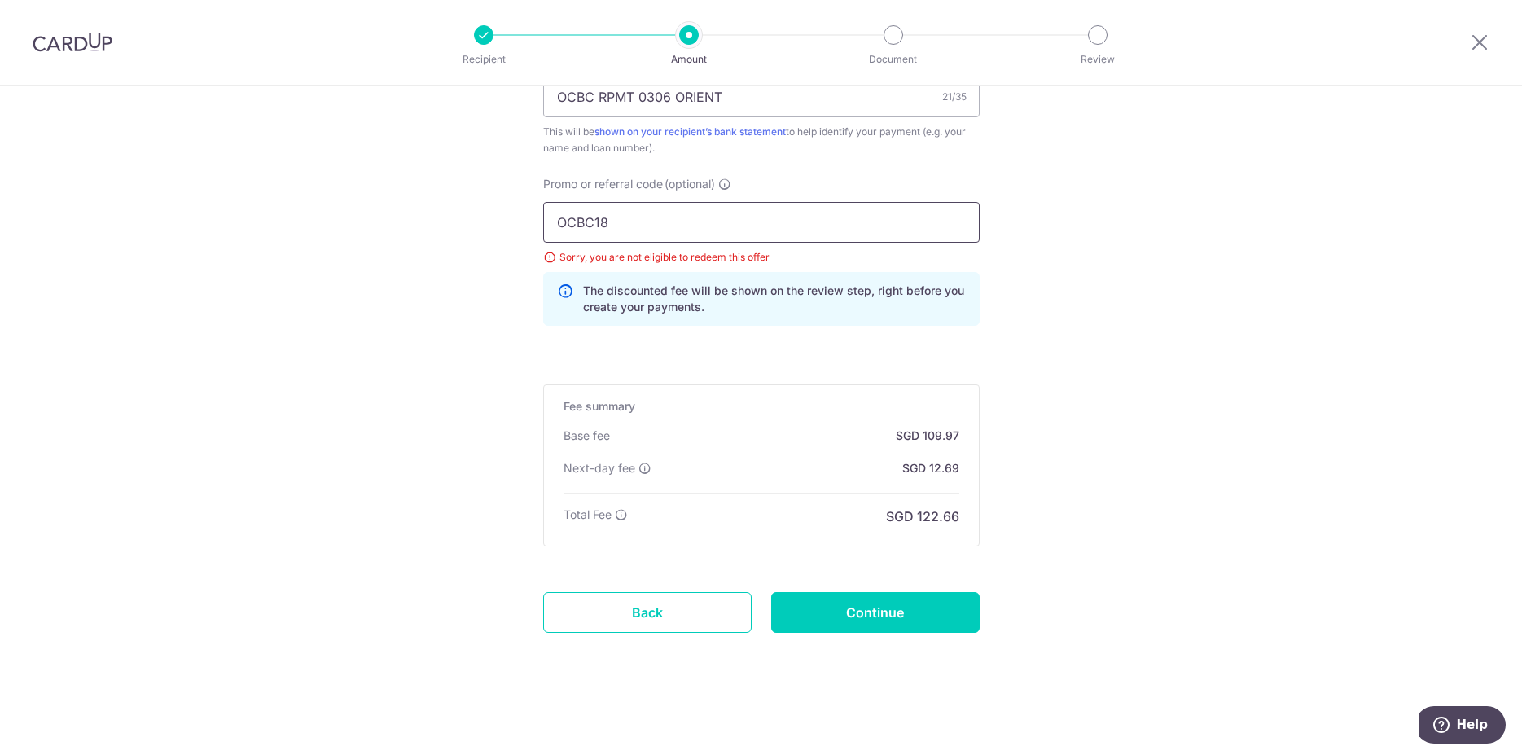
drag, startPoint x: 680, startPoint y: 211, endPoint x: 380, endPoint y: 224, distance: 300.0
click at [543, 224] on input "OCBC18" at bounding box center [761, 222] width 437 height 41
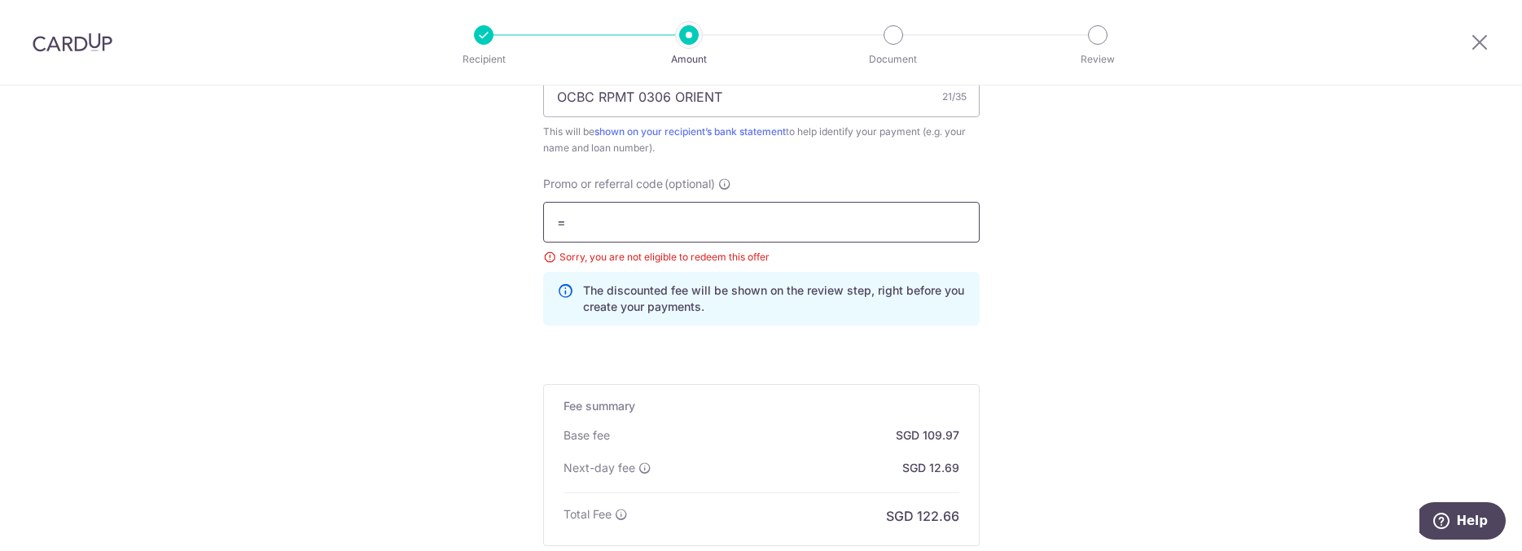
type input "="
drag, startPoint x: 611, startPoint y: 222, endPoint x: 466, endPoint y: 226, distance: 145.0
click at [543, 226] on input "=" at bounding box center [761, 222] width 437 height 41
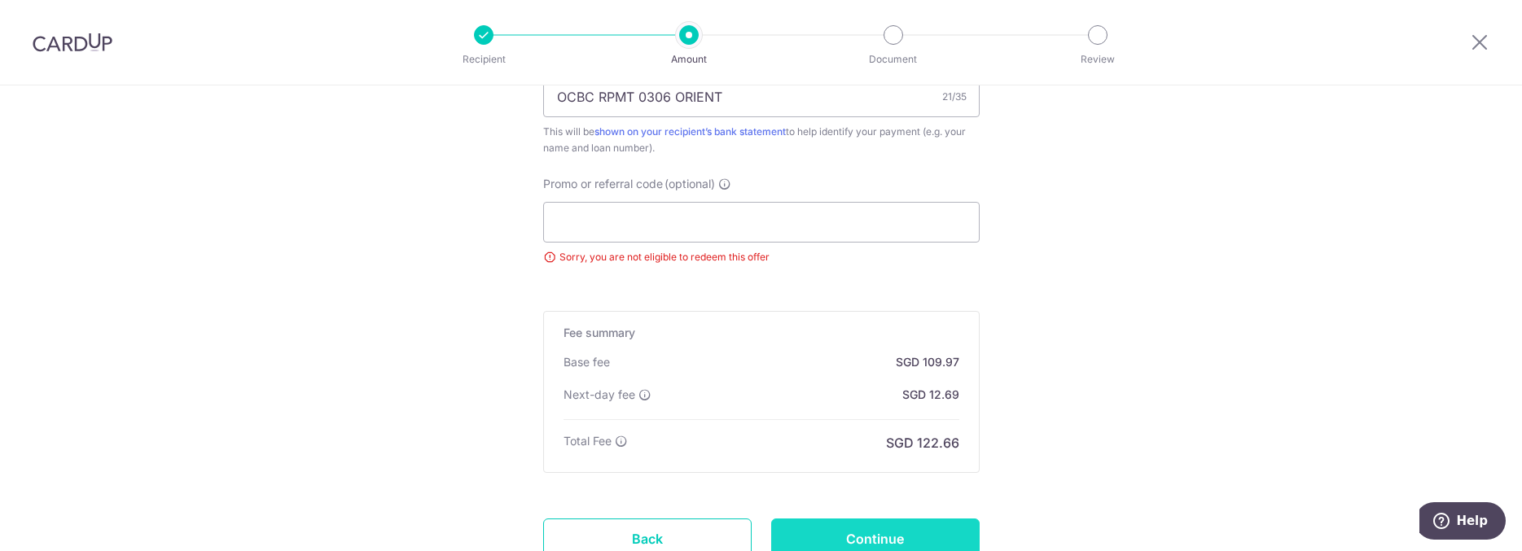
click at [898, 538] on input "Continue" at bounding box center [875, 539] width 209 height 41
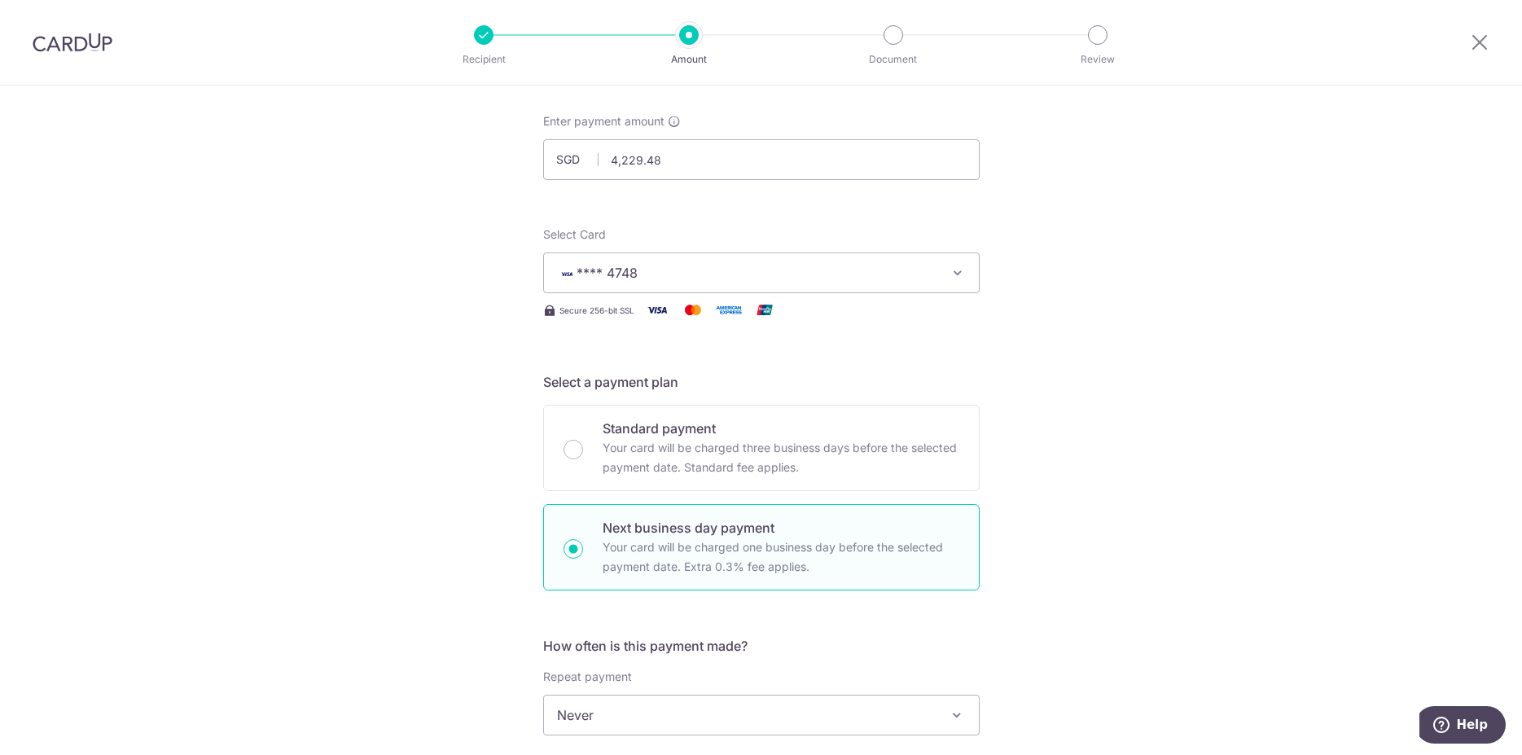
scroll to position [249, 0]
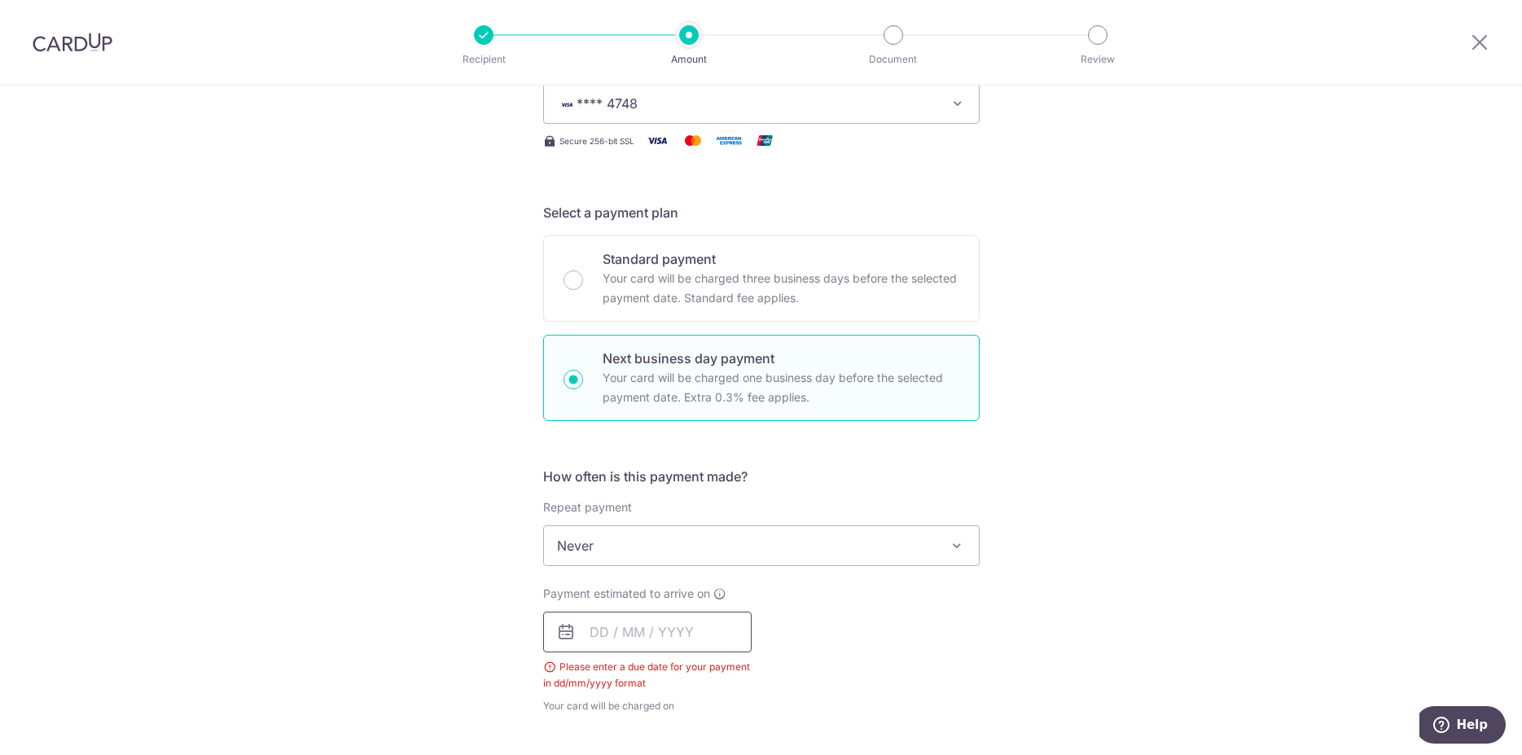
click at [587, 551] on input "text" at bounding box center [647, 632] width 209 height 41
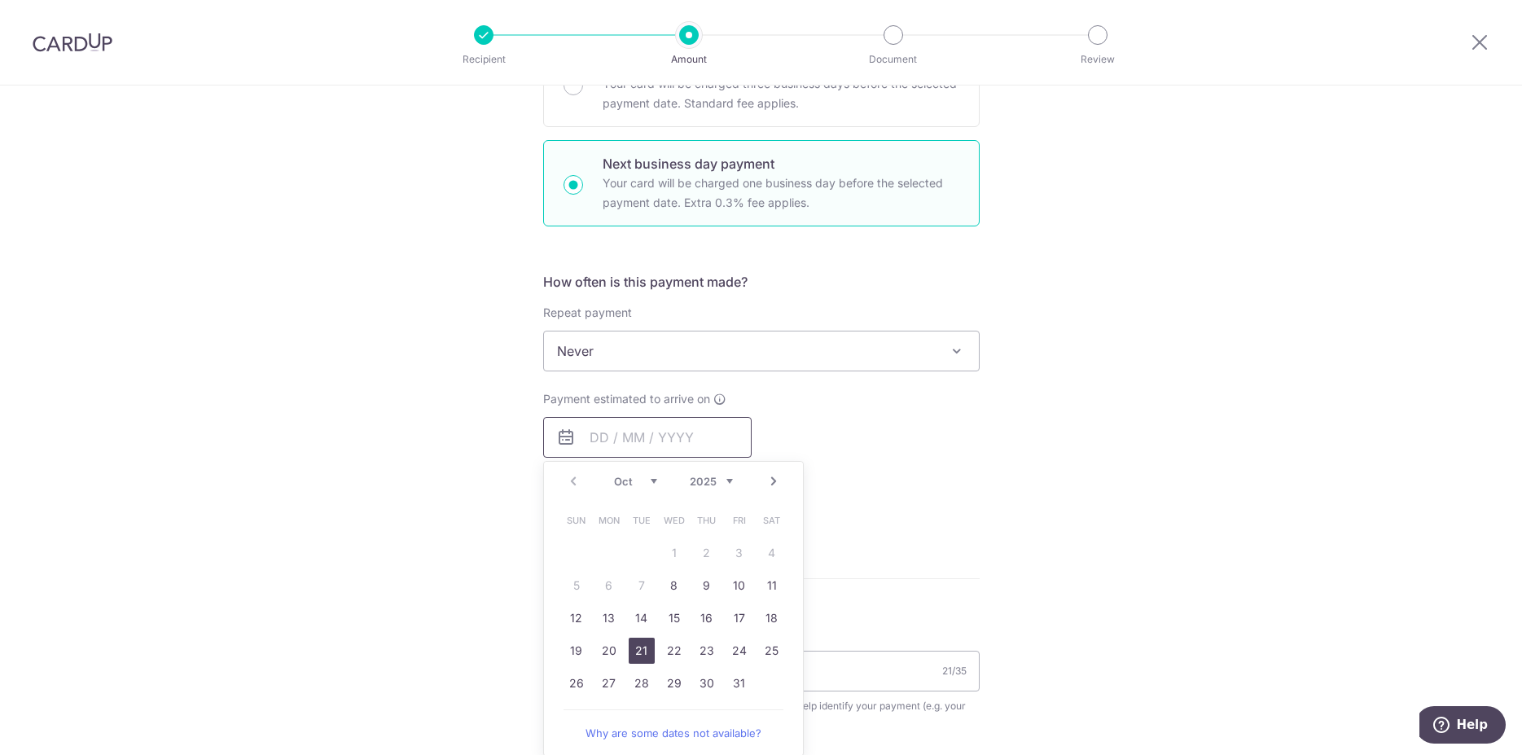
scroll to position [498, 0]
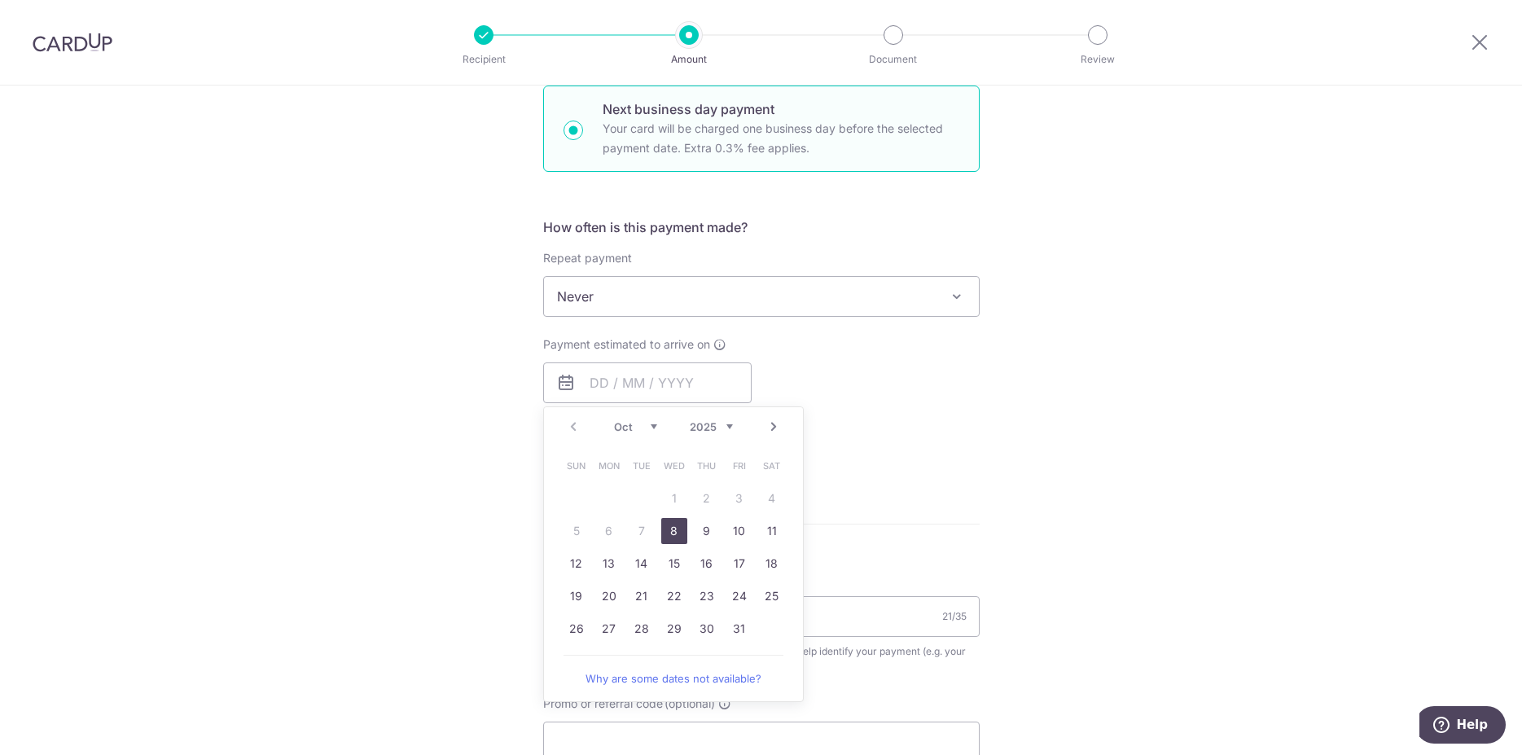
click at [672, 529] on link "8" at bounding box center [674, 531] width 26 height 26
type input "[DATE]"
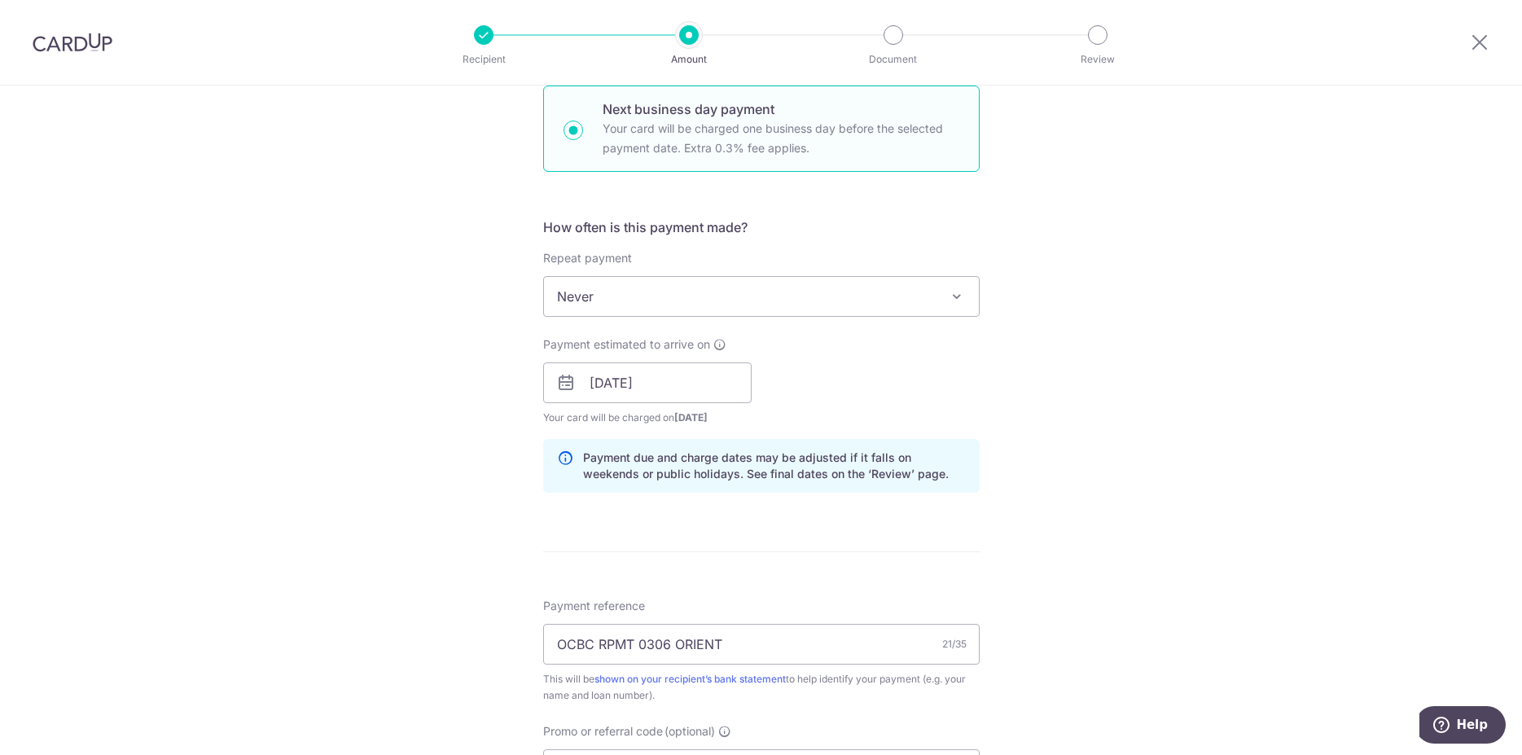
click at [1095, 480] on div "Tell us more about your payment Enter payment amount SGD 4,229.48 4229.48 Selec…" at bounding box center [761, 396] width 1522 height 1619
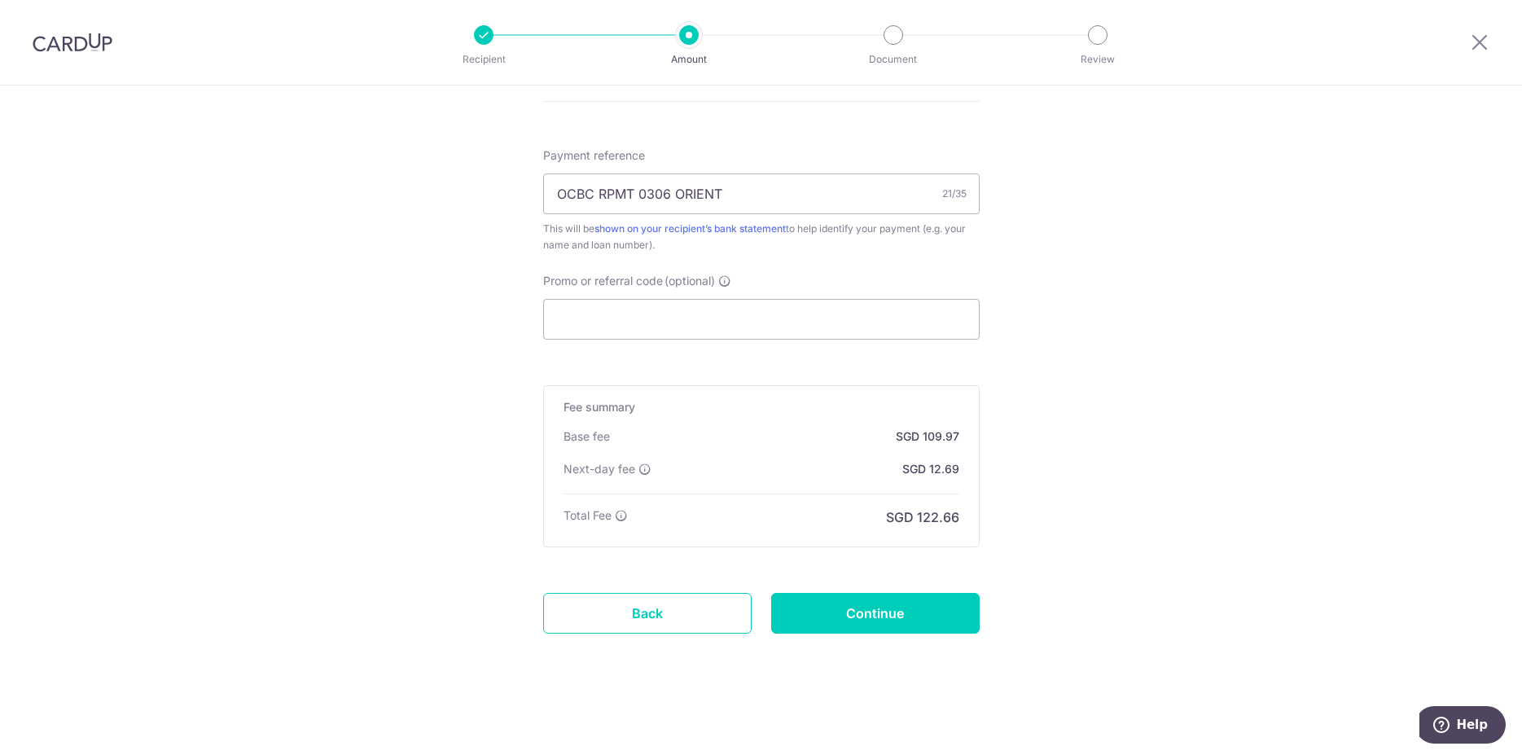
scroll to position [950, 0]
click at [916, 551] on input "Continue" at bounding box center [875, 612] width 209 height 41
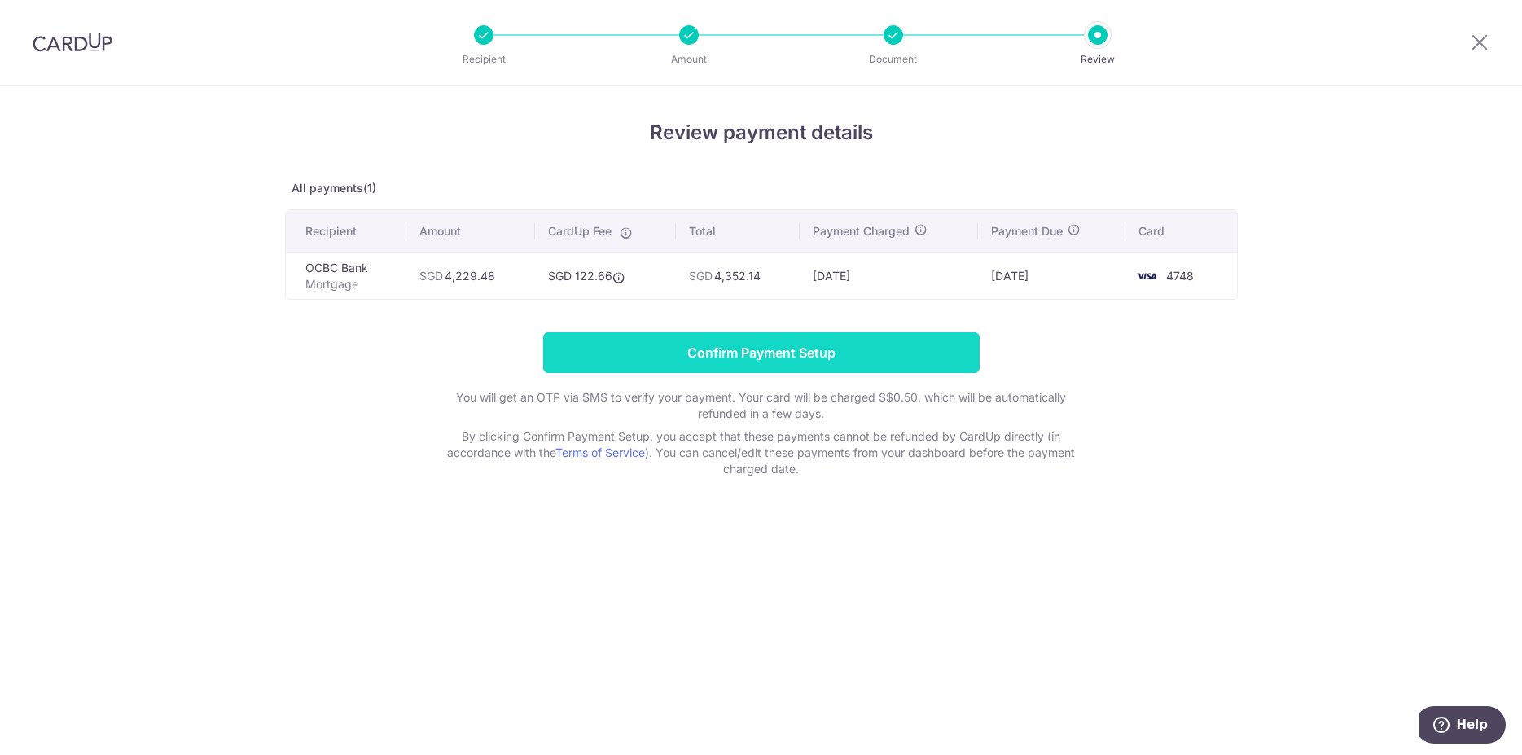
click at [808, 353] on input "Confirm Payment Setup" at bounding box center [761, 352] width 437 height 41
